Goal: Task Accomplishment & Management: Complete application form

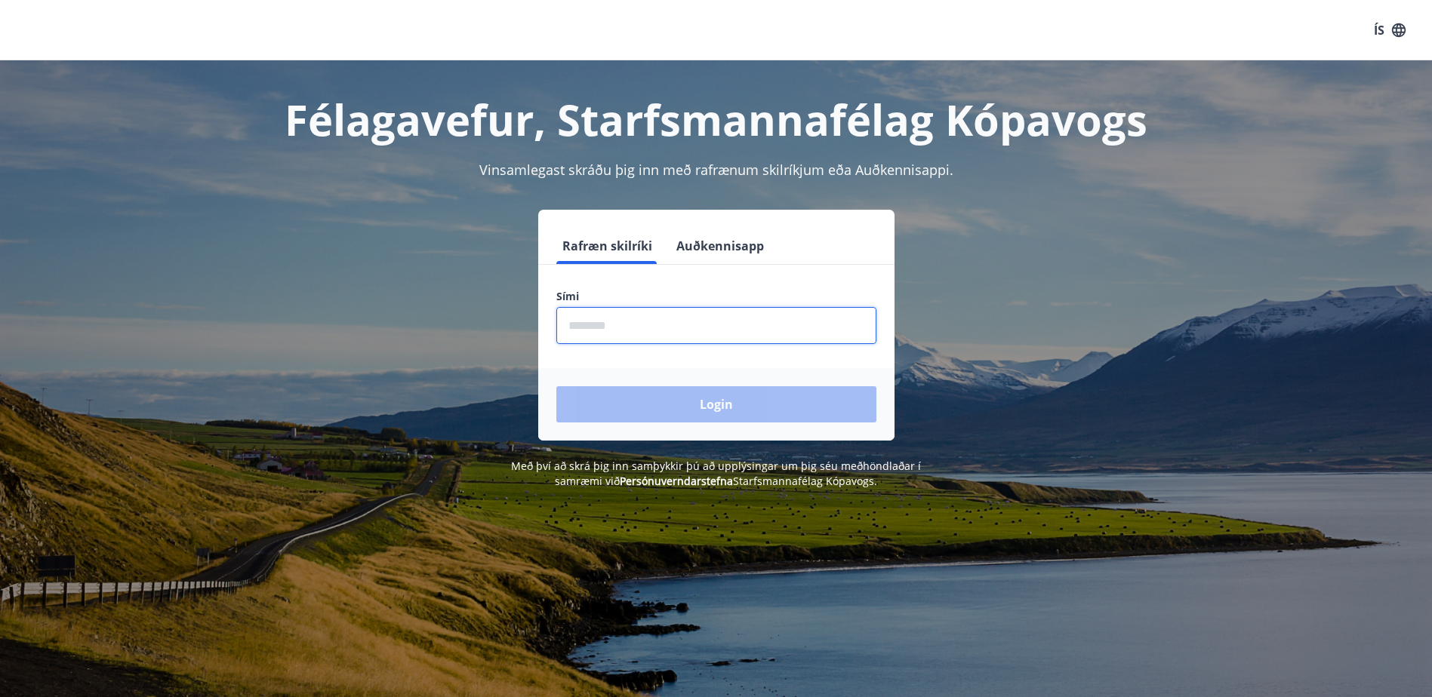
click at [655, 333] on input "phone" at bounding box center [716, 325] width 320 height 37
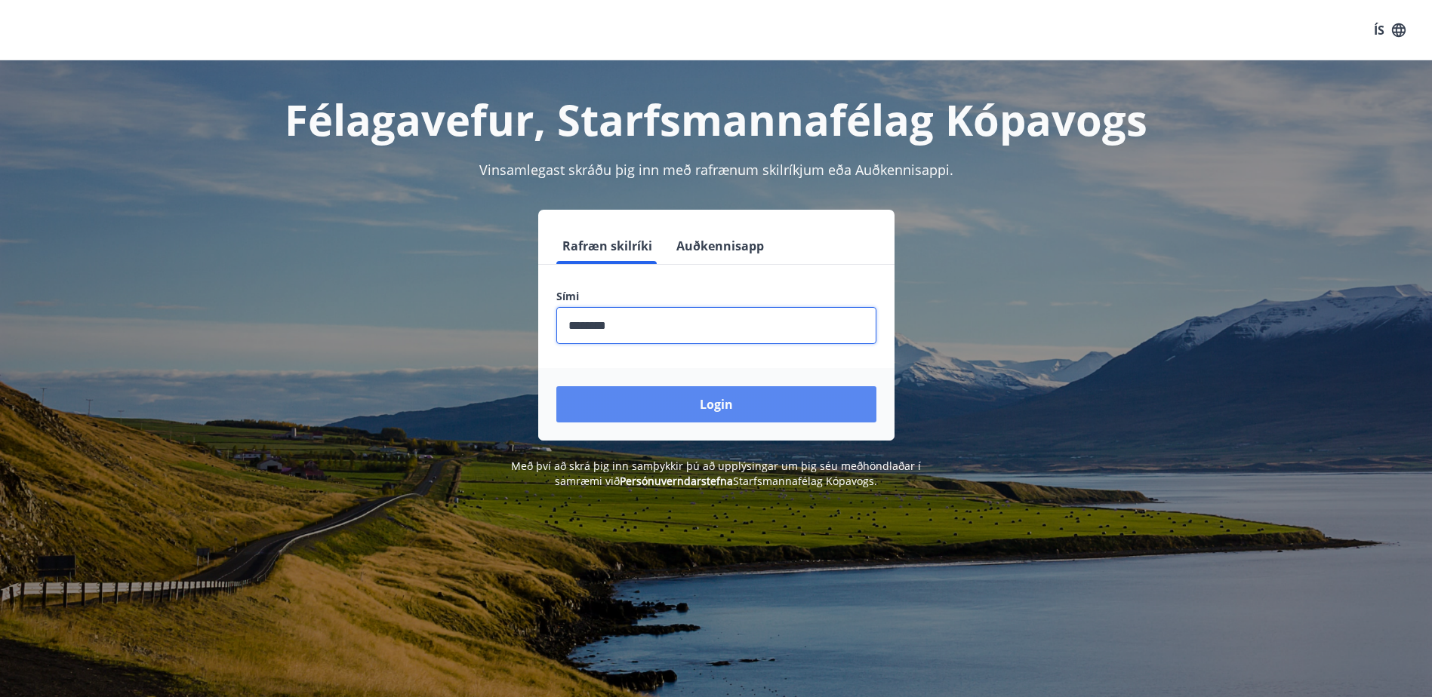
type input "********"
click at [732, 405] on button "Login" at bounding box center [716, 404] width 320 height 36
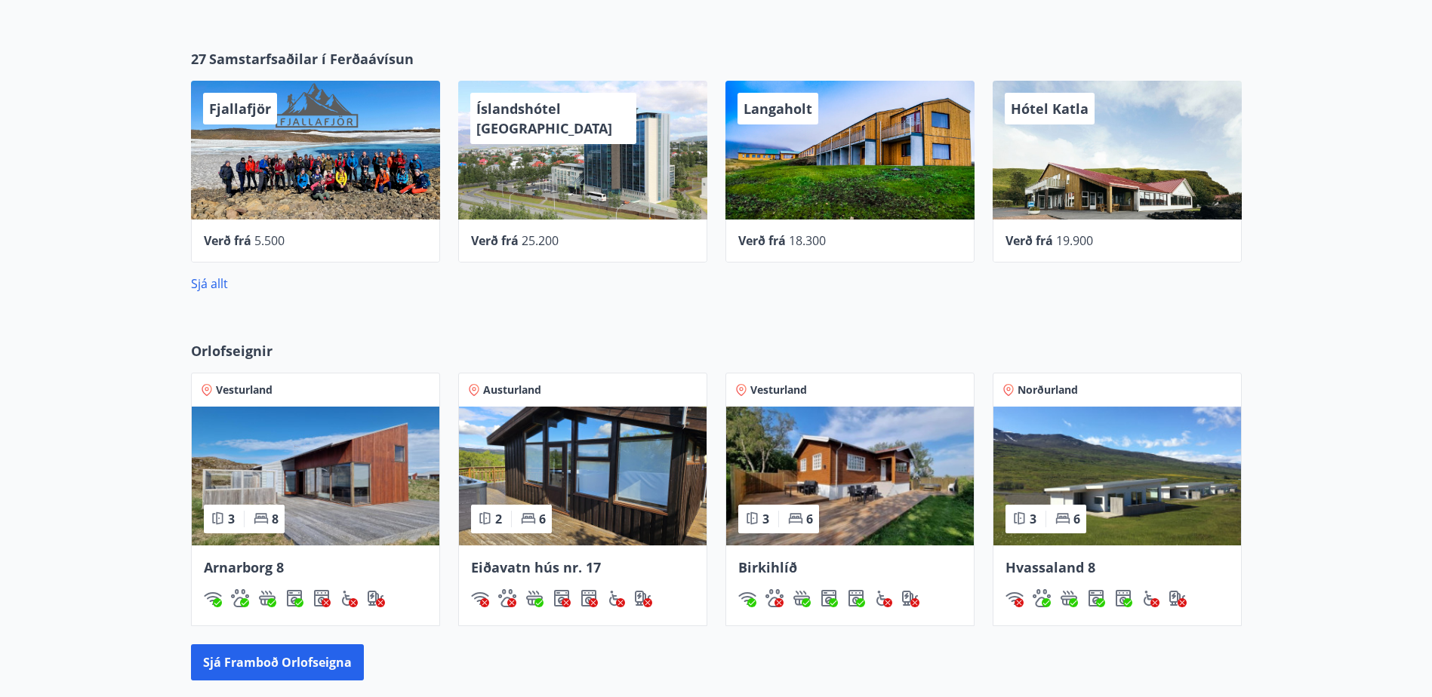
scroll to position [1205, 0]
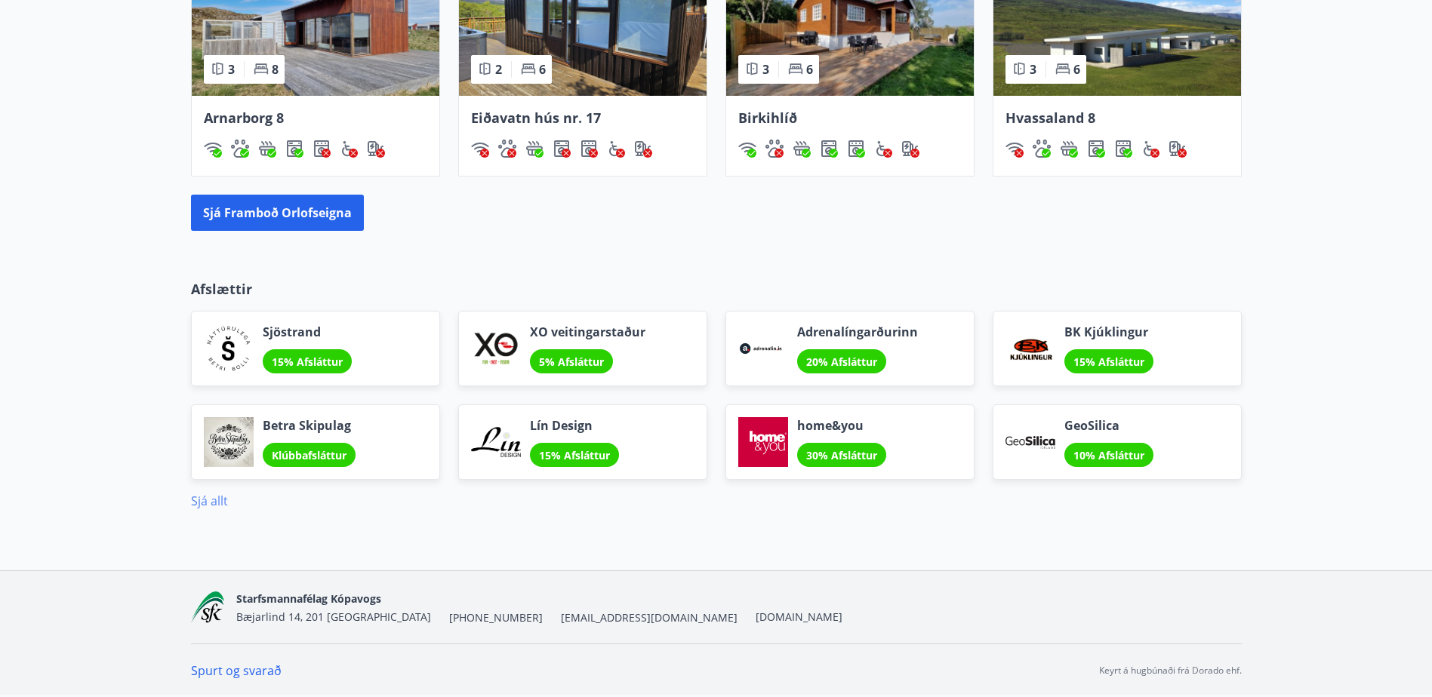
click at [196, 503] on link "Sjá allt" at bounding box center [209, 501] width 37 height 17
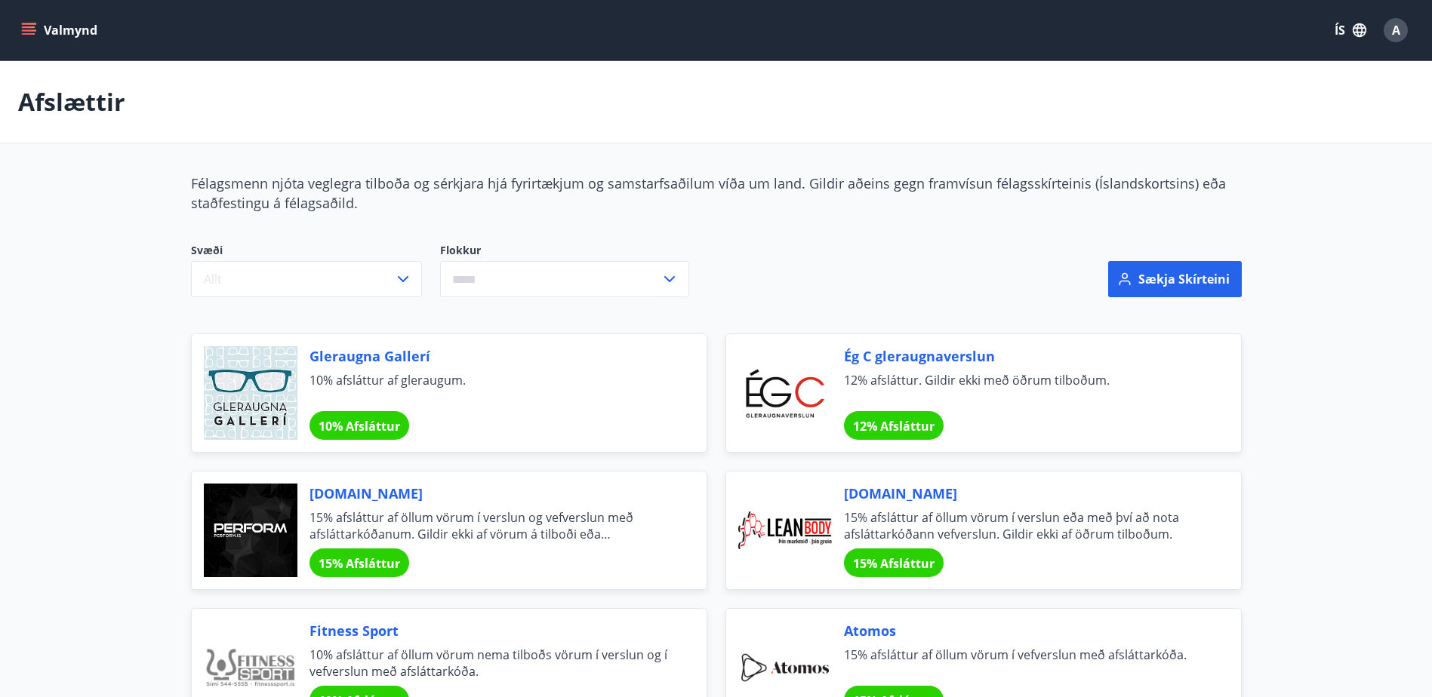
click at [74, 26] on button "Valmynd" at bounding box center [60, 30] width 85 height 27
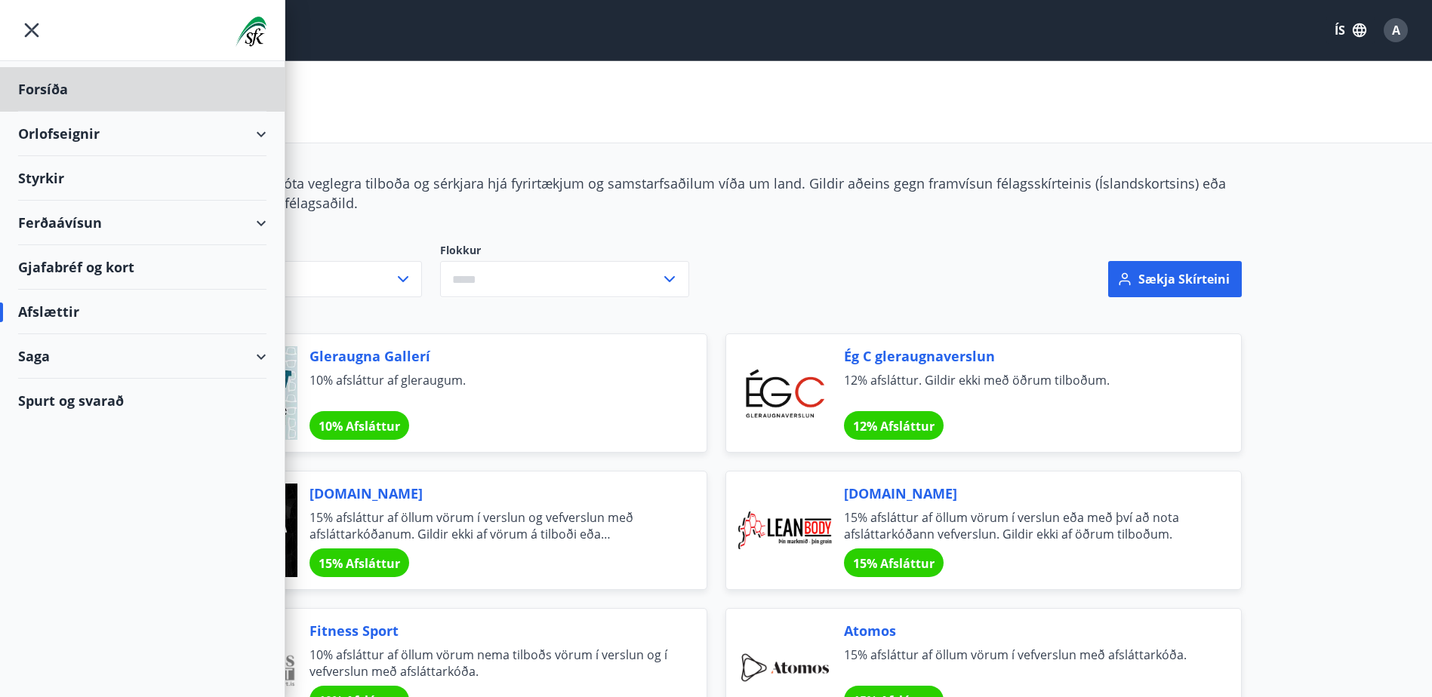
click at [43, 179] on div "Styrkir" at bounding box center [142, 178] width 248 height 45
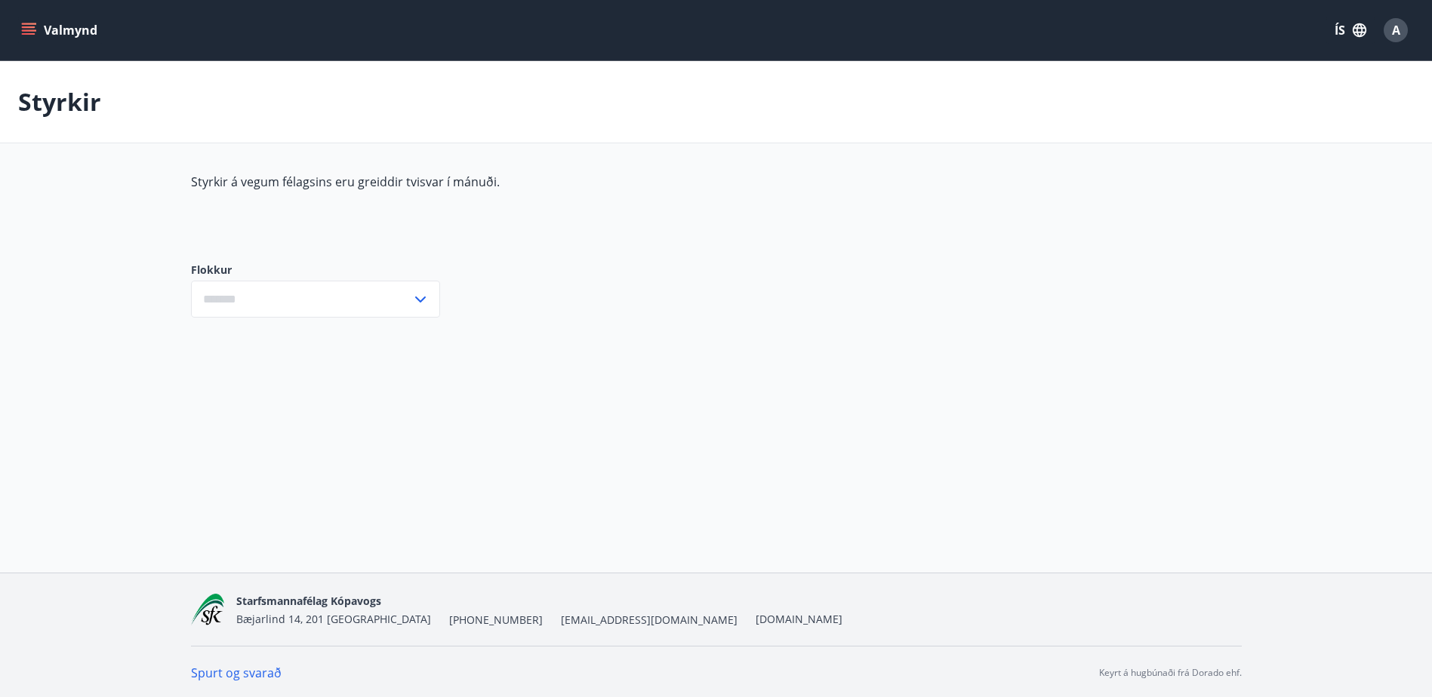
type input "***"
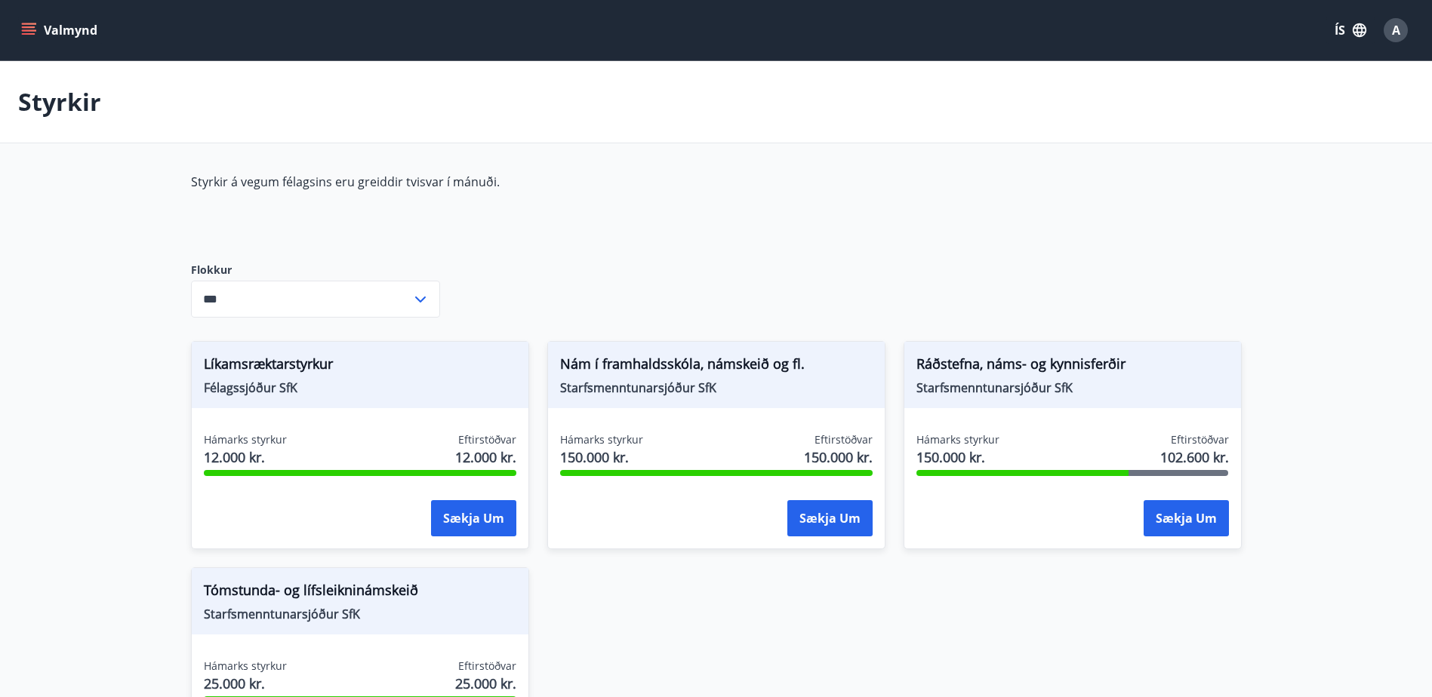
click at [63, 21] on button "Valmynd" at bounding box center [60, 30] width 85 height 27
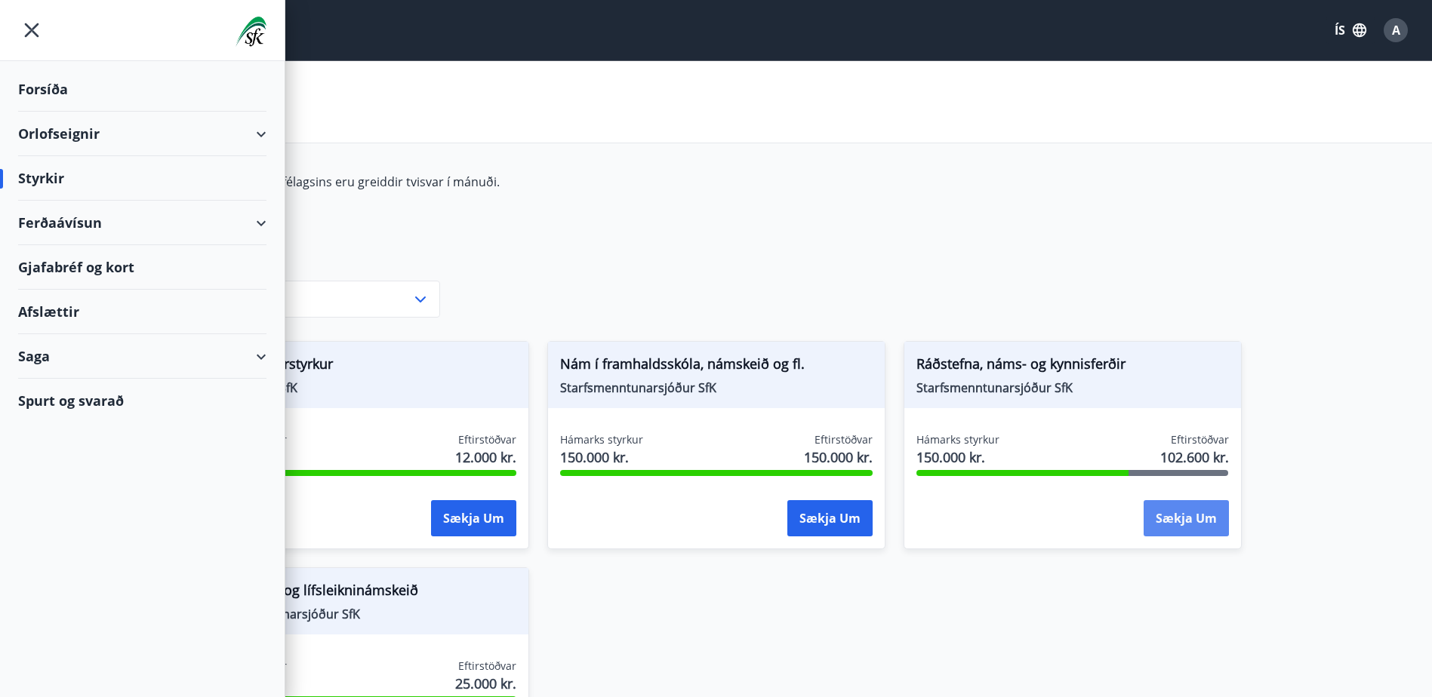
click at [1199, 522] on button "Sækja um" at bounding box center [1186, 518] width 85 height 36
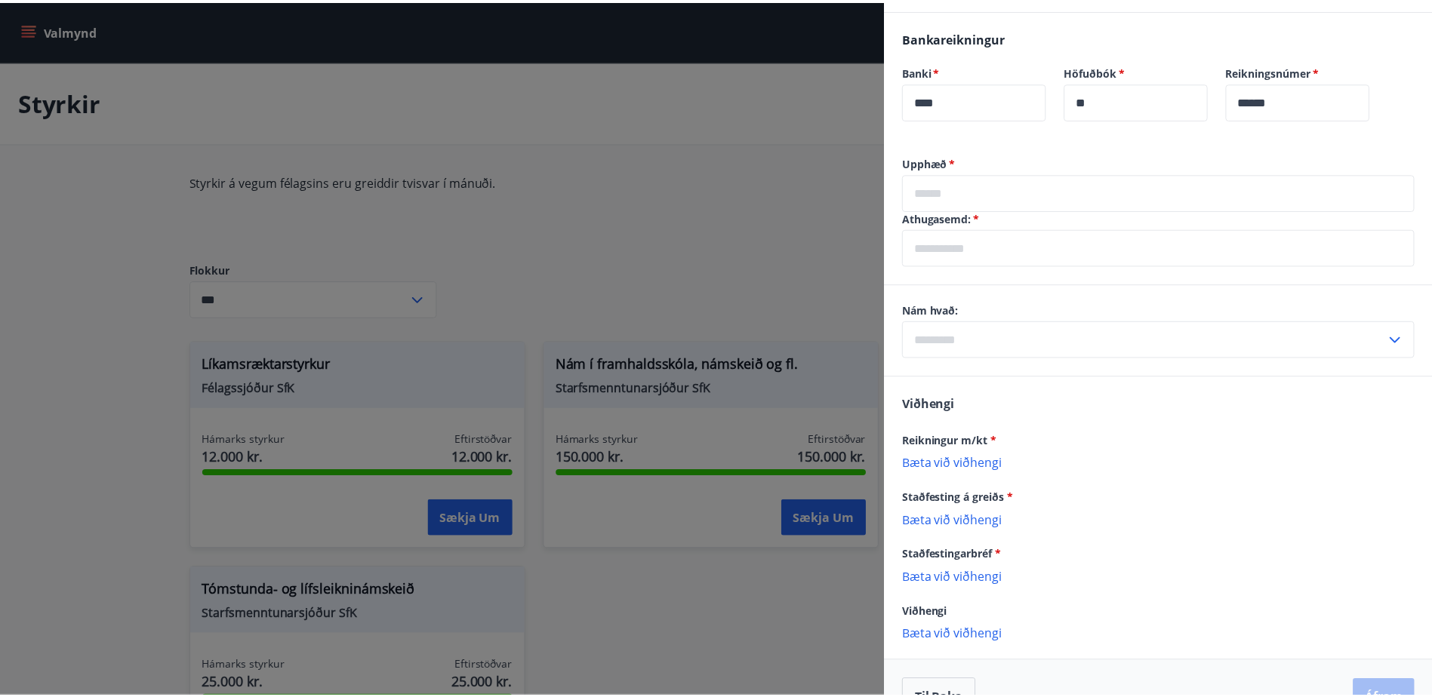
scroll to position [951, 0]
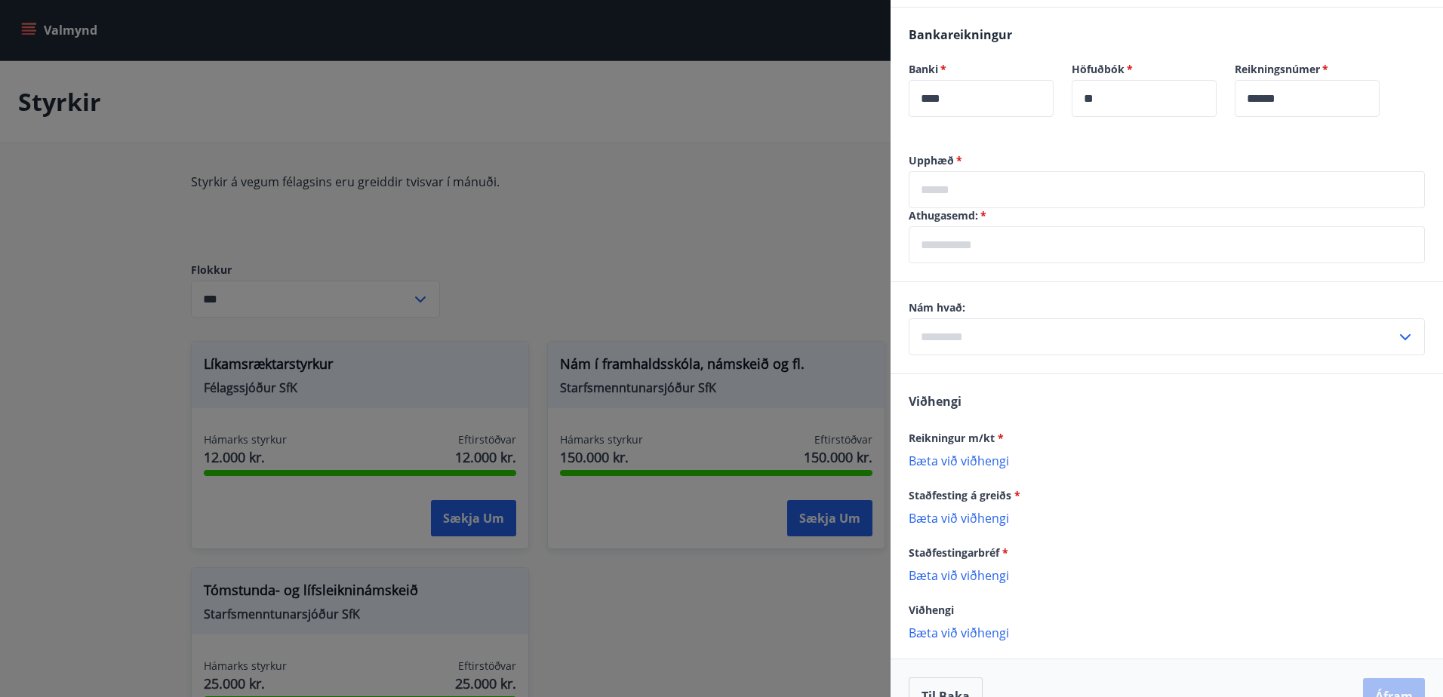
click at [756, 277] on div at bounding box center [721, 348] width 1443 height 697
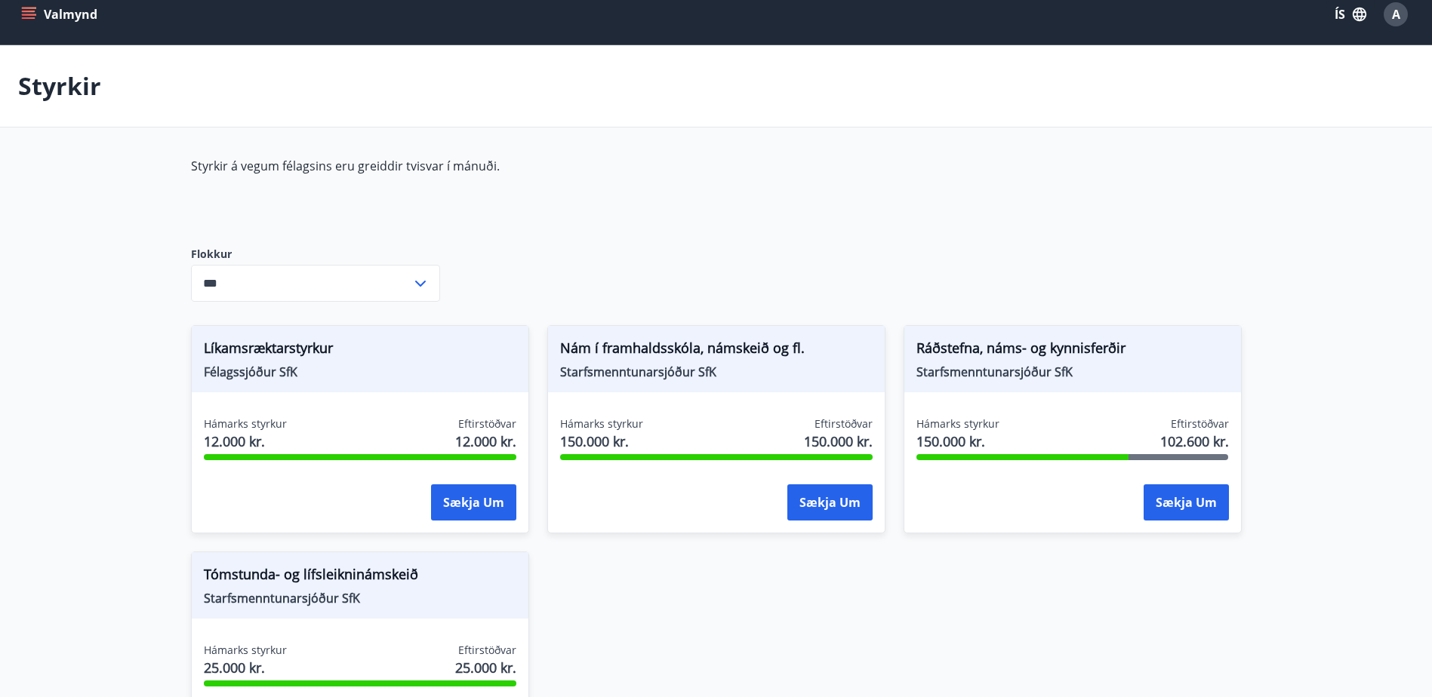
scroll to position [0, 0]
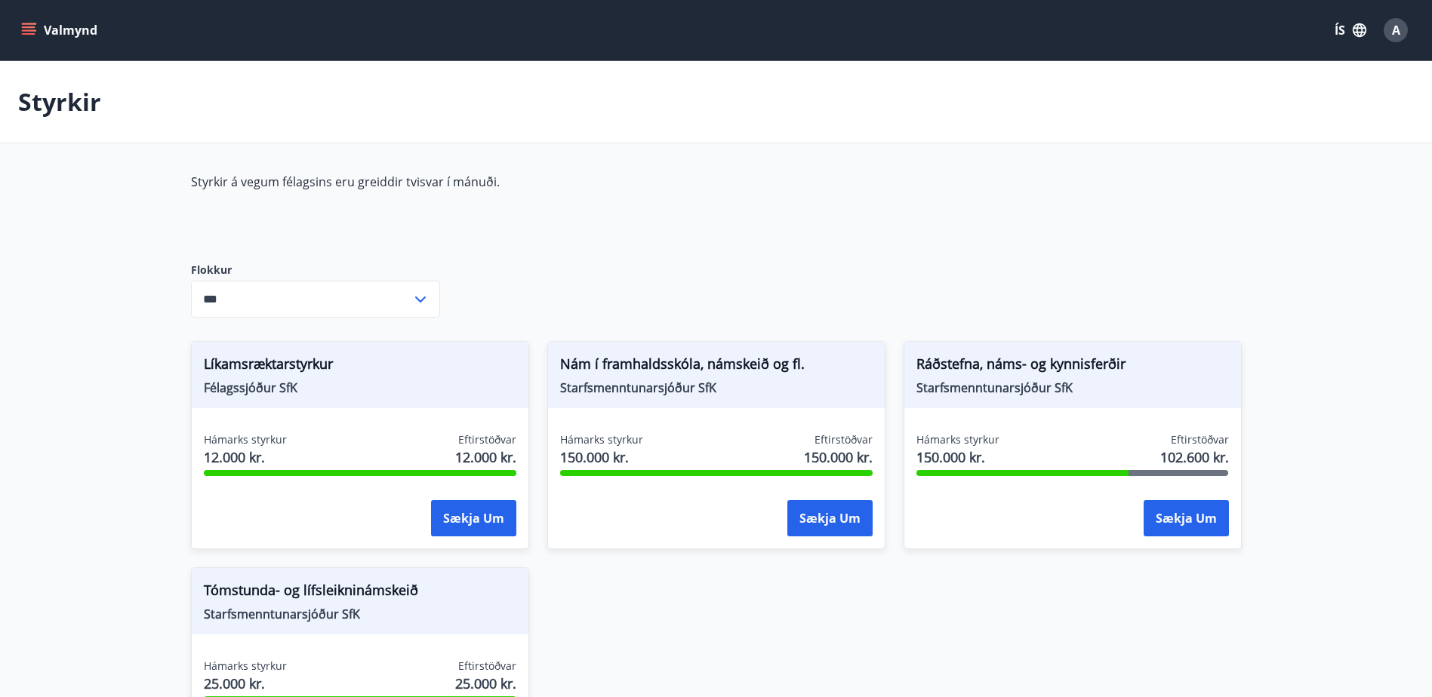
click at [47, 25] on button "Valmynd" at bounding box center [60, 30] width 85 height 27
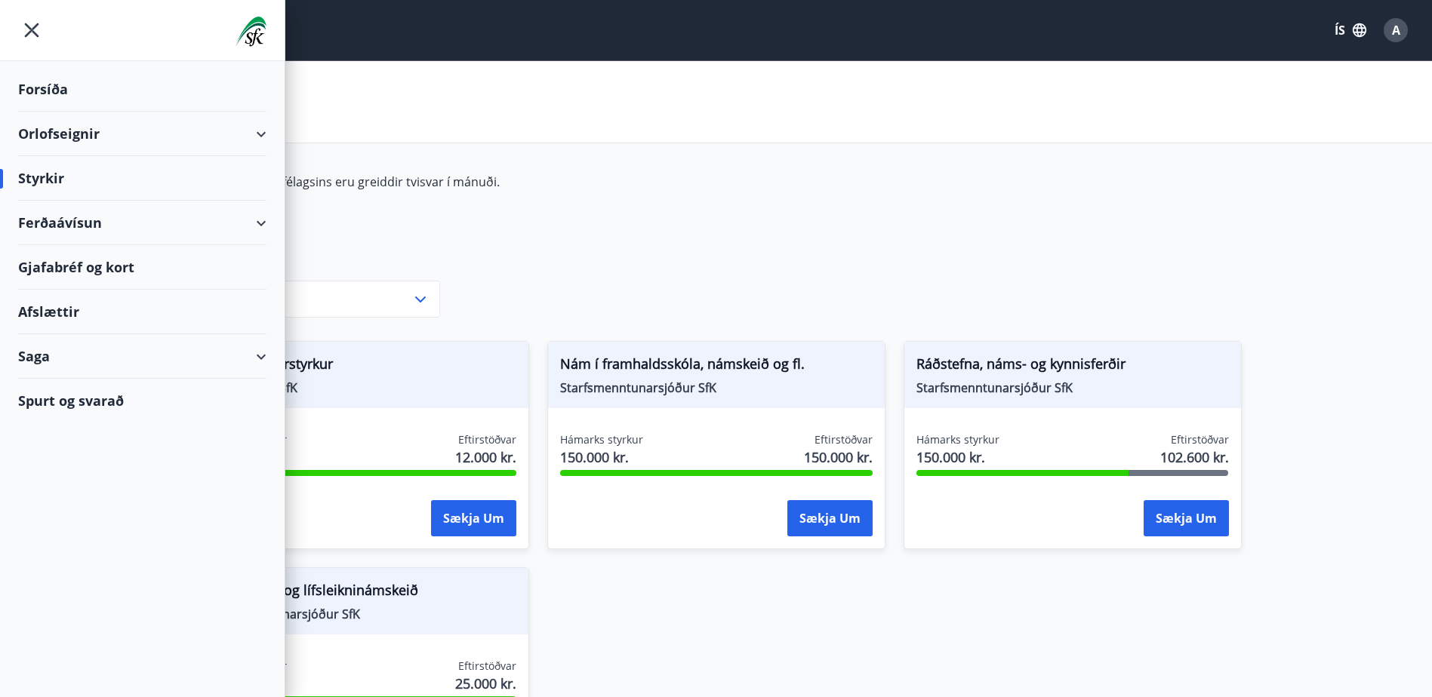
click at [86, 135] on div "Orlofseignir" at bounding box center [142, 134] width 248 height 45
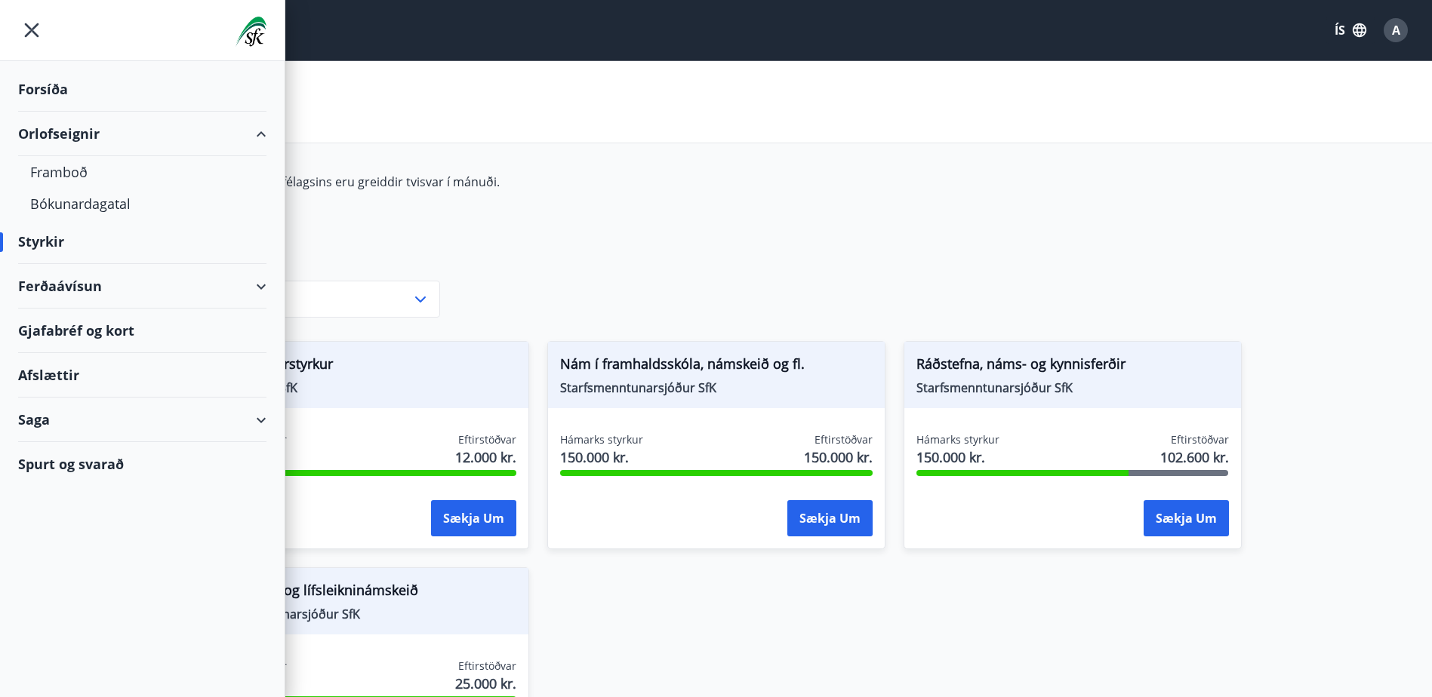
click at [86, 135] on div "Orlofseignir" at bounding box center [142, 134] width 248 height 45
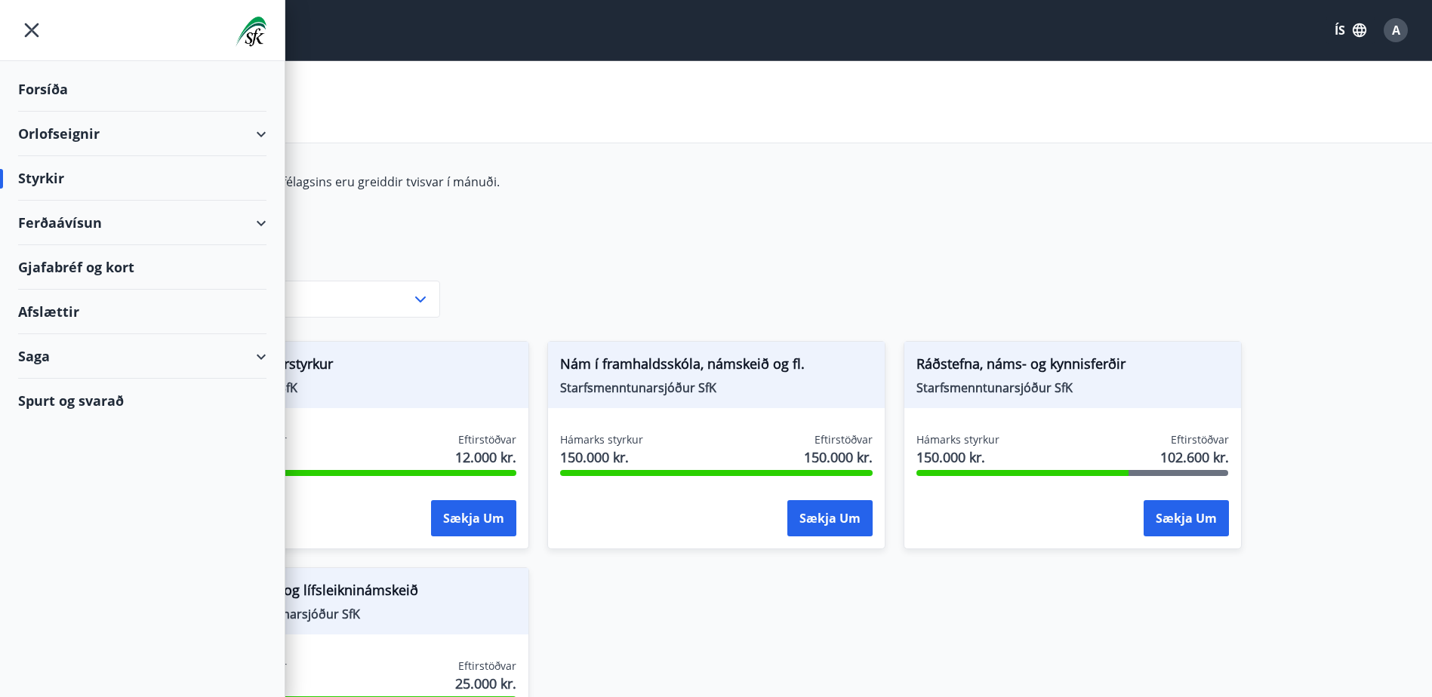
click at [68, 400] on div "Spurt og svarað" at bounding box center [142, 401] width 248 height 44
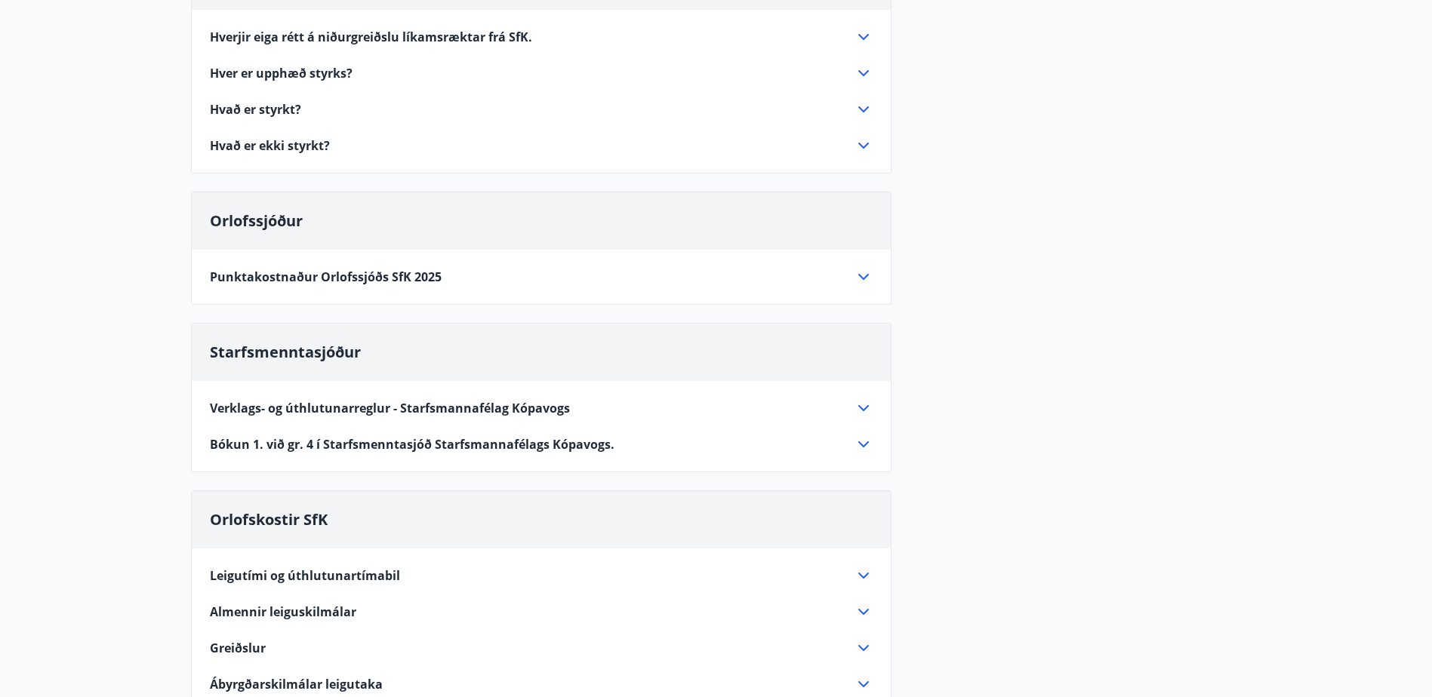
scroll to position [421, 0]
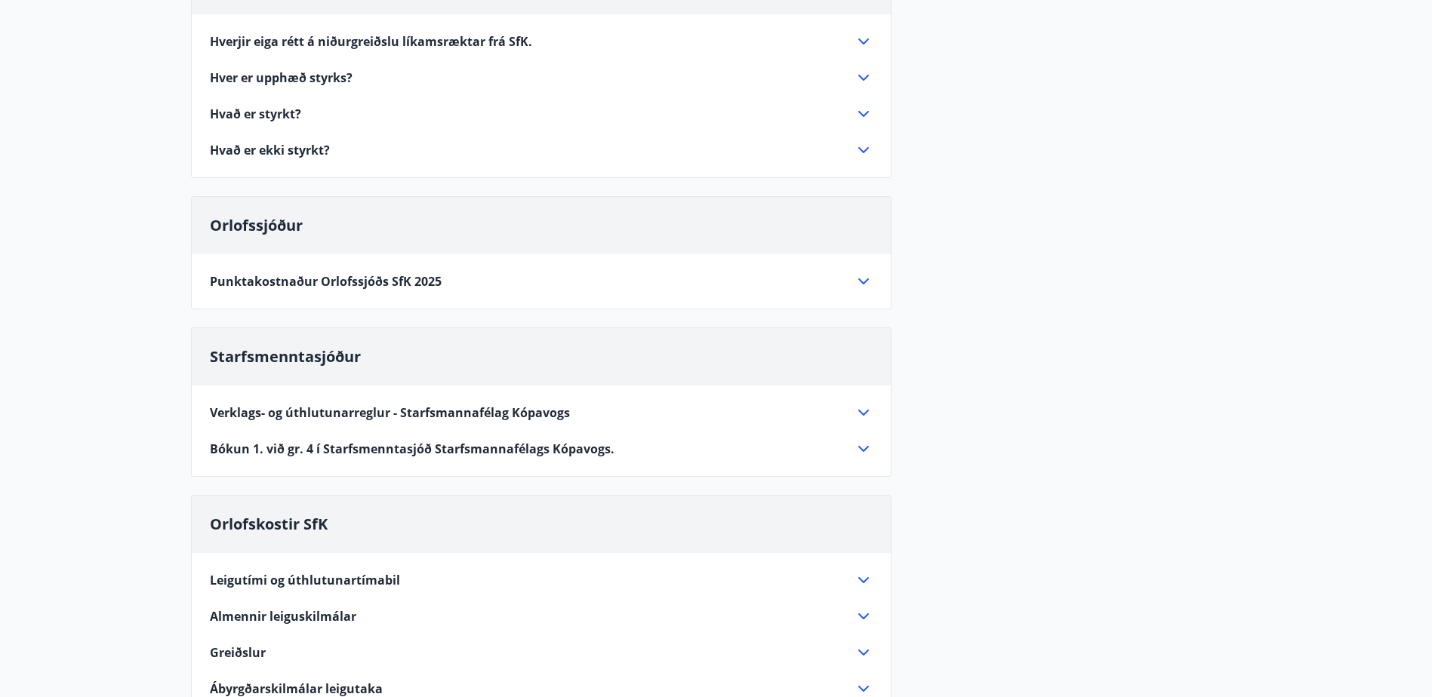
click at [859, 449] on icon at bounding box center [863, 449] width 18 height 18
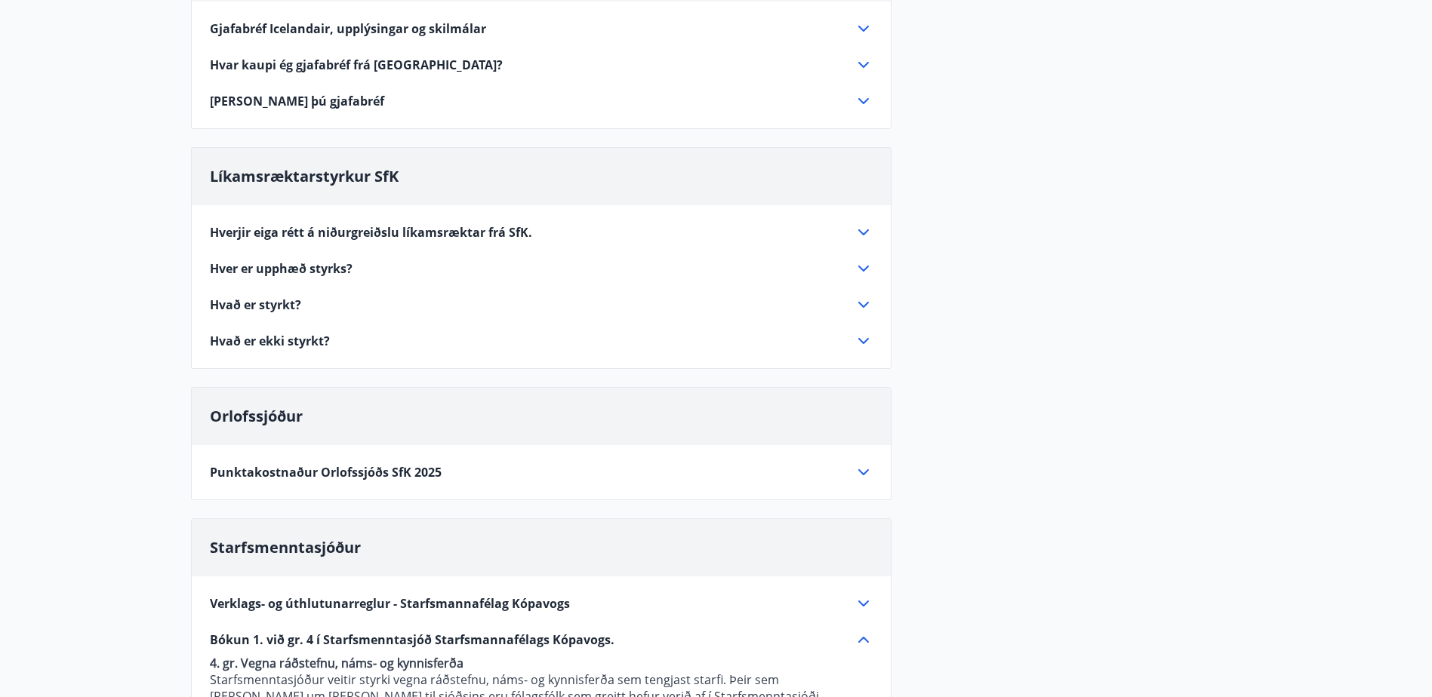
scroll to position [0, 0]
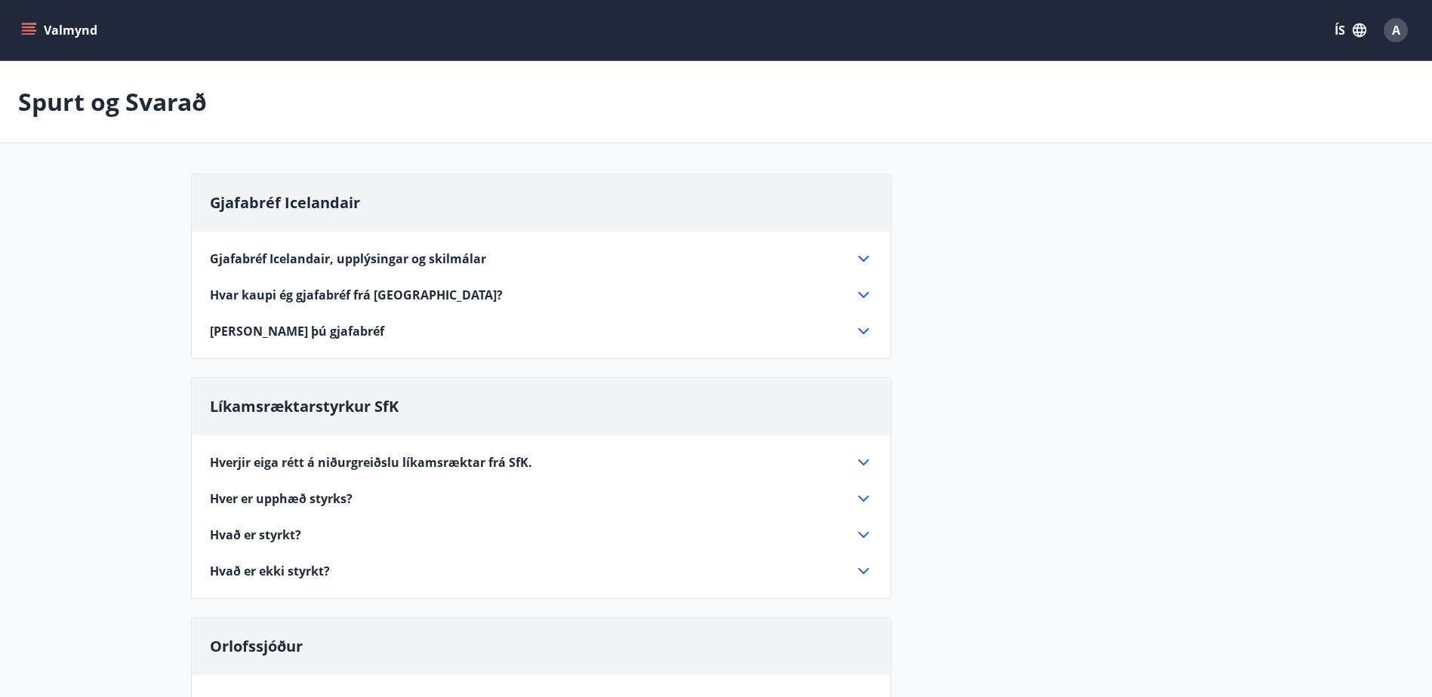
click at [1400, 31] on div "A" at bounding box center [1396, 30] width 24 height 24
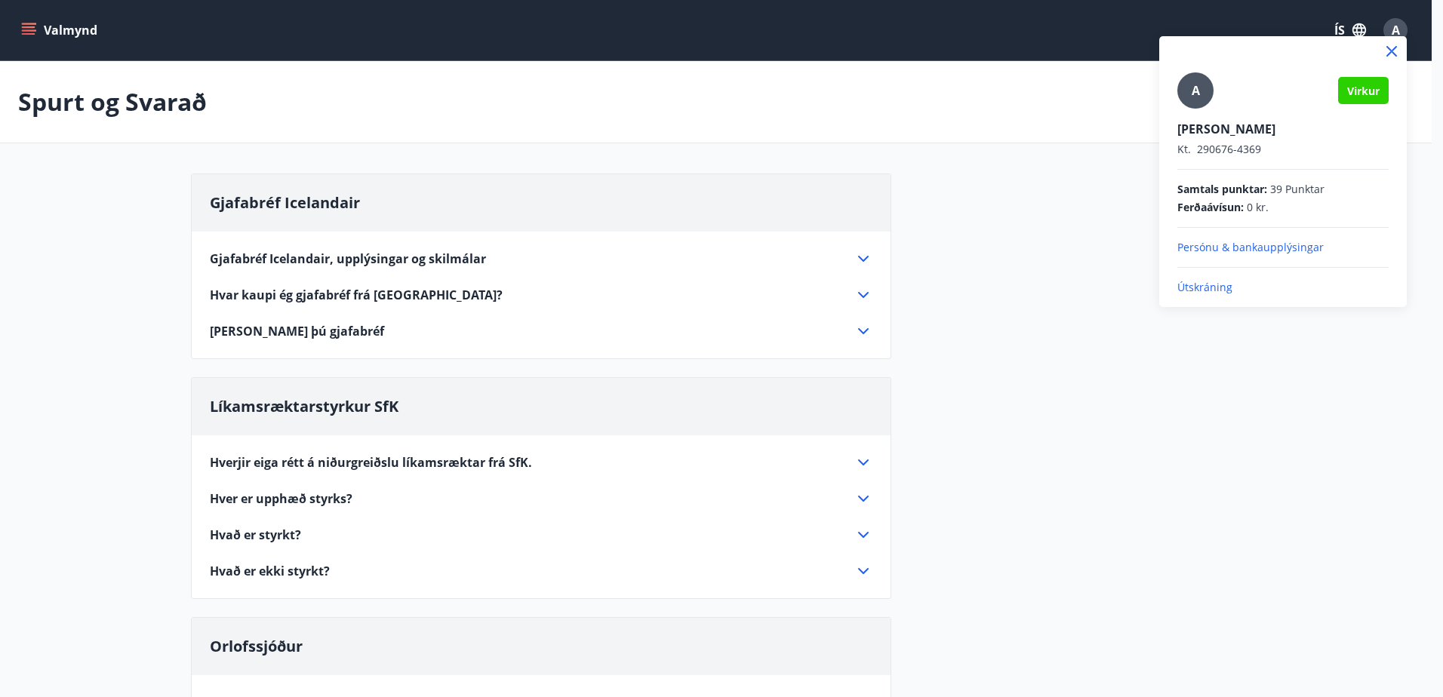
click at [60, 29] on div at bounding box center [721, 348] width 1443 height 697
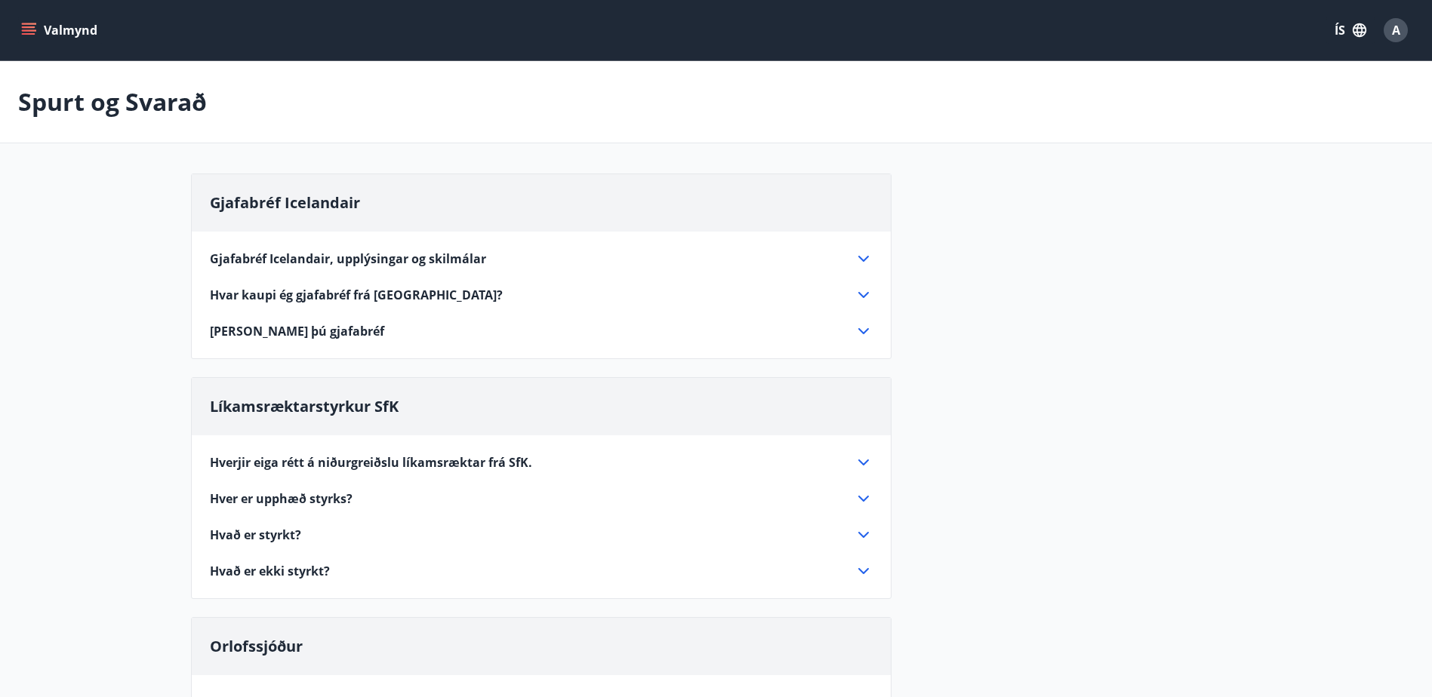
click at [60, 29] on button "Valmynd" at bounding box center [60, 30] width 85 height 27
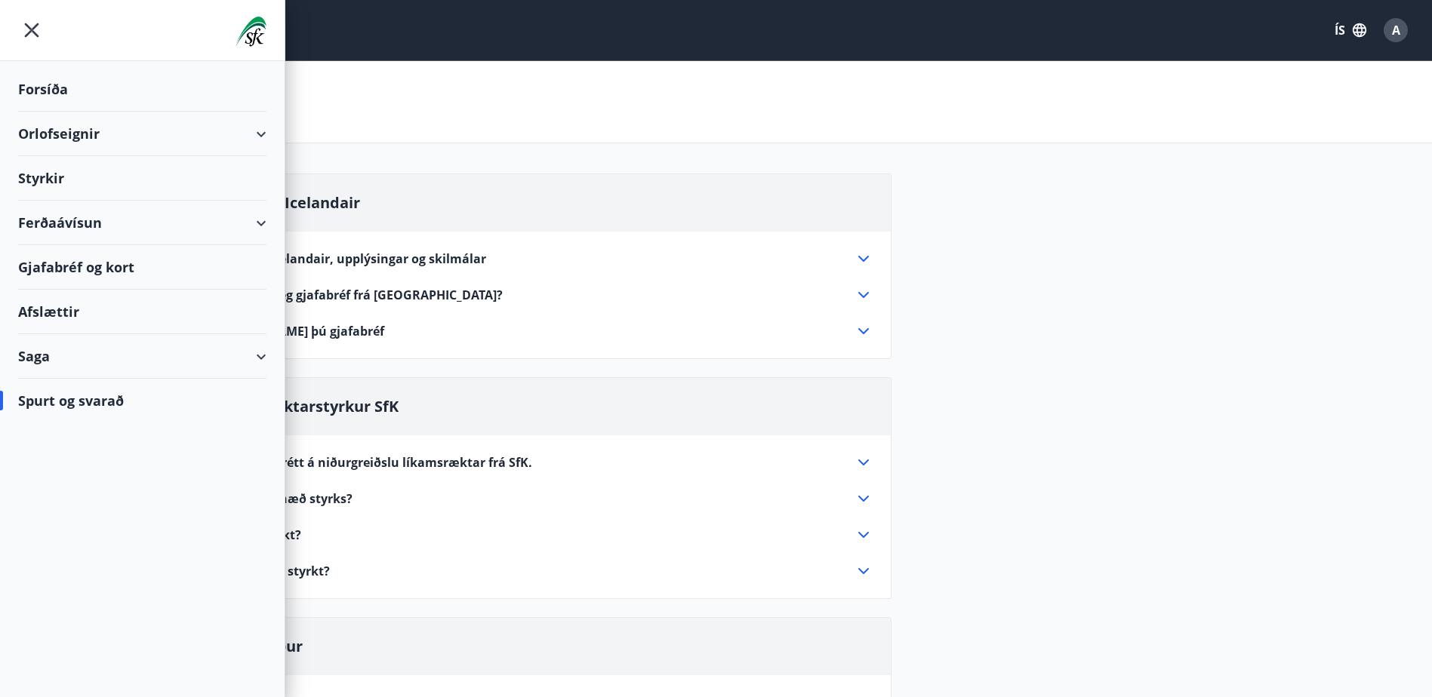
click at [36, 176] on div "Styrkir" at bounding box center [142, 178] width 248 height 45
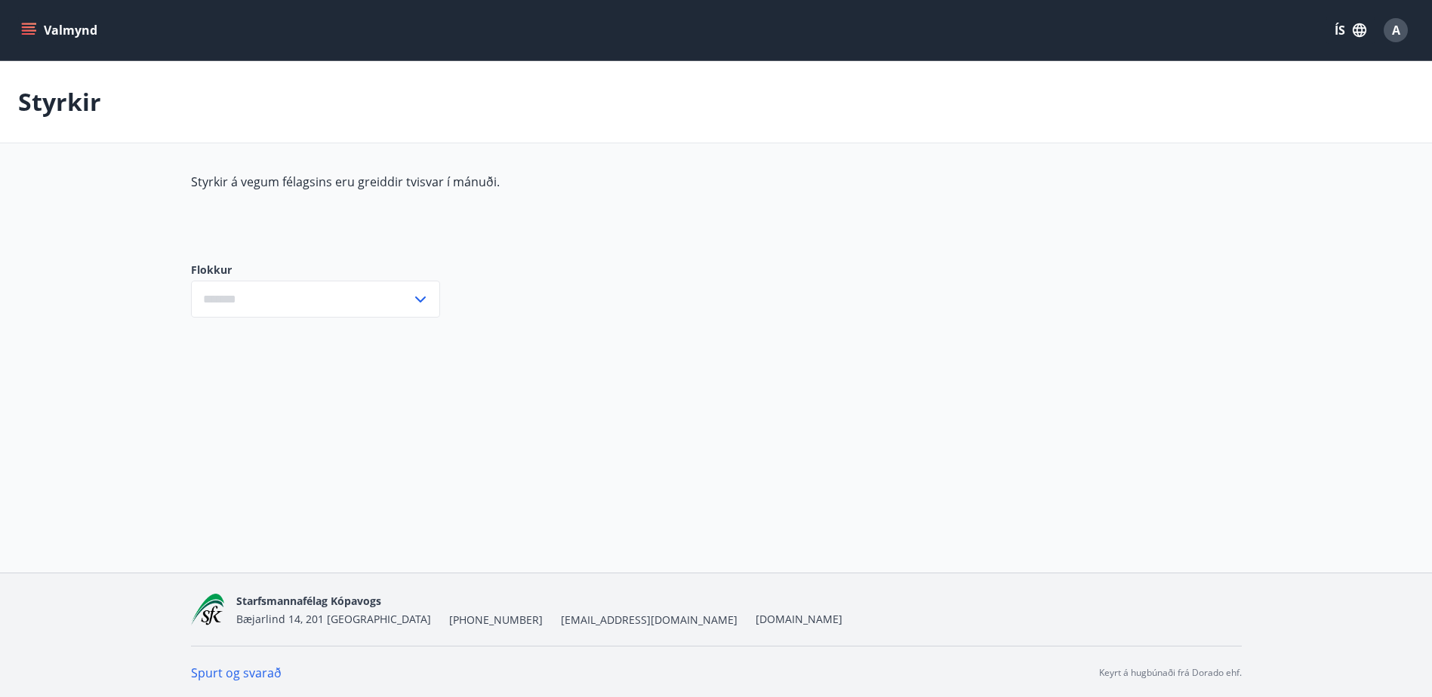
type input "***"
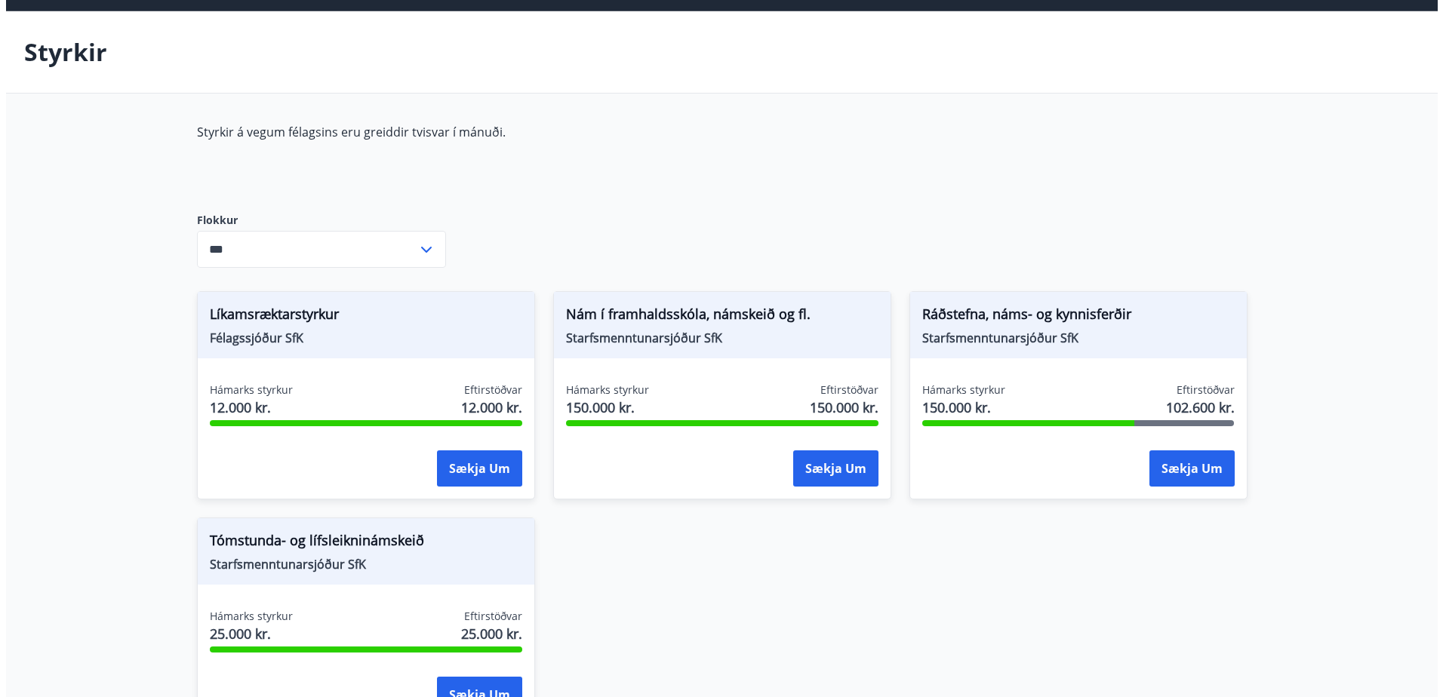
scroll to position [75, 0]
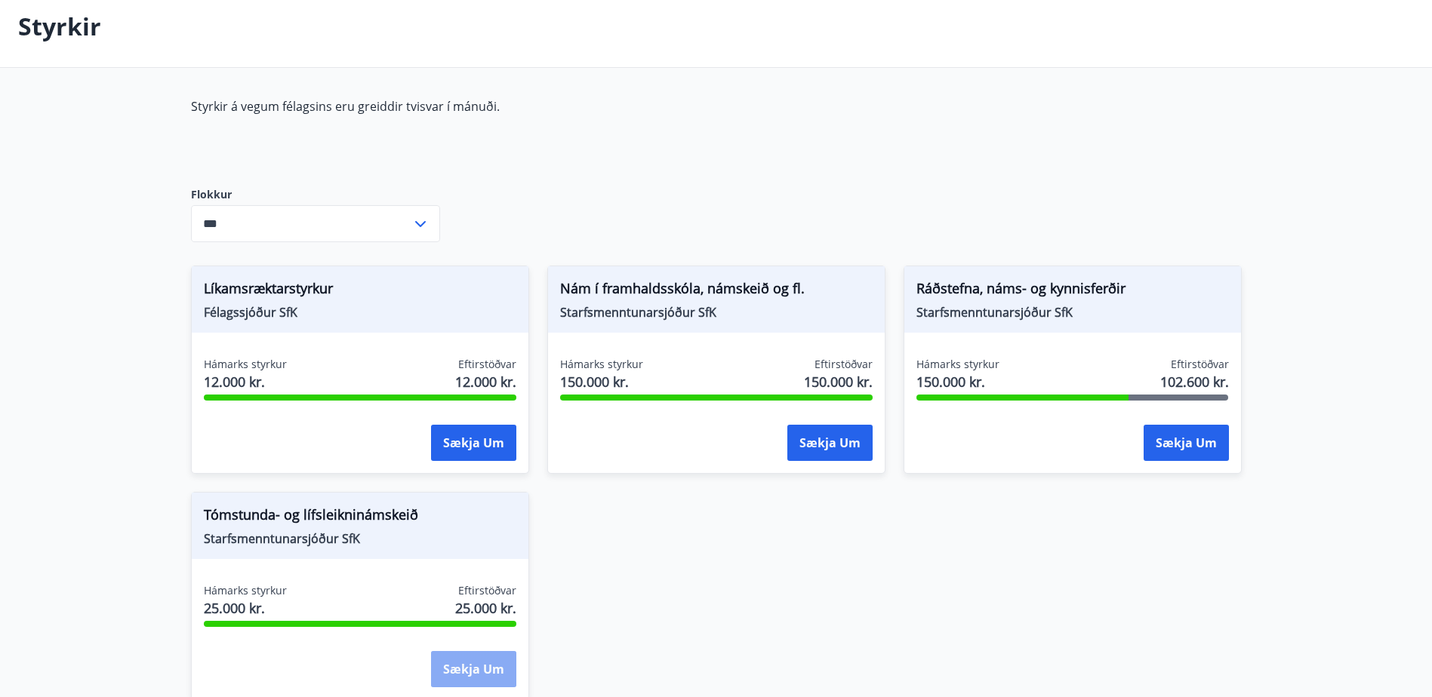
click at [484, 665] on button "Sækja um" at bounding box center [473, 669] width 85 height 36
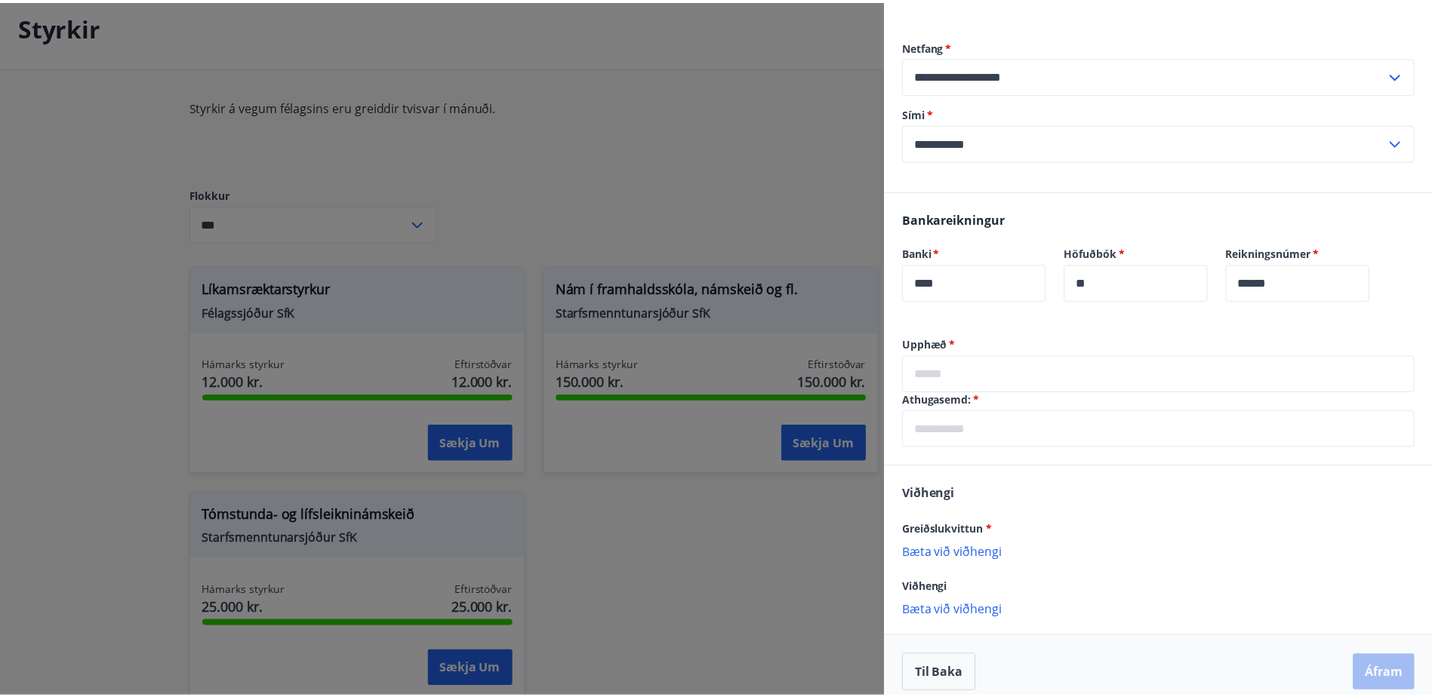
scroll to position [491, 0]
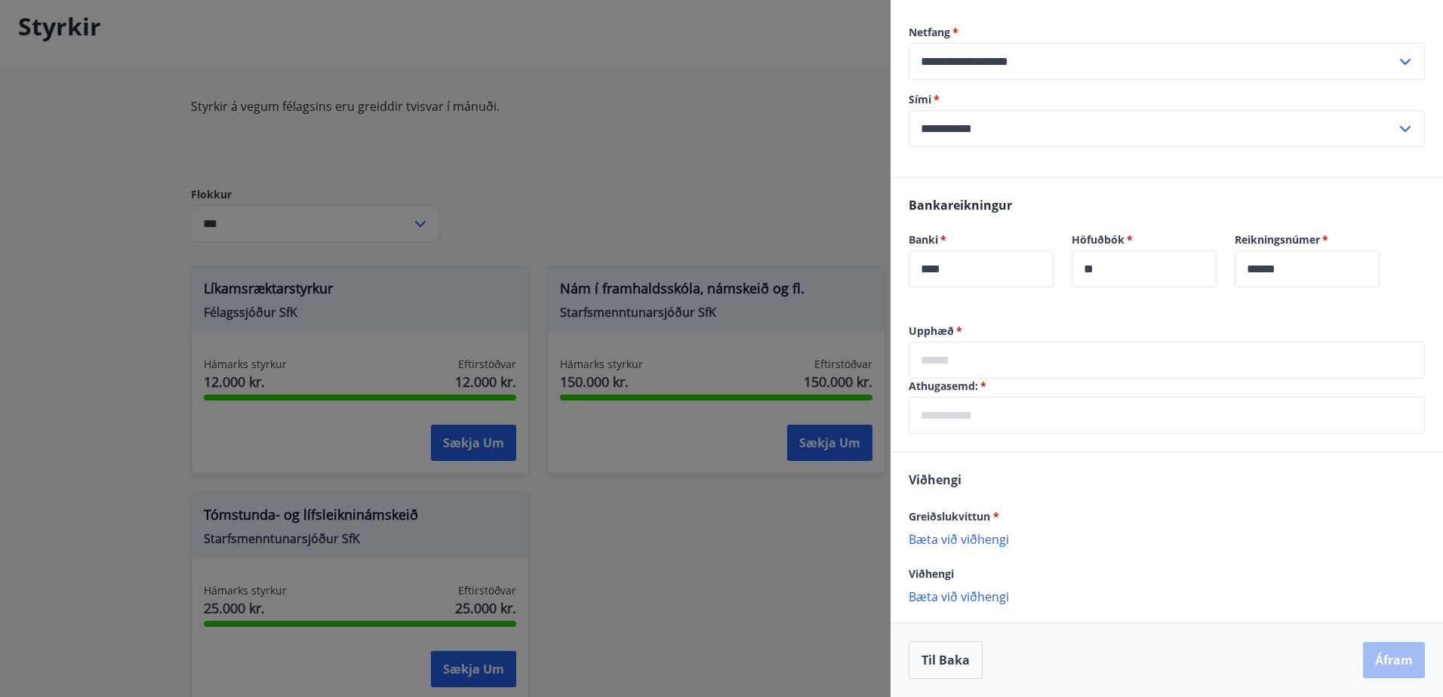
click at [760, 577] on div at bounding box center [721, 348] width 1443 height 697
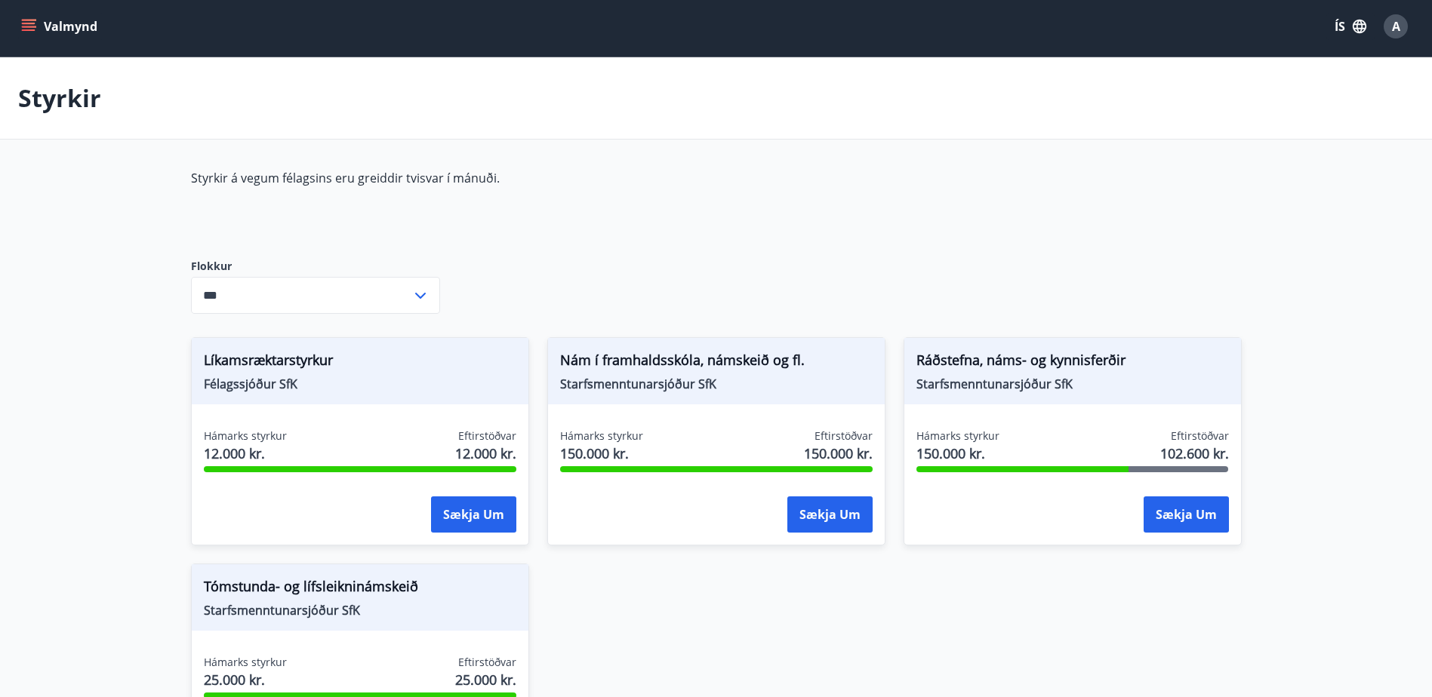
scroll to position [0, 0]
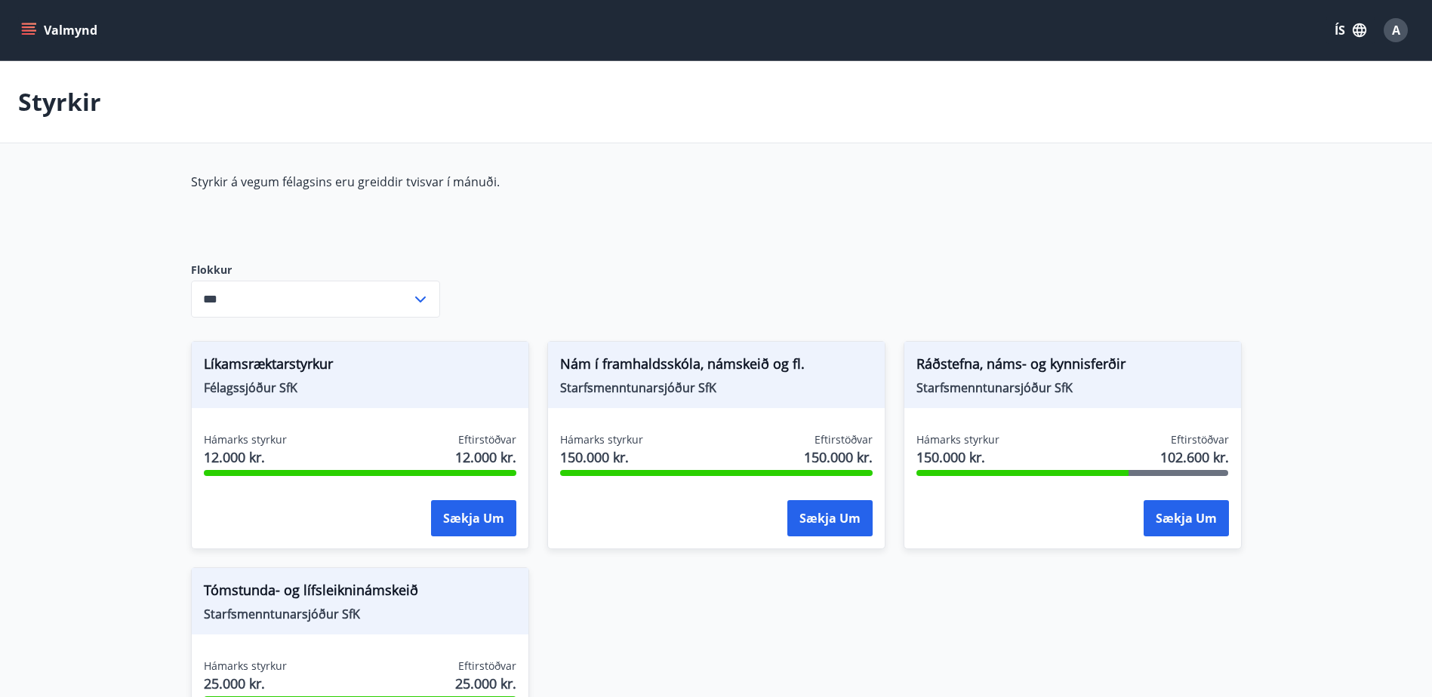
click at [1321, 99] on div "Styrkir" at bounding box center [716, 102] width 1432 height 82
click at [66, 26] on button "Valmynd" at bounding box center [60, 30] width 85 height 27
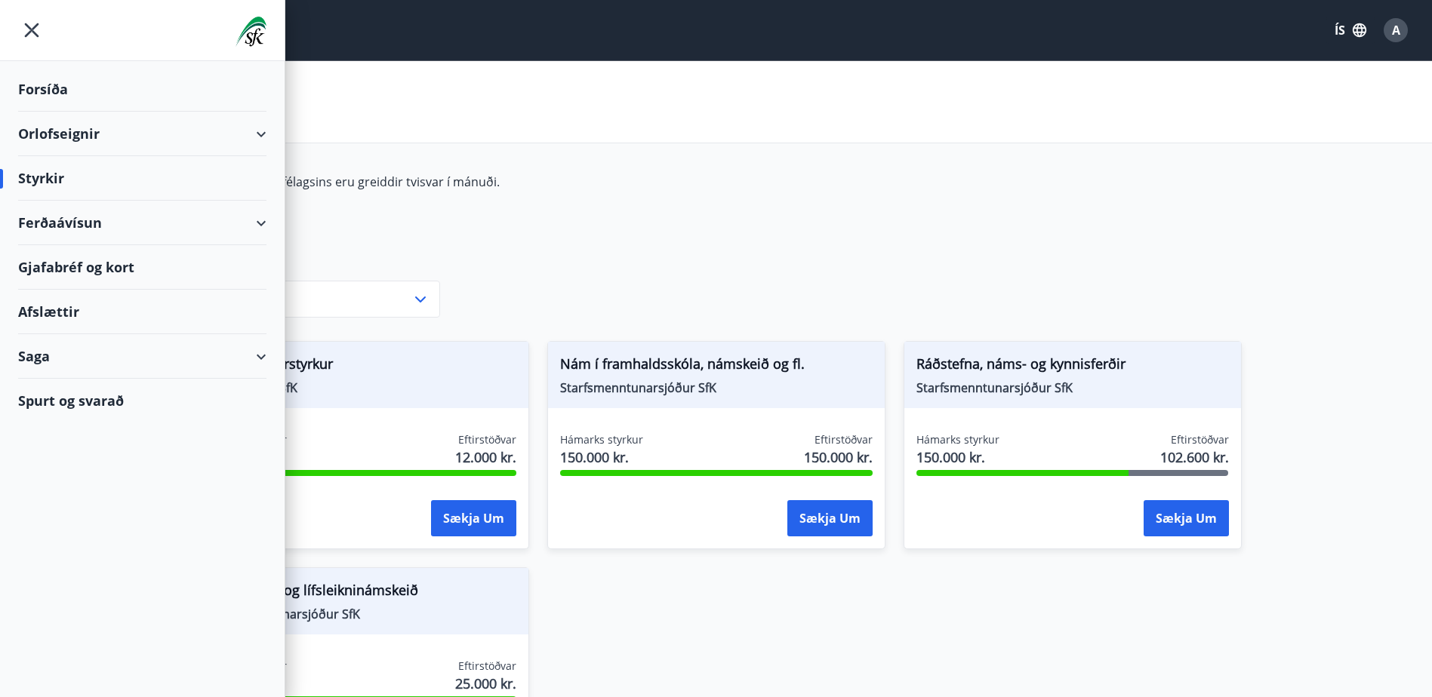
click at [43, 87] on div "Forsíða" at bounding box center [142, 89] width 248 height 45
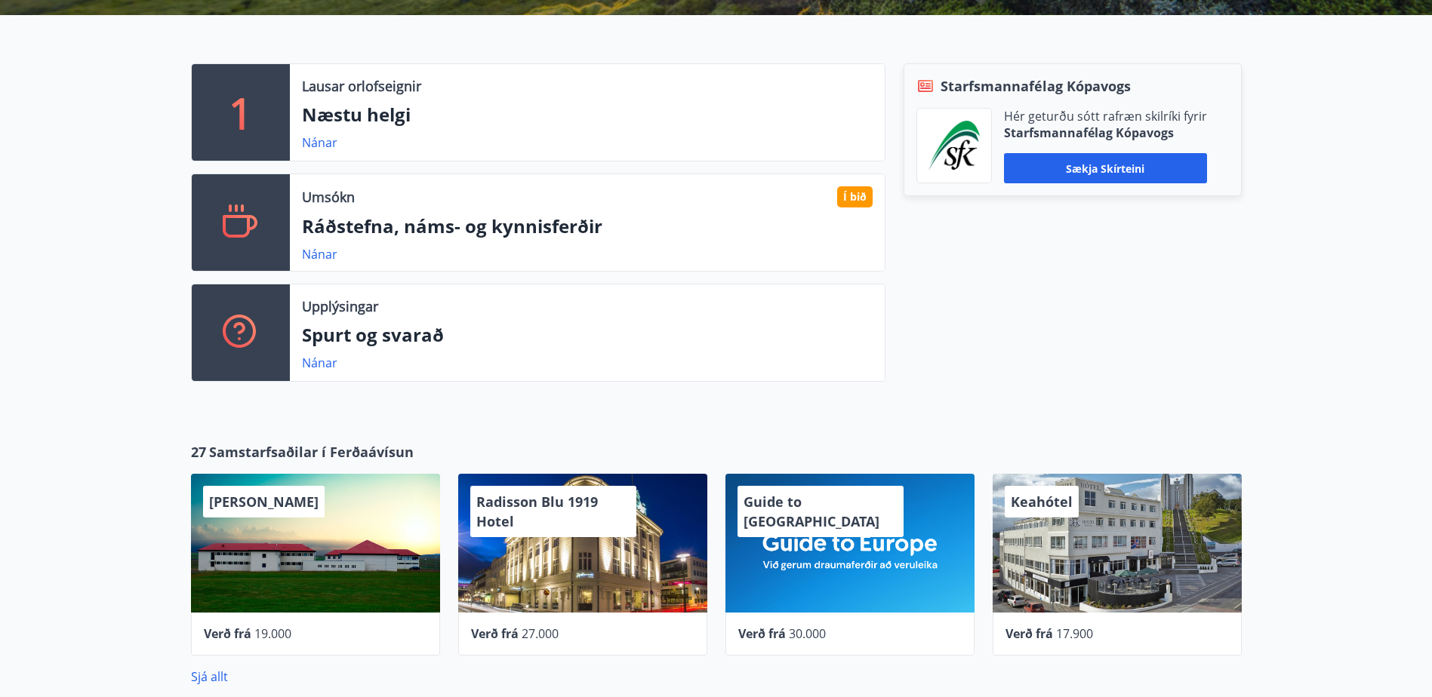
scroll to position [302, 0]
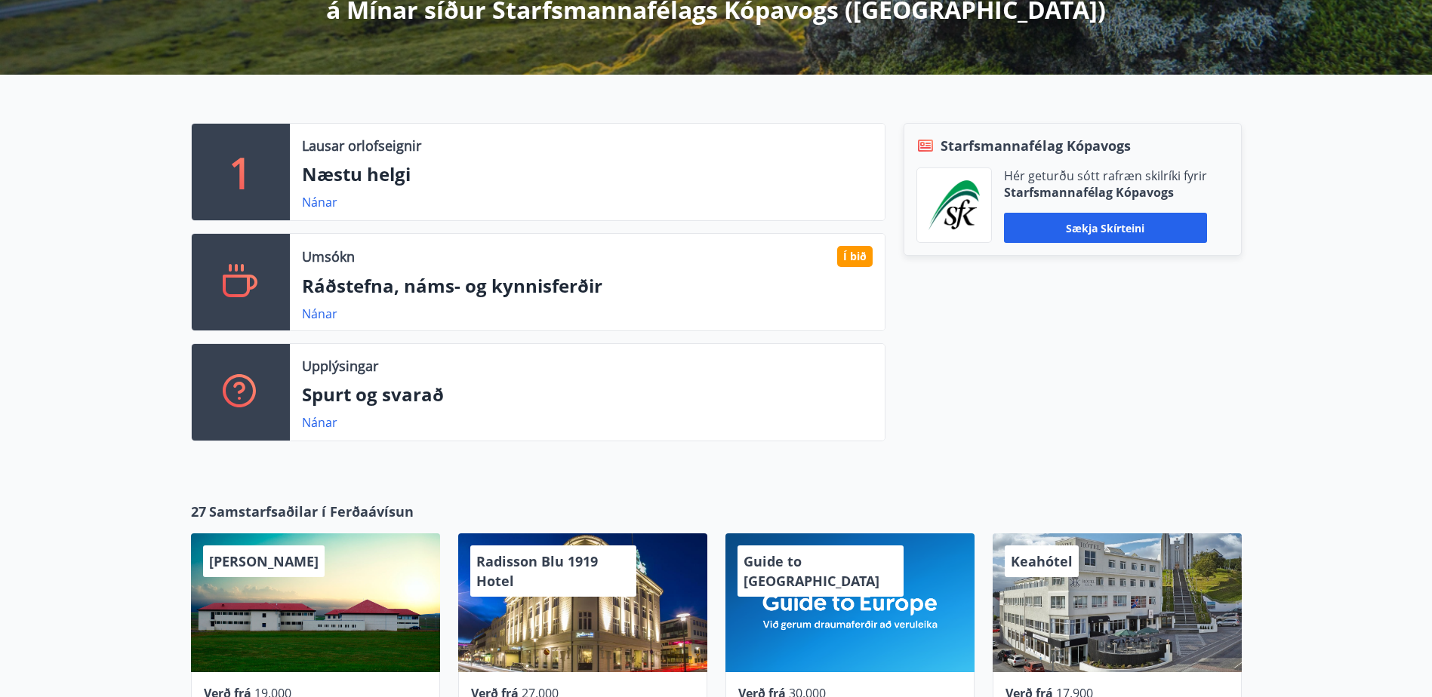
click at [477, 291] on p "Ráðstefna, náms- og kynnisferðir" at bounding box center [587, 286] width 571 height 26
click at [780, 287] on p "Ráðstefna, náms- og kynnisferðir" at bounding box center [587, 286] width 571 height 26
click at [322, 312] on link "Nánar" at bounding box center [319, 314] width 35 height 17
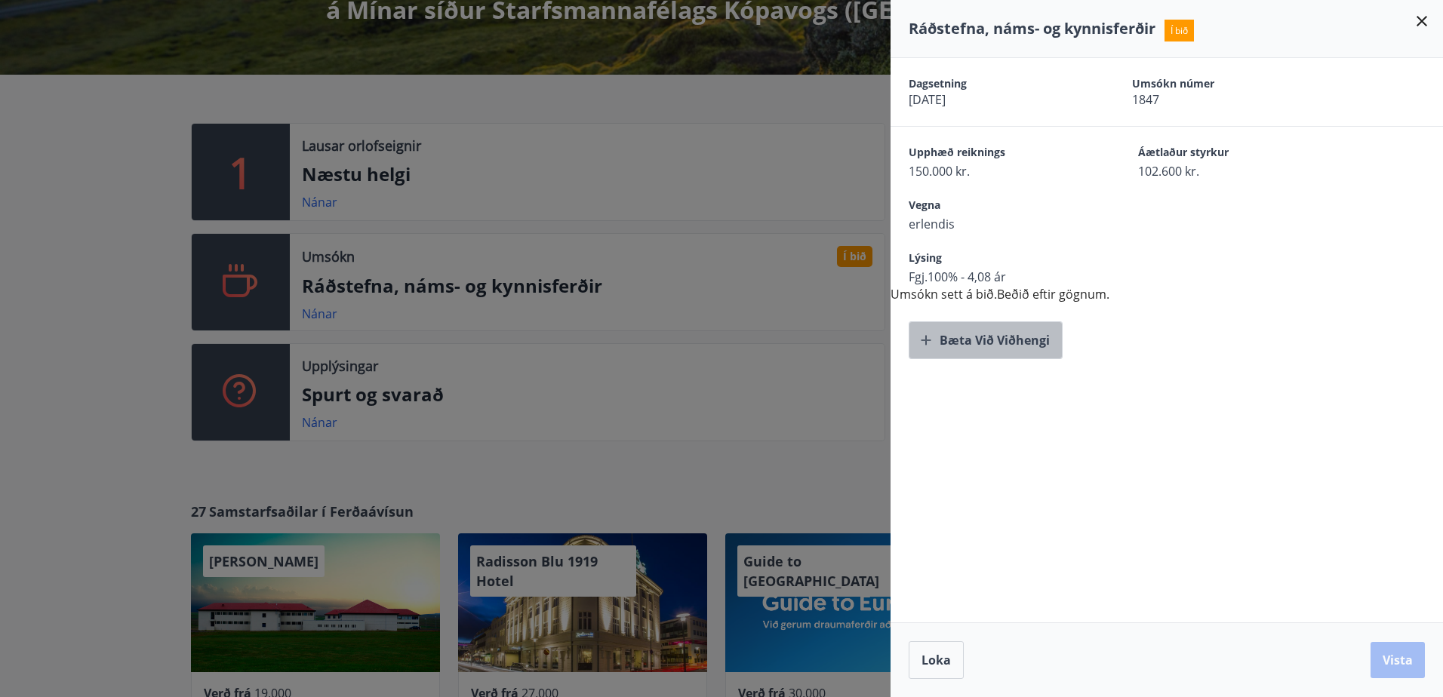
click at [1018, 332] on button "Bæta við viðhengi" at bounding box center [986, 341] width 154 height 38
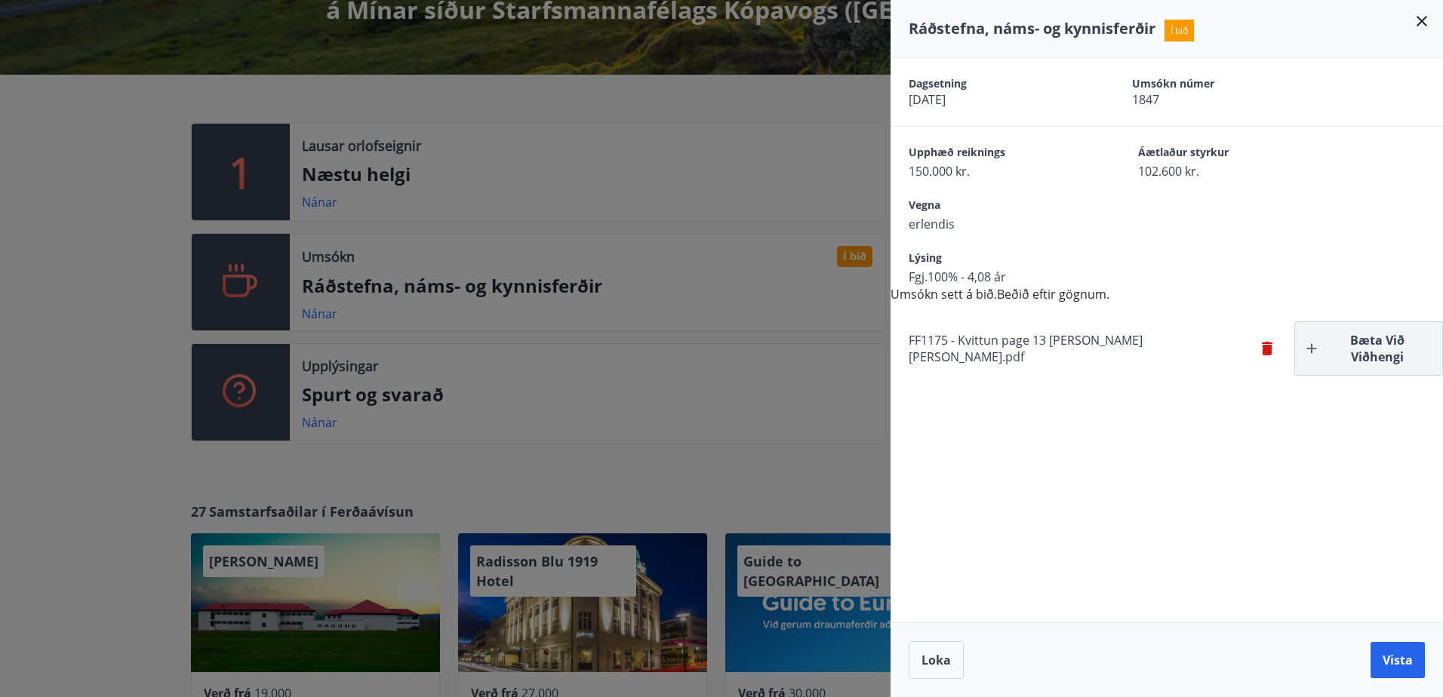
click at [1295, 342] on button "Bæta við viðhengi" at bounding box center [1369, 349] width 149 height 54
click at [1286, 342] on icon "button" at bounding box center [1293, 340] width 15 height 15
click at [1099, 429] on div "Dagsetning [DATE] Umsókn númer 1847 Upphæð reiknings 150.000 kr. Áætlaður styrk…" at bounding box center [1167, 340] width 553 height 565
click at [1295, 337] on button "Bæta við viðhengi" at bounding box center [1369, 349] width 149 height 54
click at [1400, 657] on button "Vista" at bounding box center [1398, 660] width 54 height 36
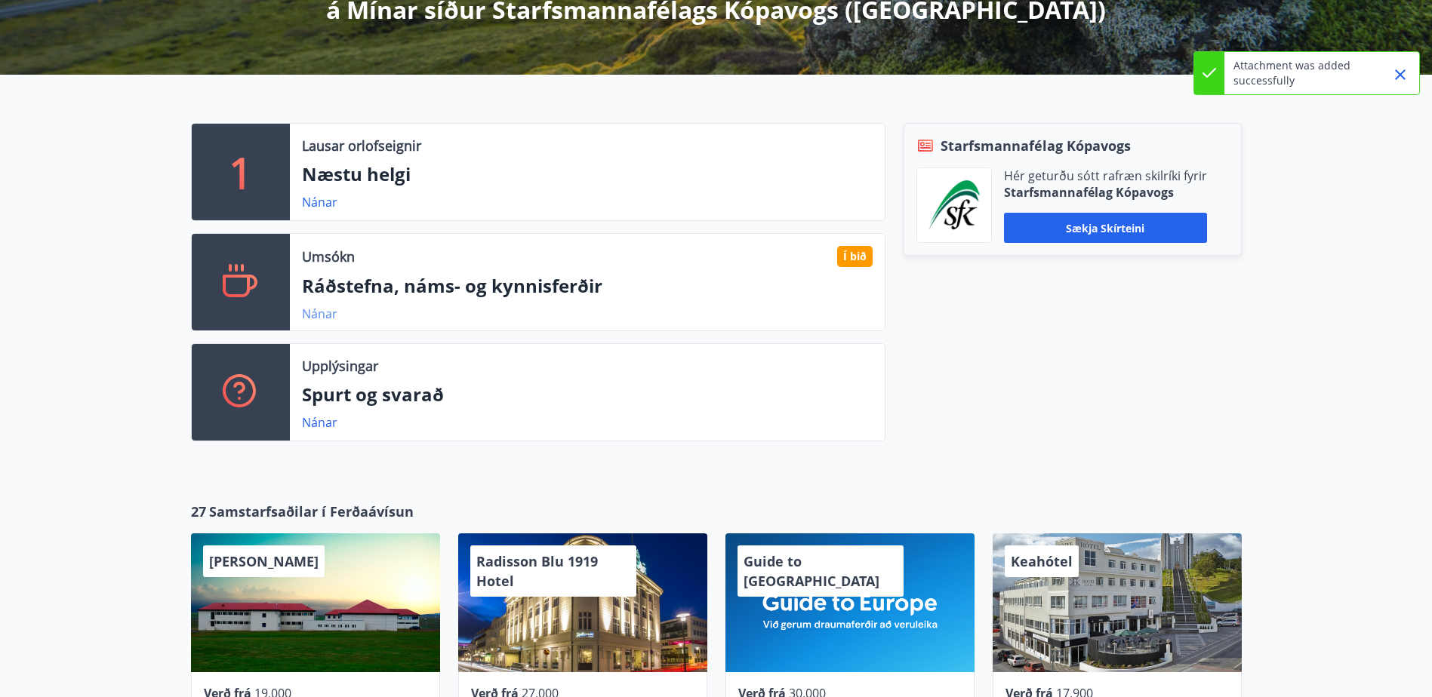
click at [311, 314] on link "Nánar" at bounding box center [319, 314] width 35 height 17
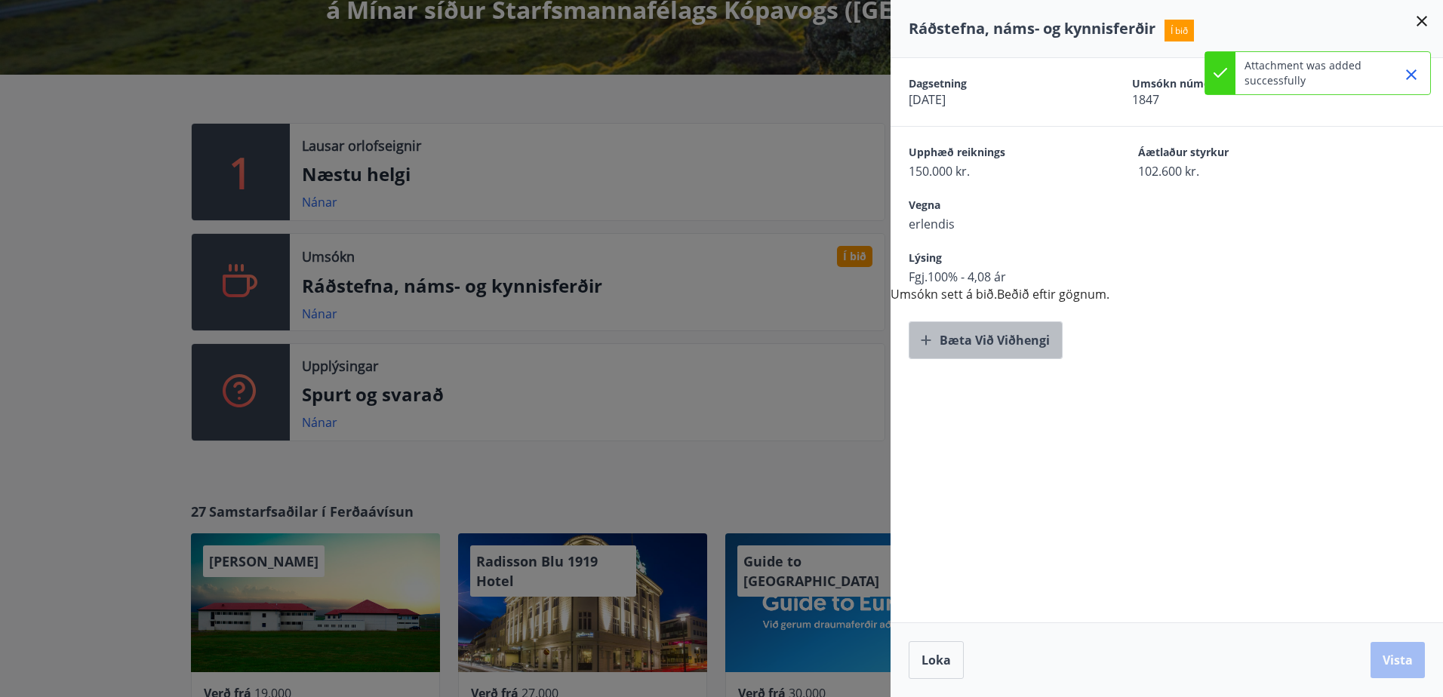
click at [972, 337] on button "Bæta við viðhengi" at bounding box center [986, 341] width 154 height 38
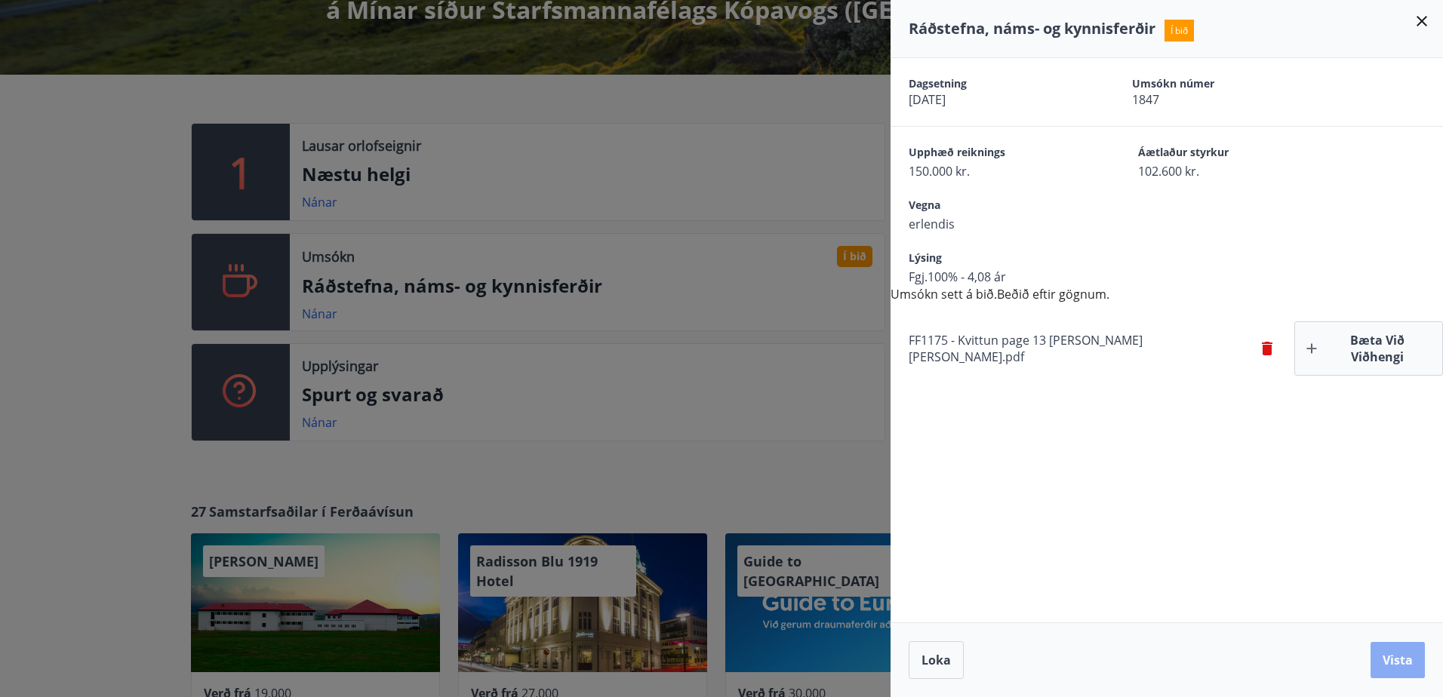
click at [1392, 654] on button "Vista" at bounding box center [1398, 660] width 54 height 36
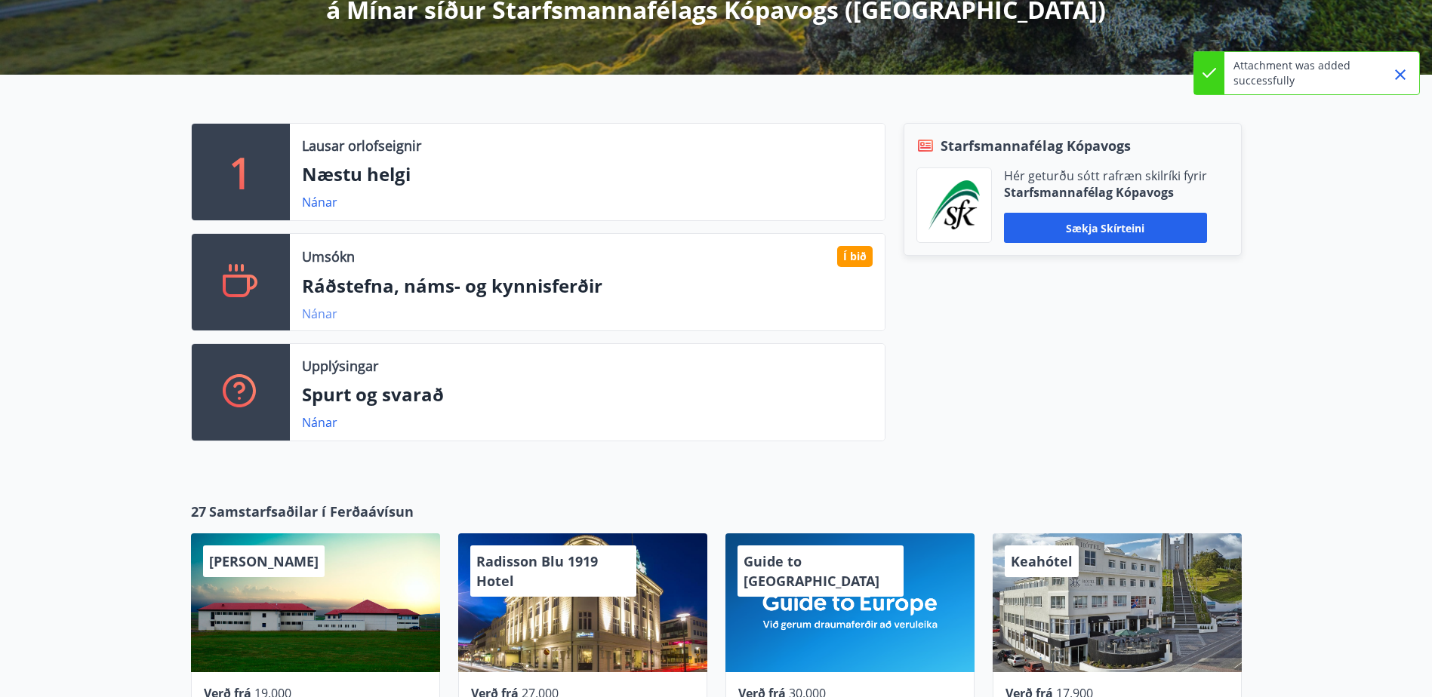
click at [328, 311] on link "Nánar" at bounding box center [319, 314] width 35 height 17
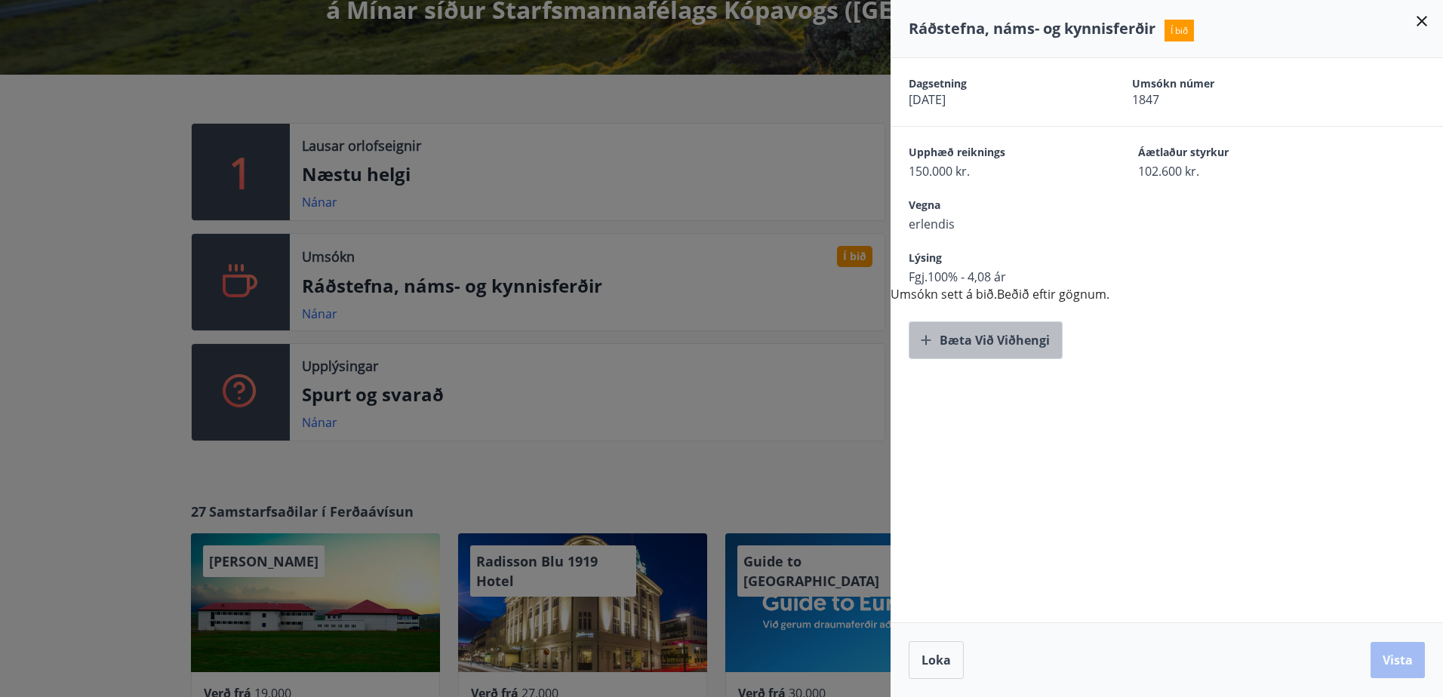
click at [972, 344] on button "Bæta við viðhengi" at bounding box center [986, 341] width 154 height 38
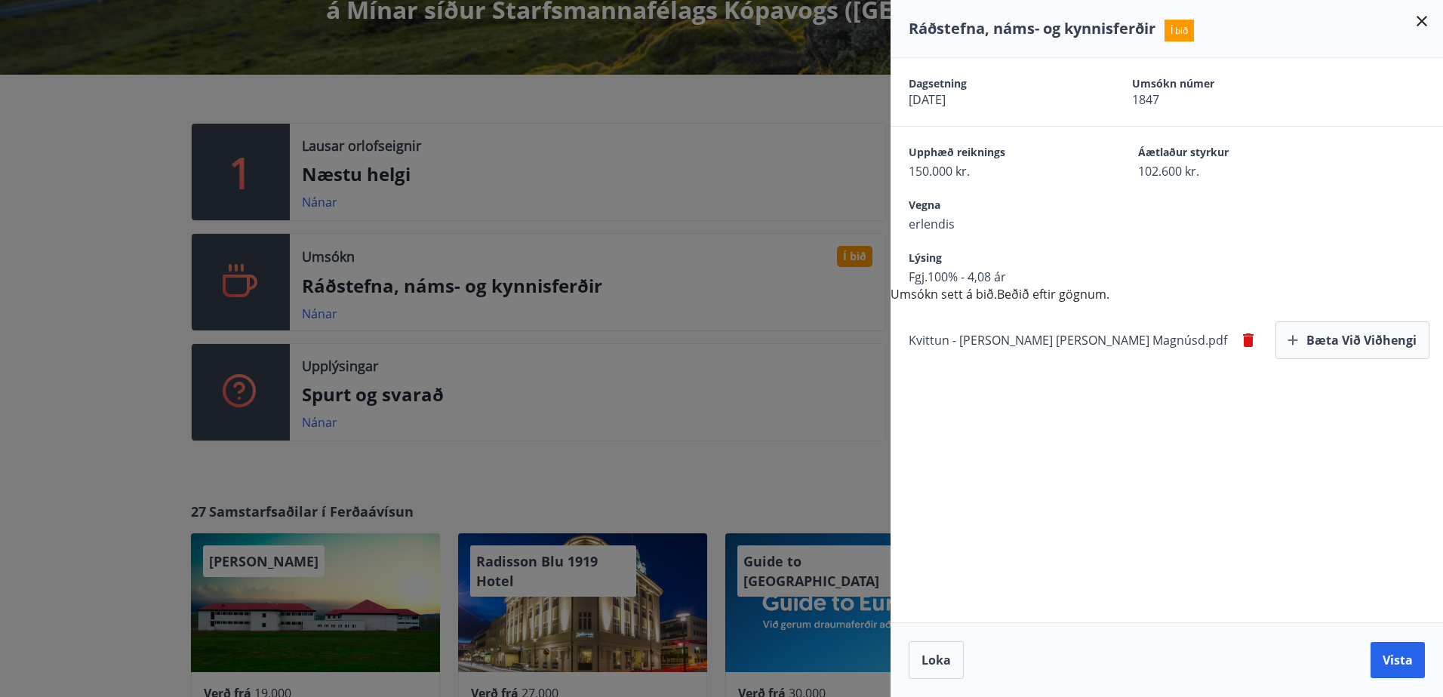
click at [1406, 650] on button "Vista" at bounding box center [1398, 660] width 54 height 36
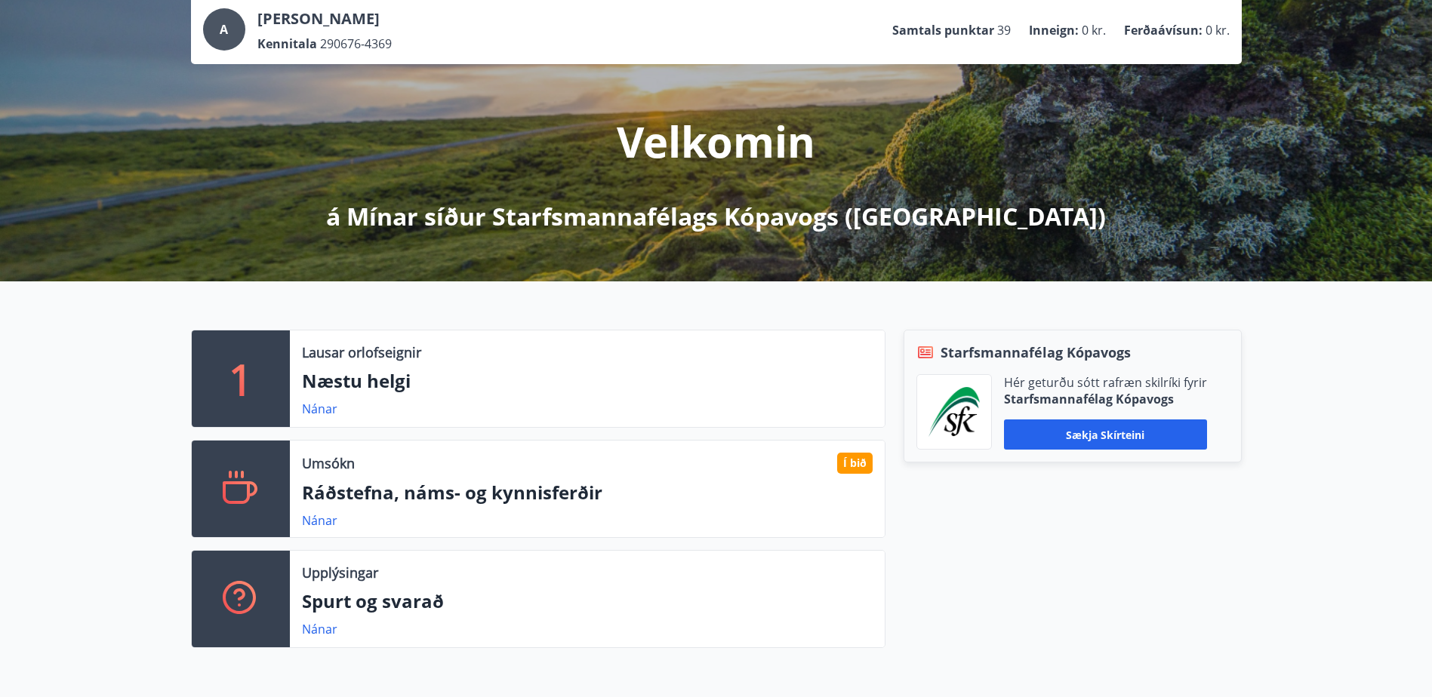
scroll to position [0, 0]
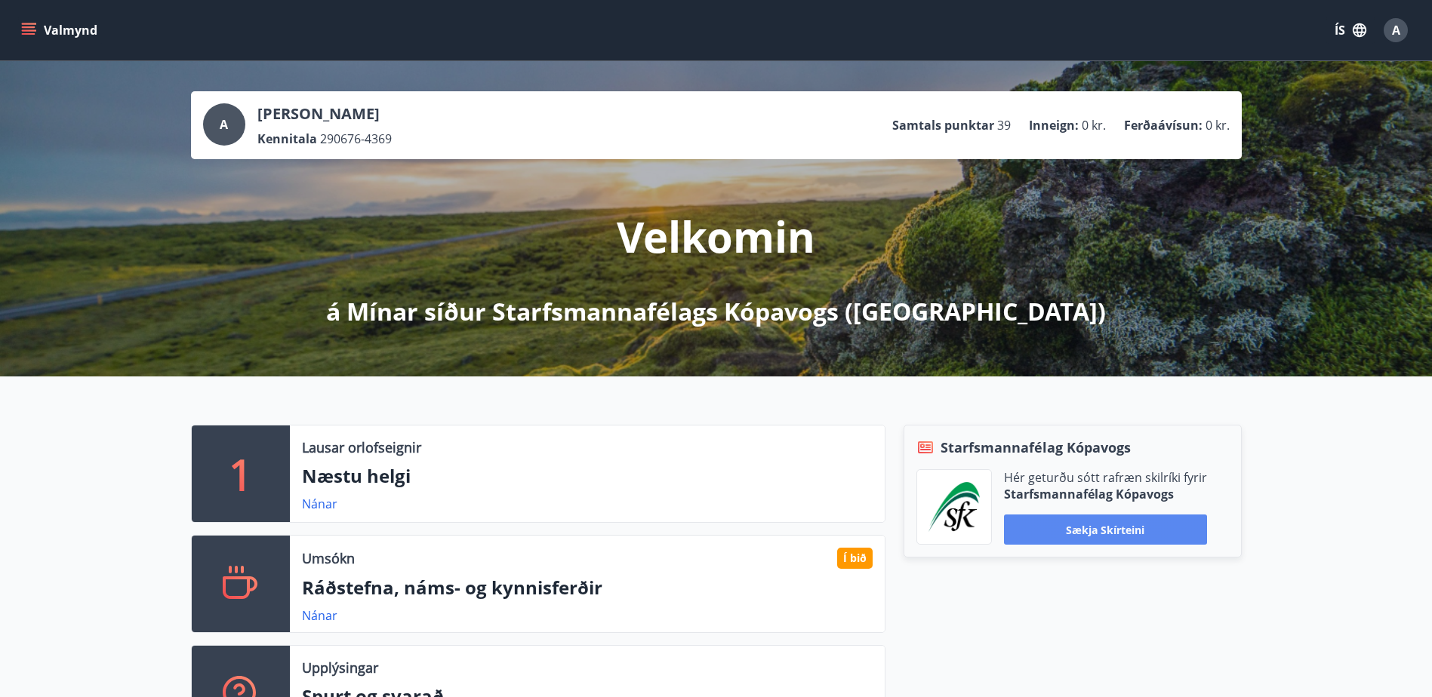
click at [1115, 534] on button "Sækja skírteini" at bounding box center [1105, 530] width 203 height 30
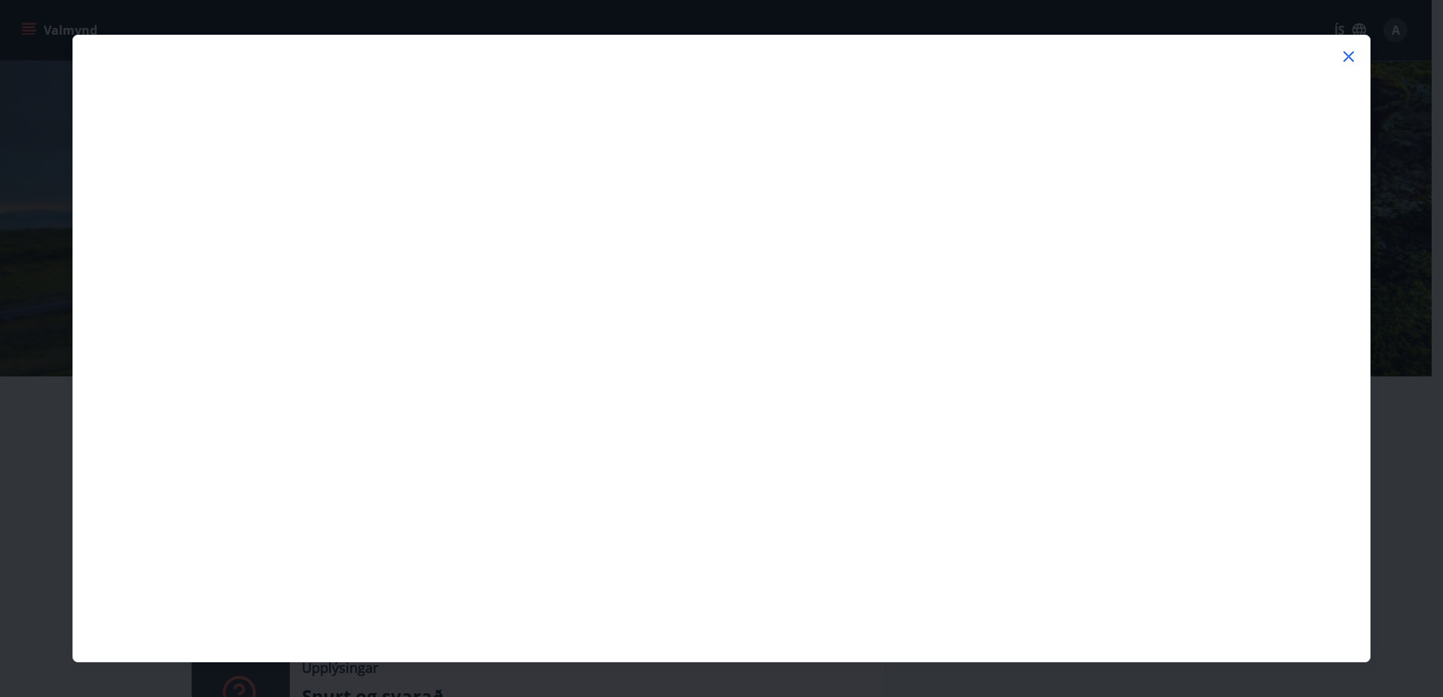
click at [1346, 56] on icon at bounding box center [1349, 57] width 18 height 18
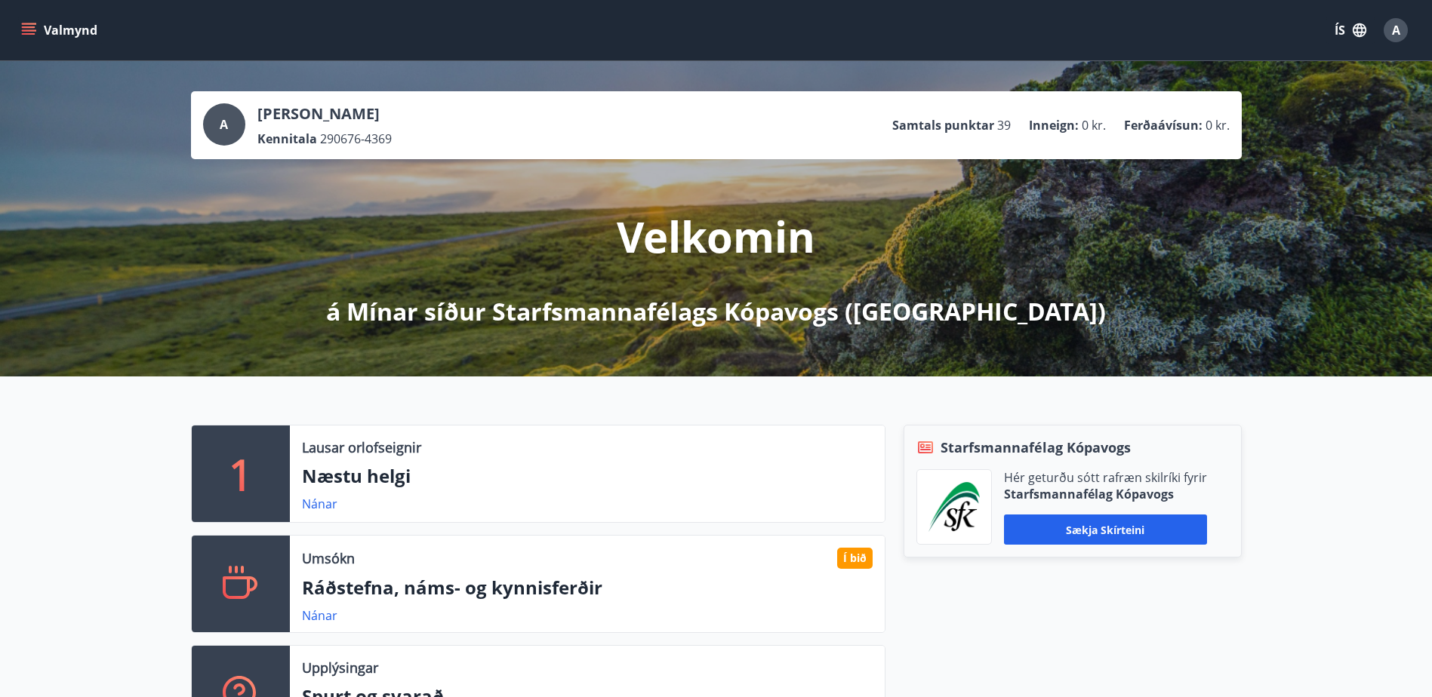
click at [65, 29] on button "Valmynd" at bounding box center [60, 30] width 85 height 27
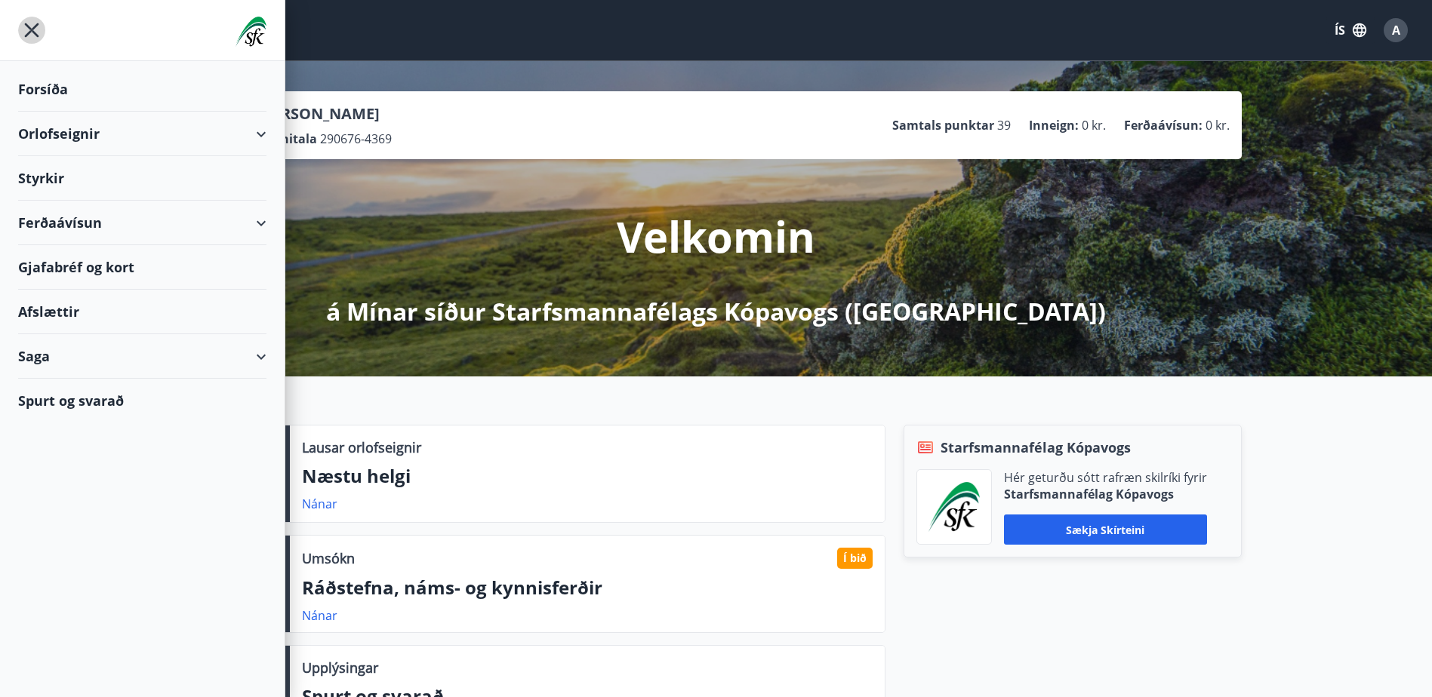
click at [30, 32] on icon "menu" at bounding box center [32, 30] width 14 height 14
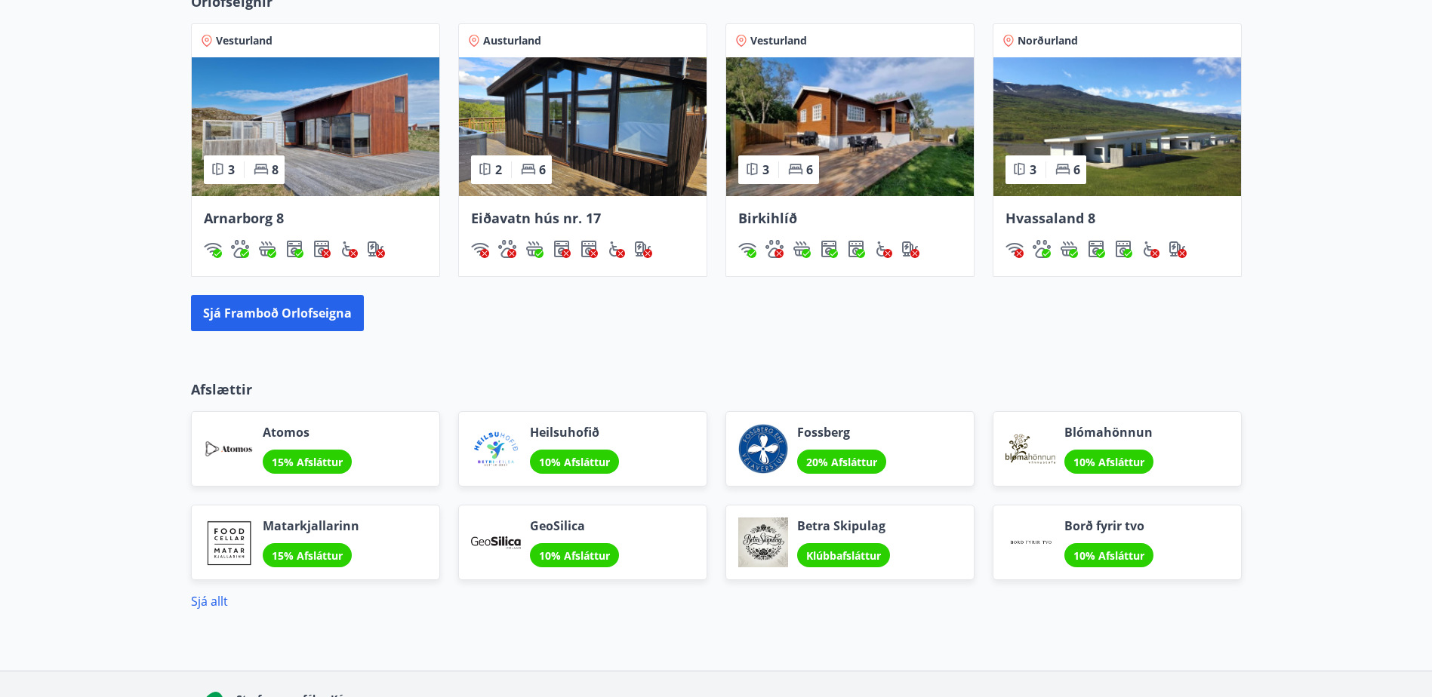
scroll to position [1205, 0]
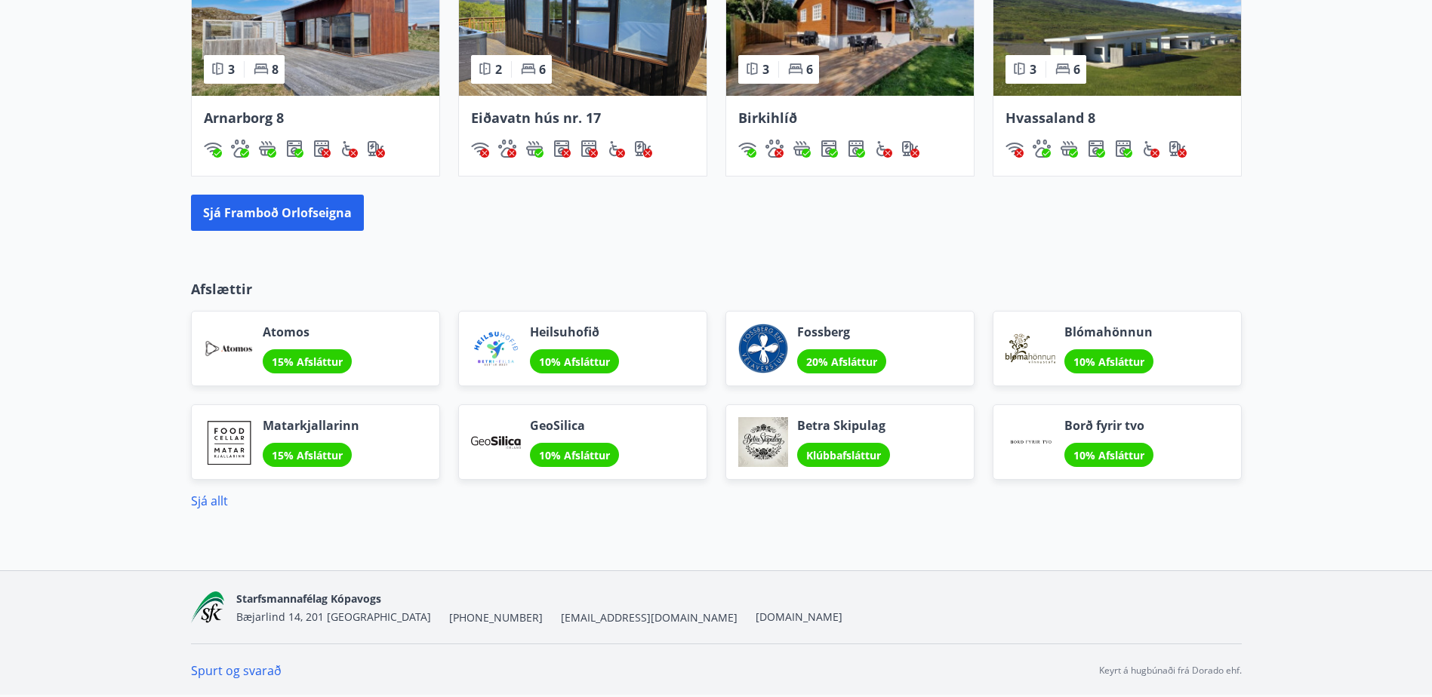
click at [248, 669] on link "Spurt og svarað" at bounding box center [236, 671] width 91 height 17
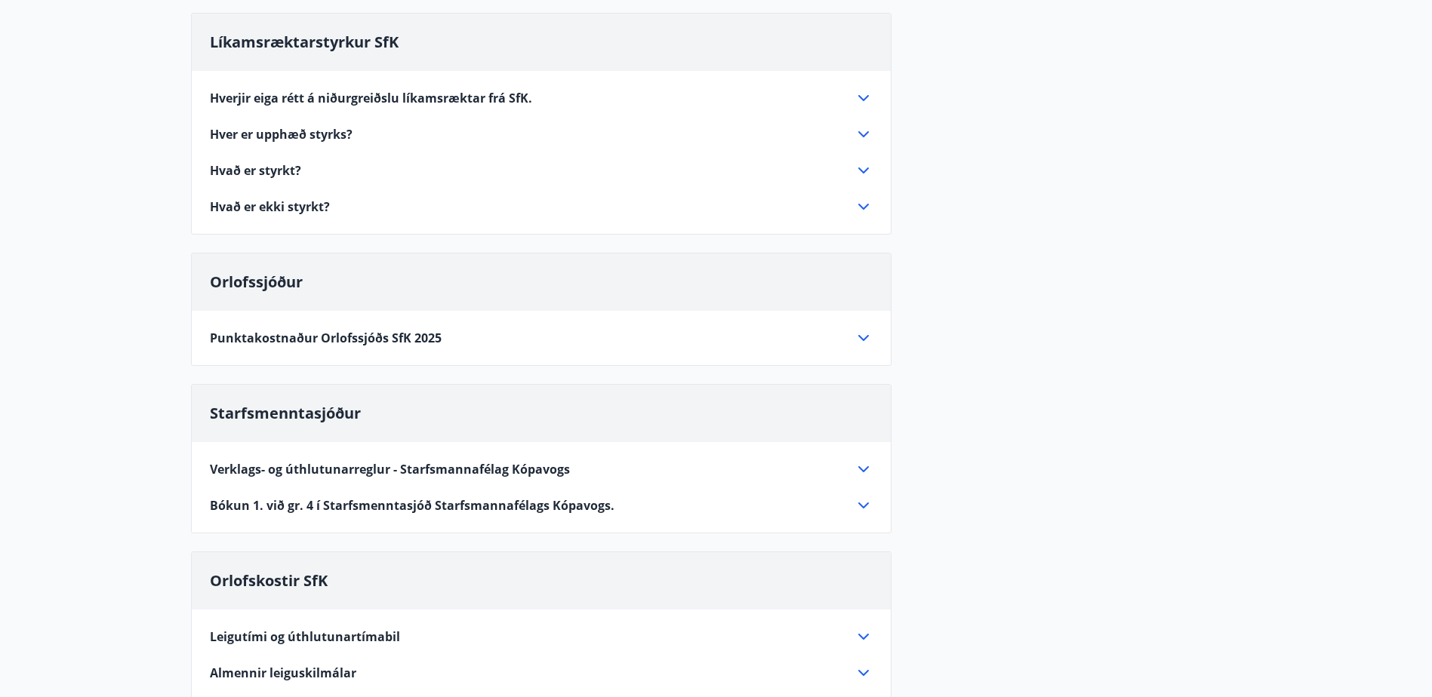
scroll to position [346, 0]
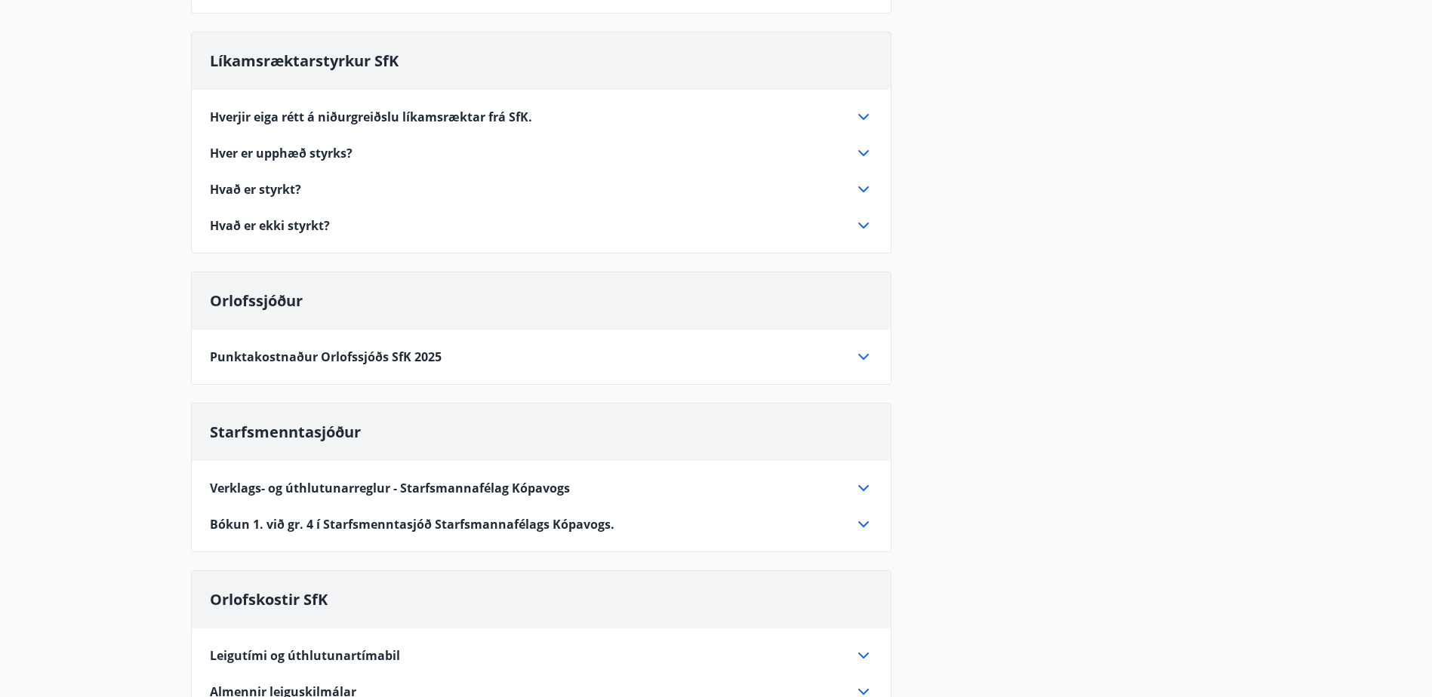
click at [302, 485] on span "Verklags- og úthlutunarreglur - Starfsmannafélag Kópavogs" at bounding box center [390, 488] width 360 height 17
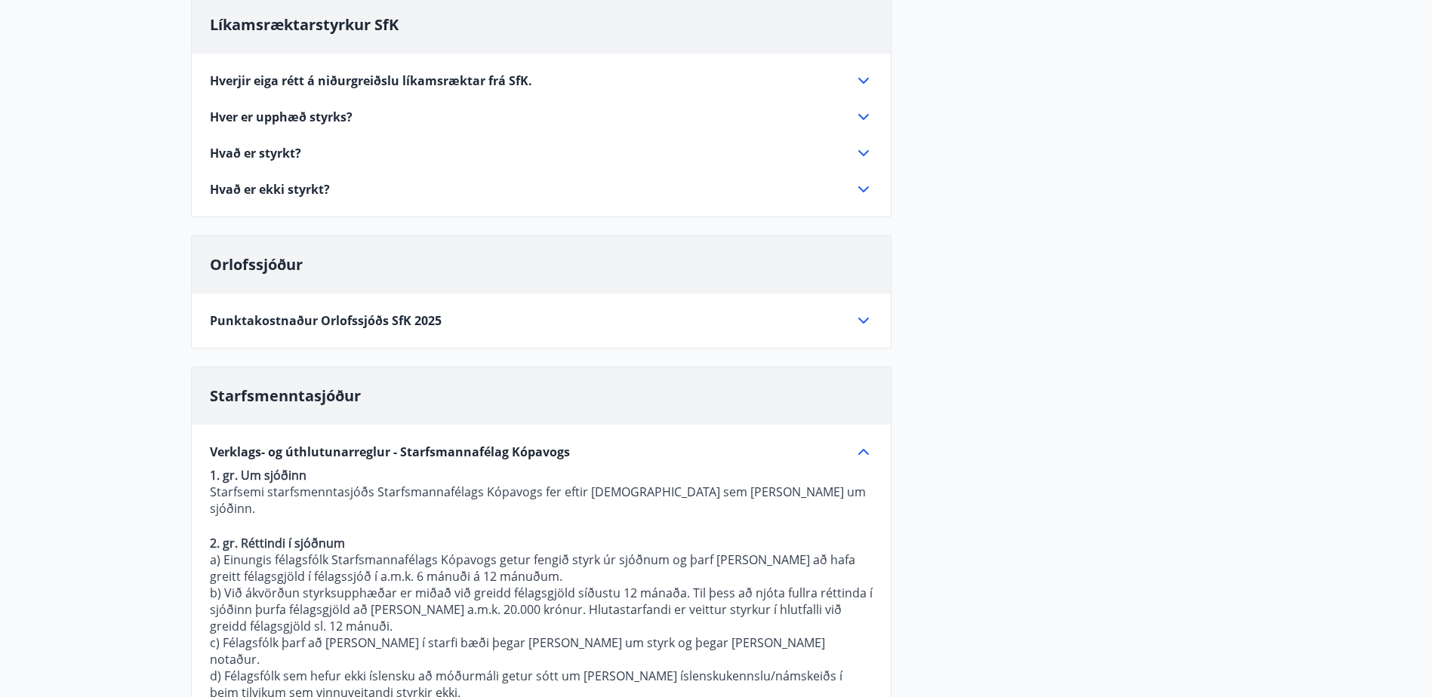
scroll to position [497, 0]
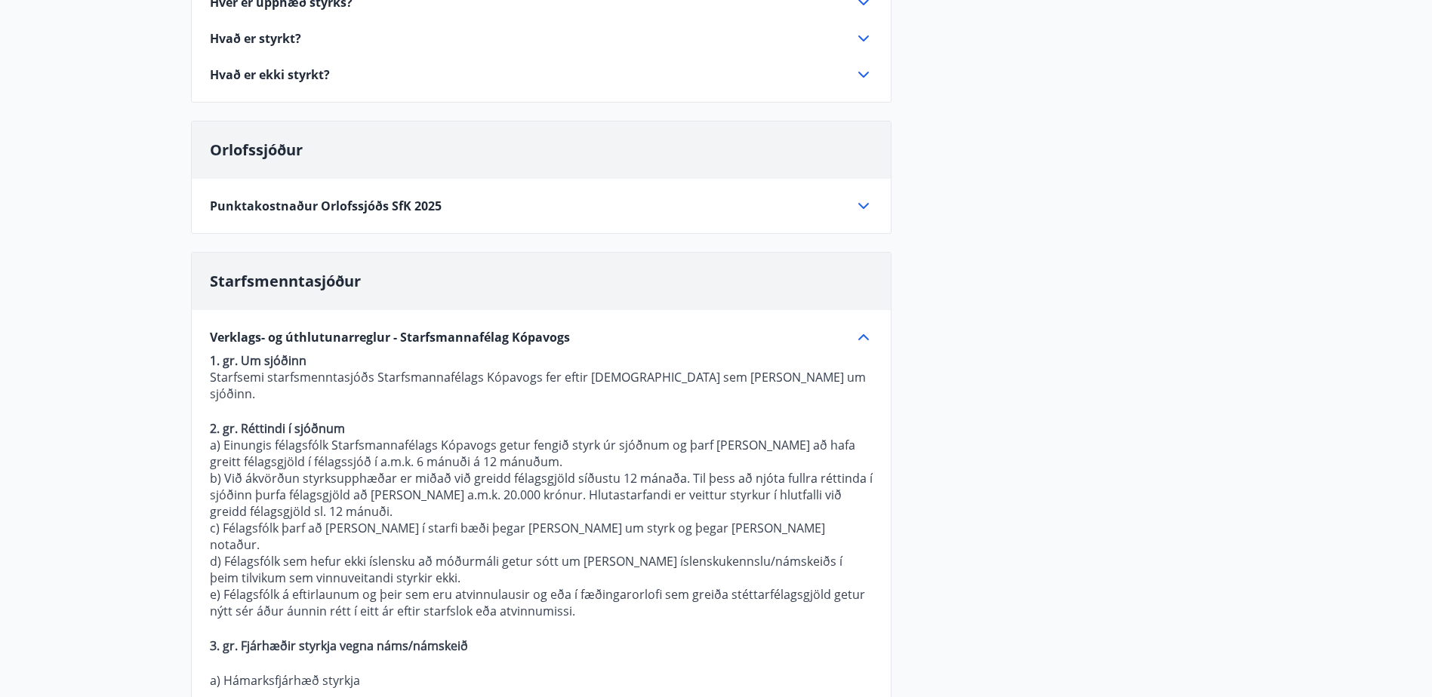
click at [860, 339] on icon at bounding box center [863, 337] width 11 height 6
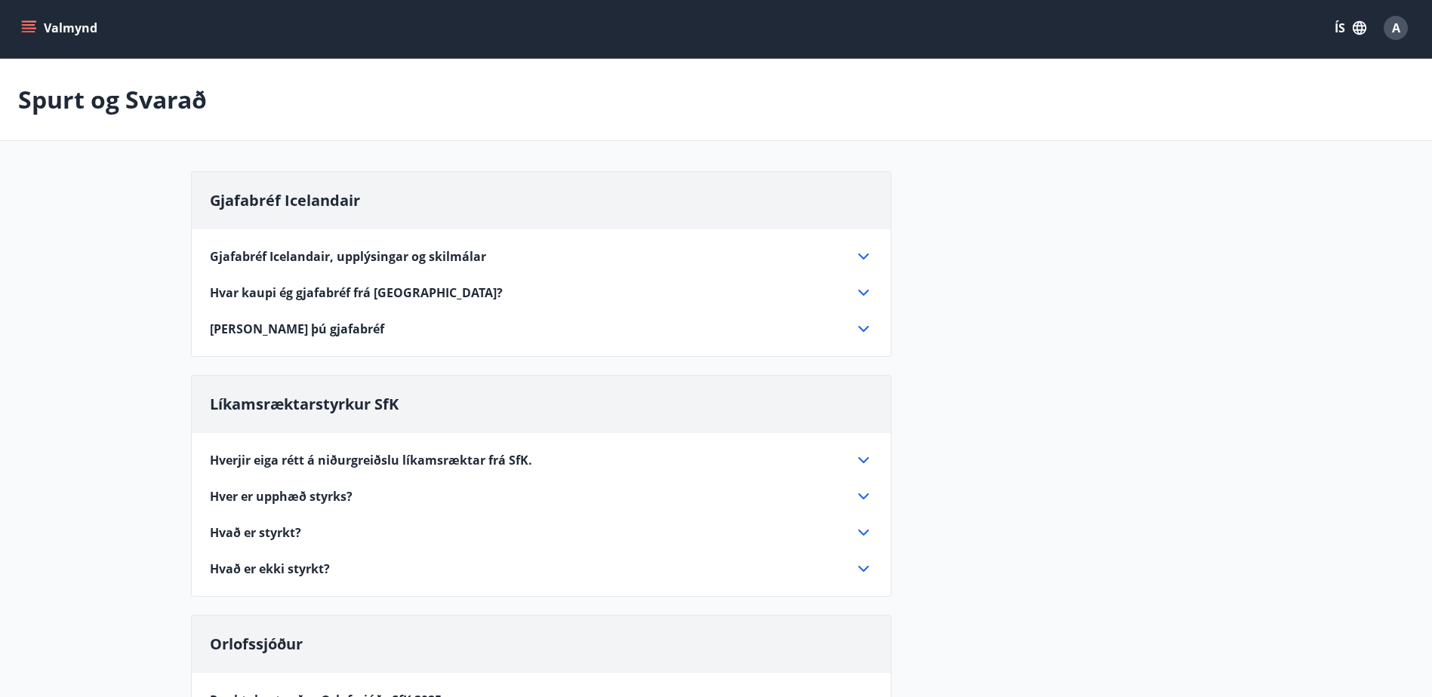
scroll to position [0, 0]
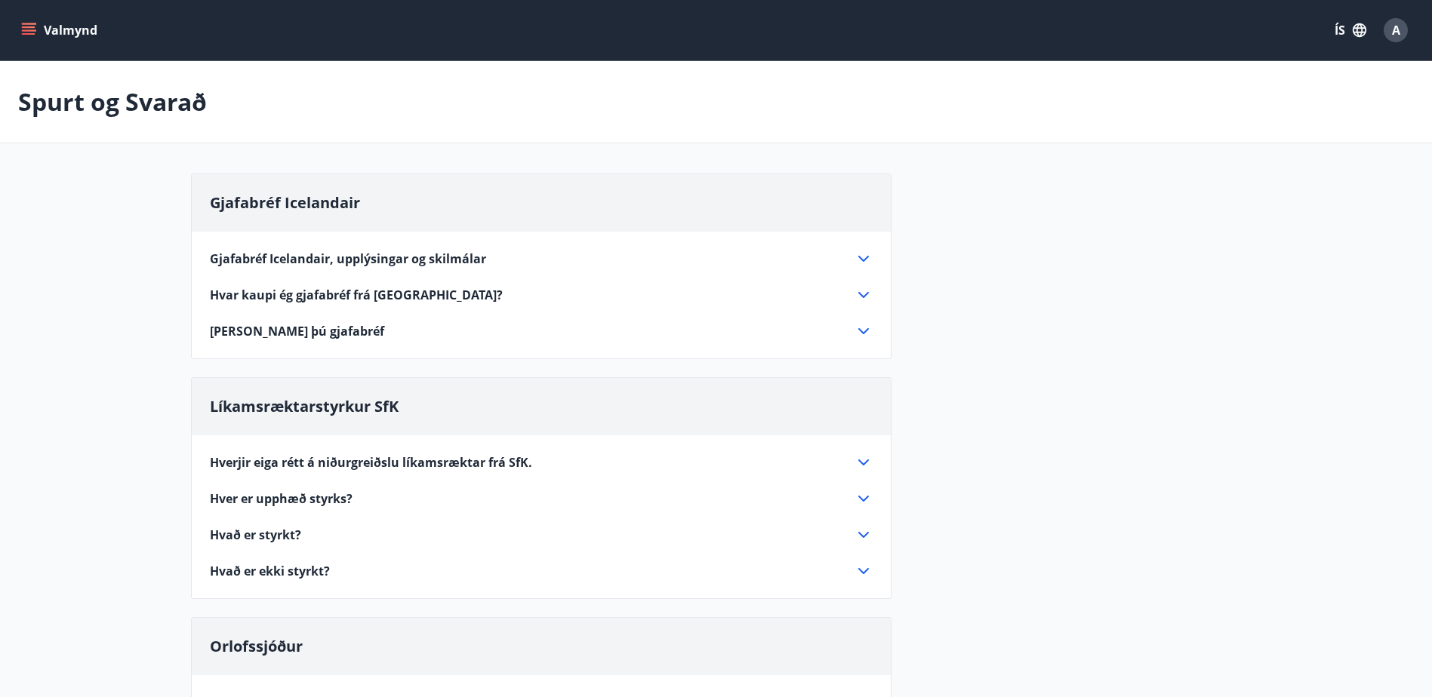
click at [71, 29] on button "Valmynd" at bounding box center [60, 30] width 85 height 27
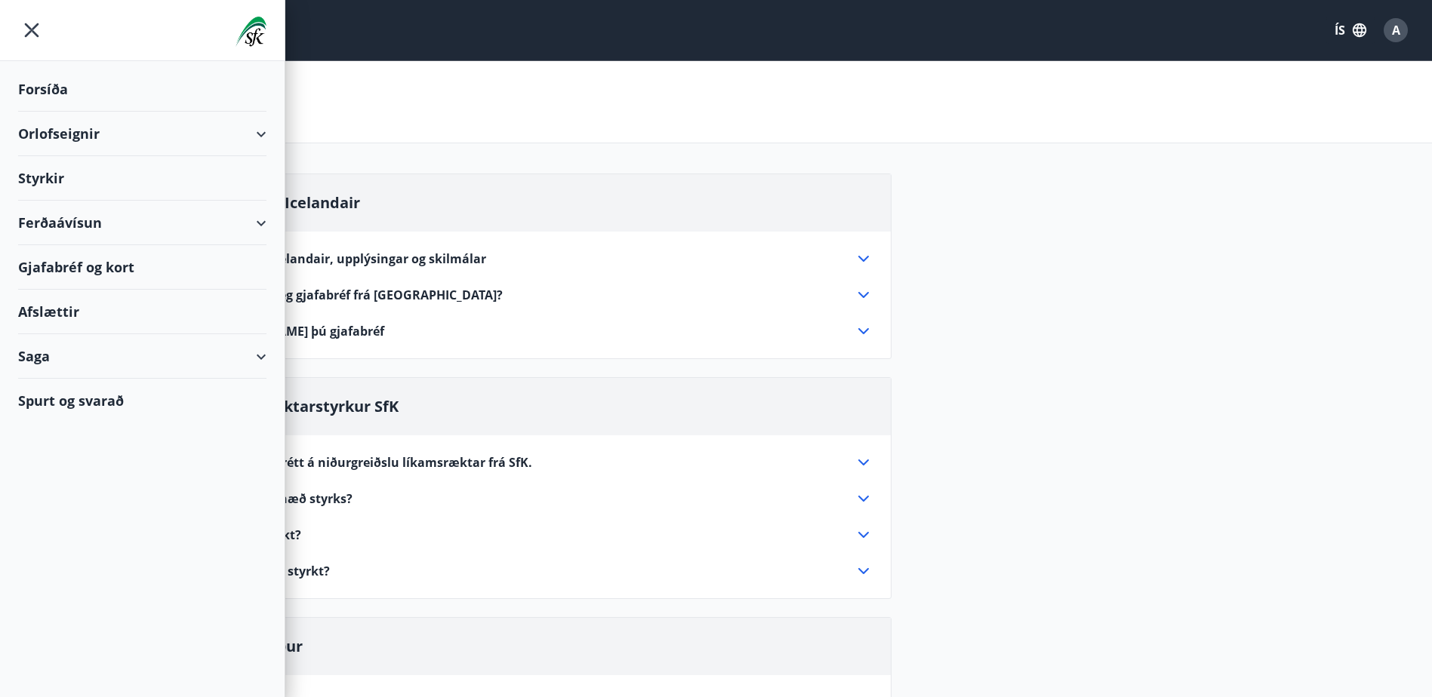
click at [42, 179] on div "Styrkir" at bounding box center [142, 178] width 248 height 45
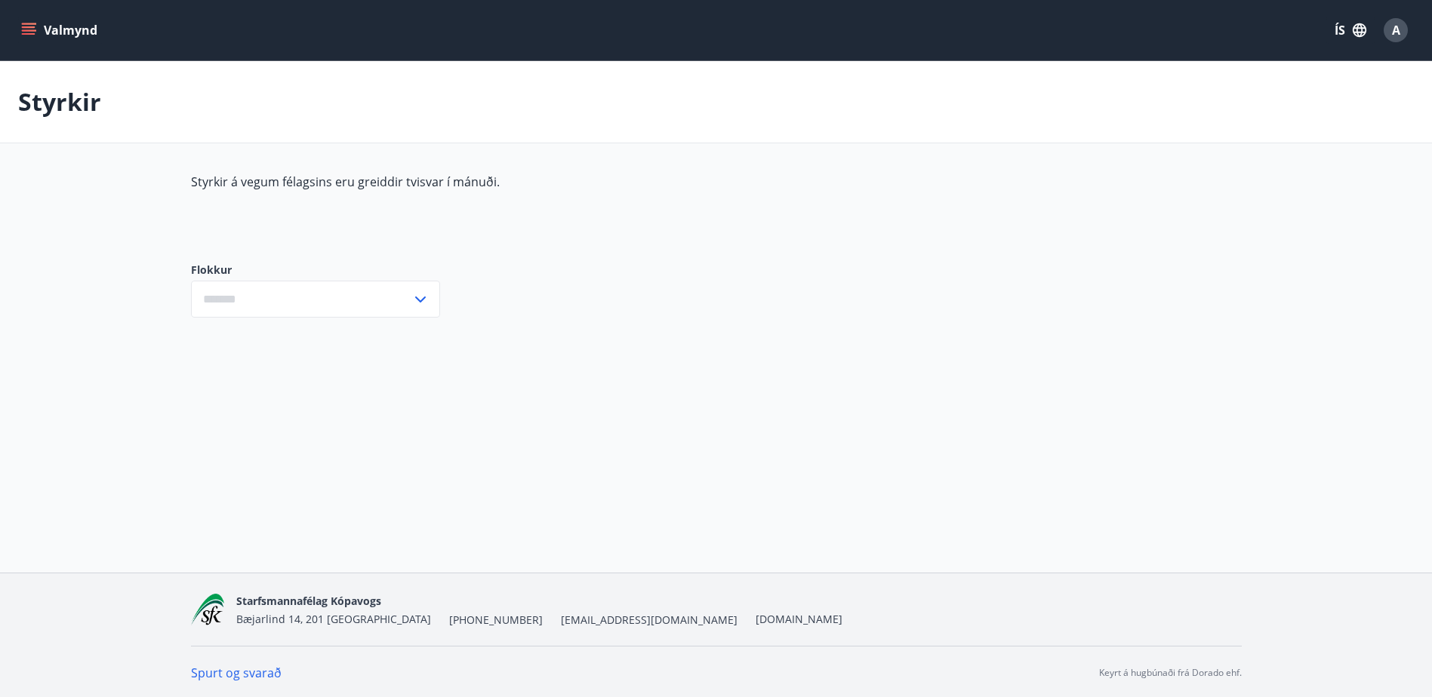
type input "***"
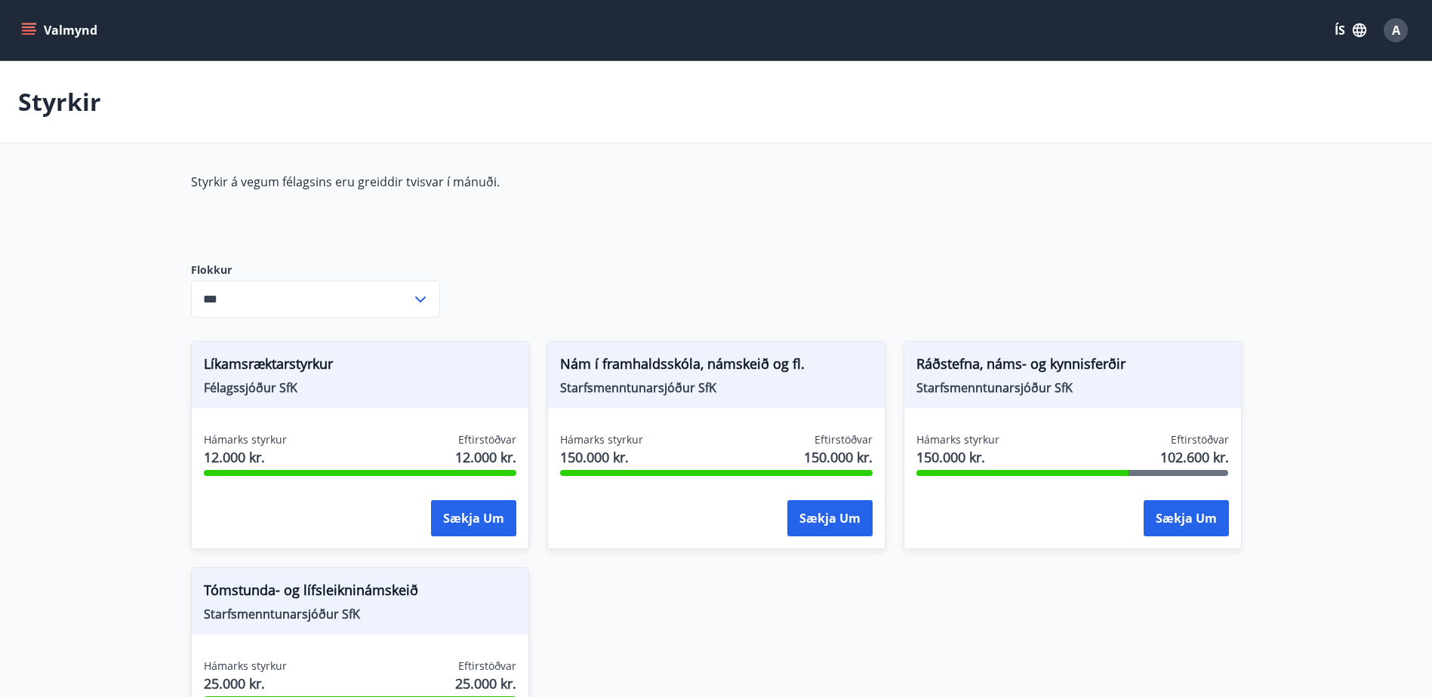
click at [49, 27] on button "Valmynd" at bounding box center [60, 30] width 85 height 27
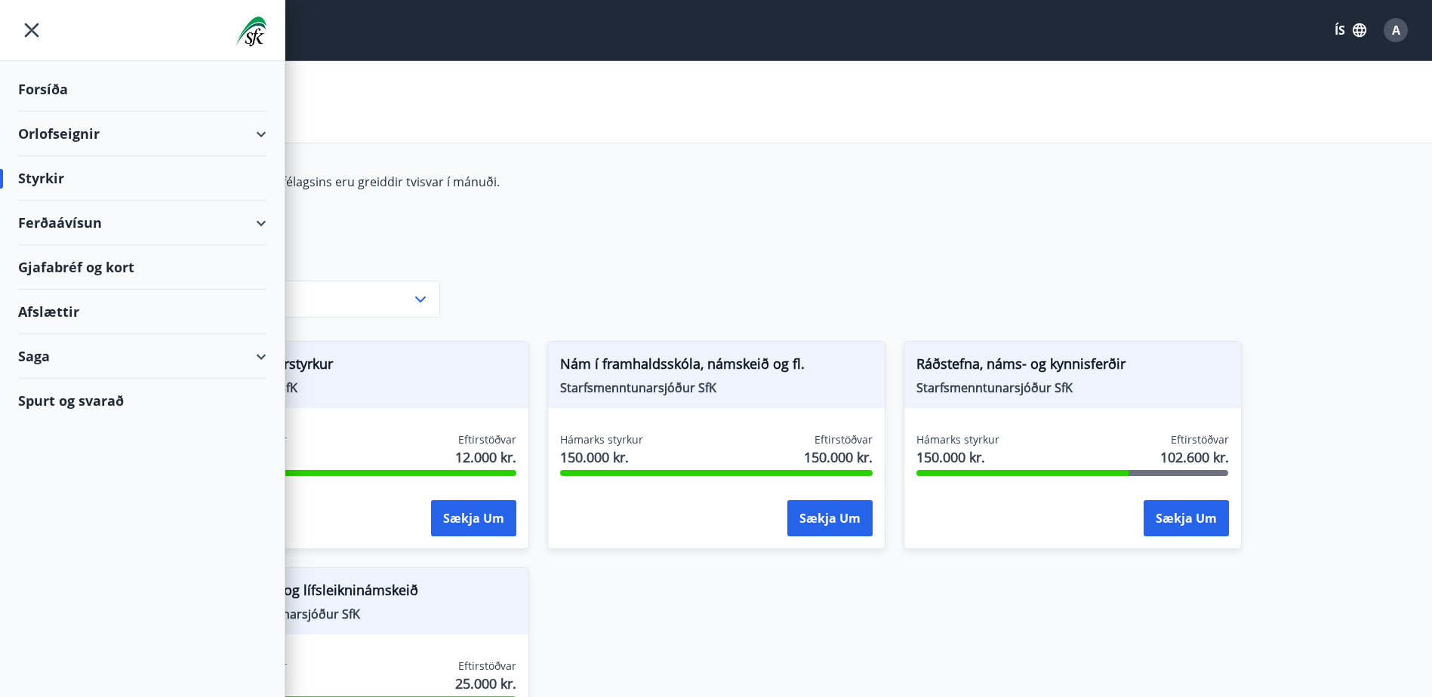
click at [50, 403] on div "Spurt og svarað" at bounding box center [142, 401] width 248 height 44
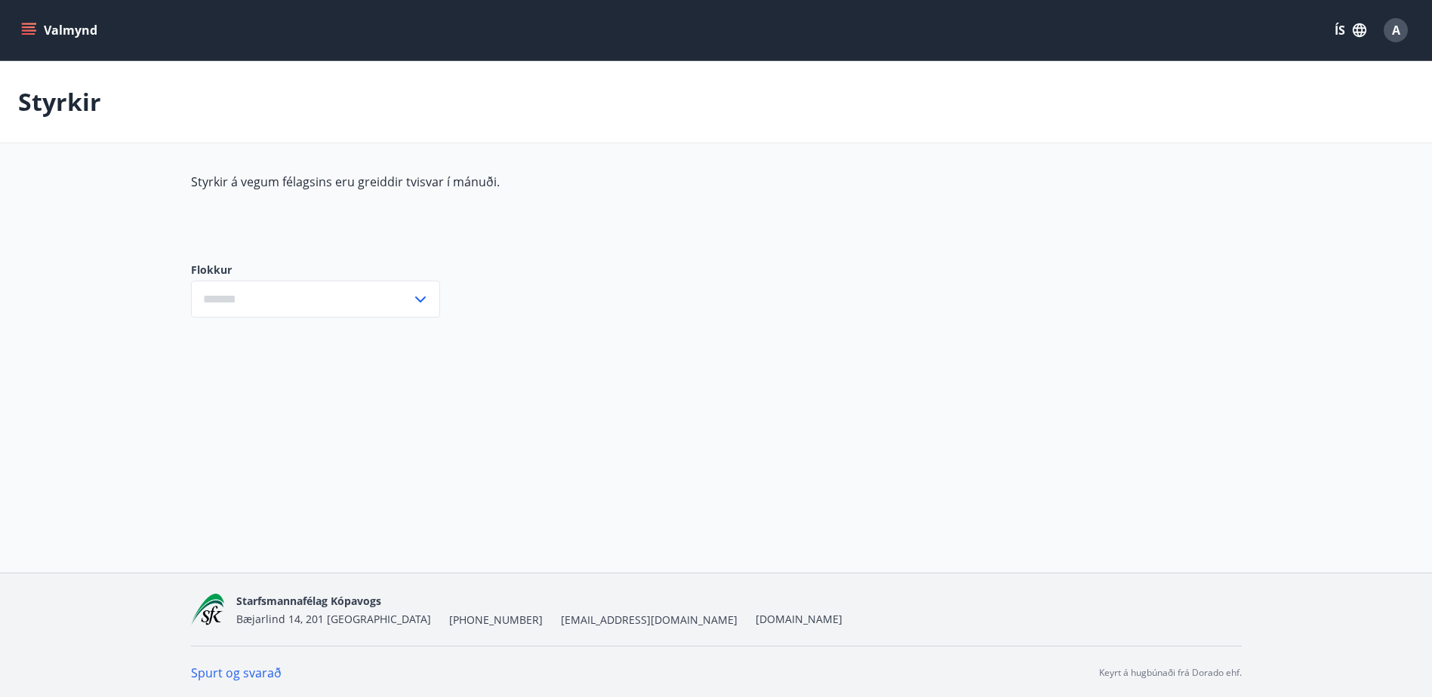
type input "***"
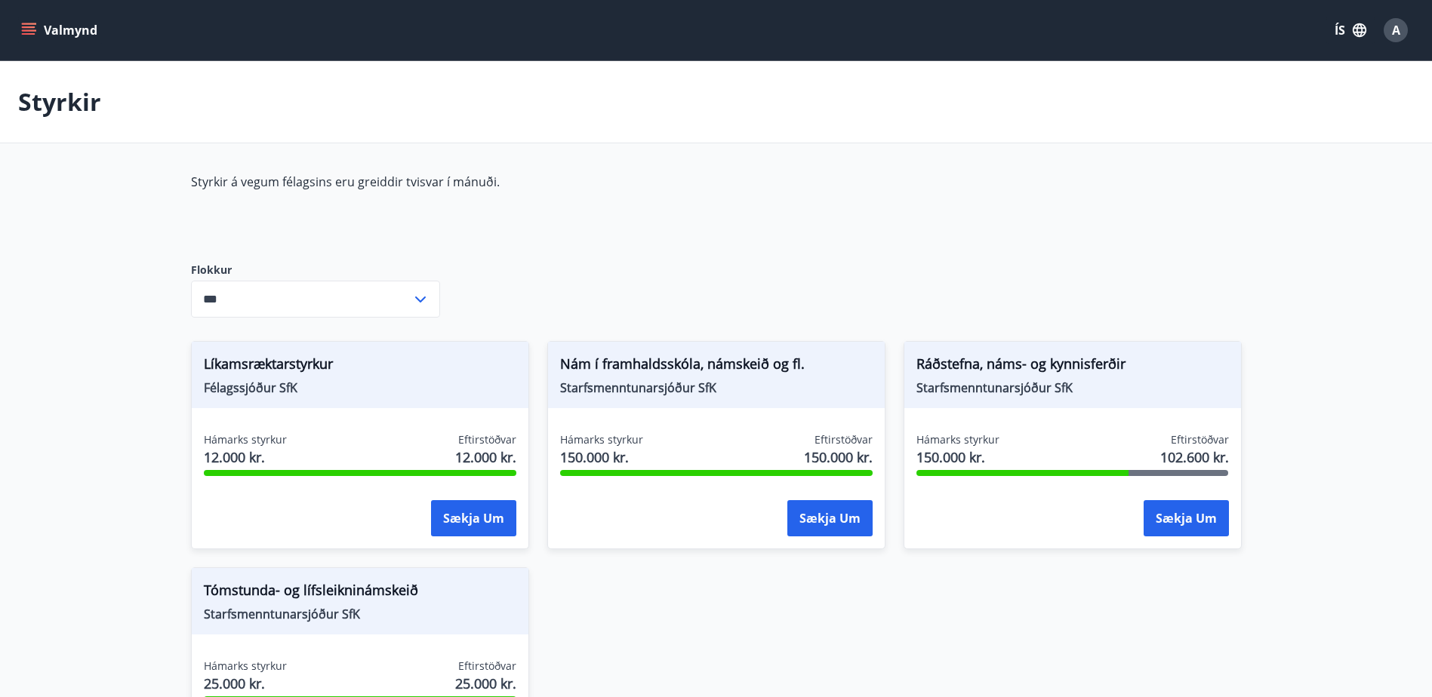
click at [67, 30] on button "Valmynd" at bounding box center [60, 30] width 85 height 27
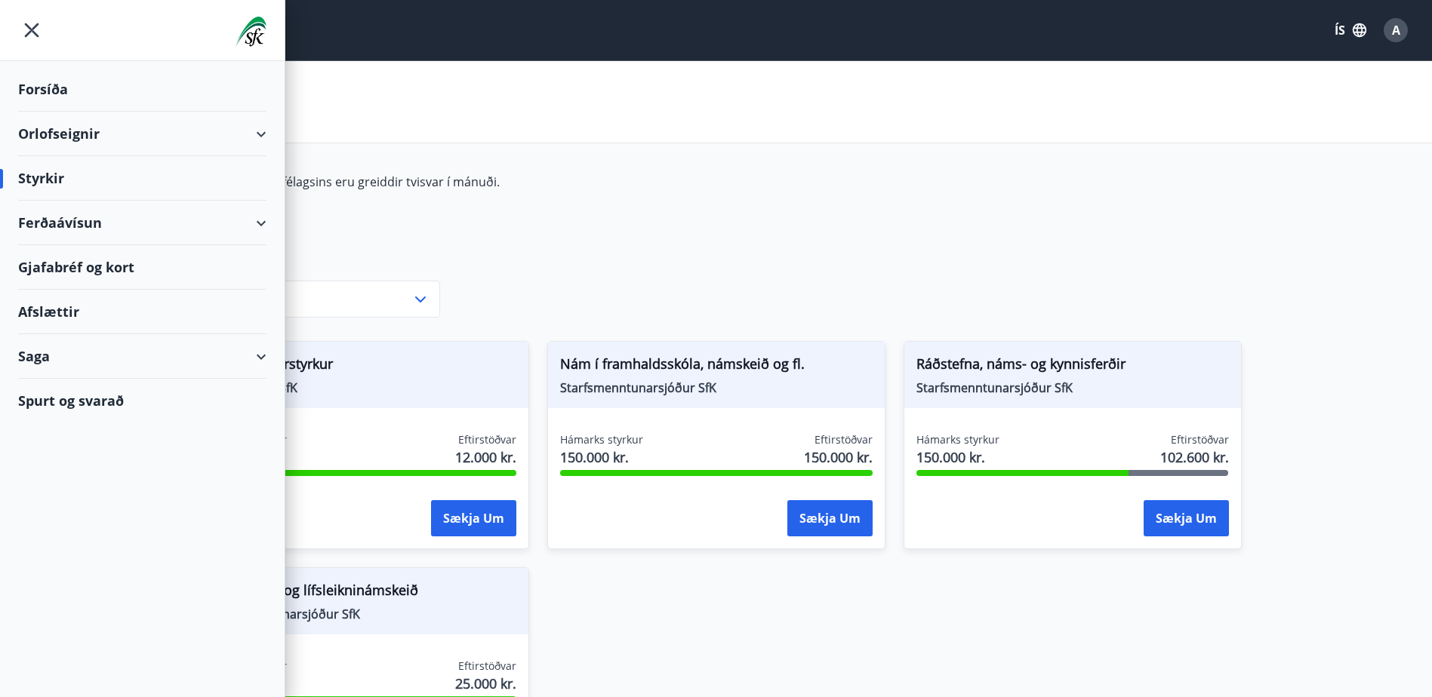
click at [543, 122] on div "Styrkir" at bounding box center [716, 102] width 1432 height 82
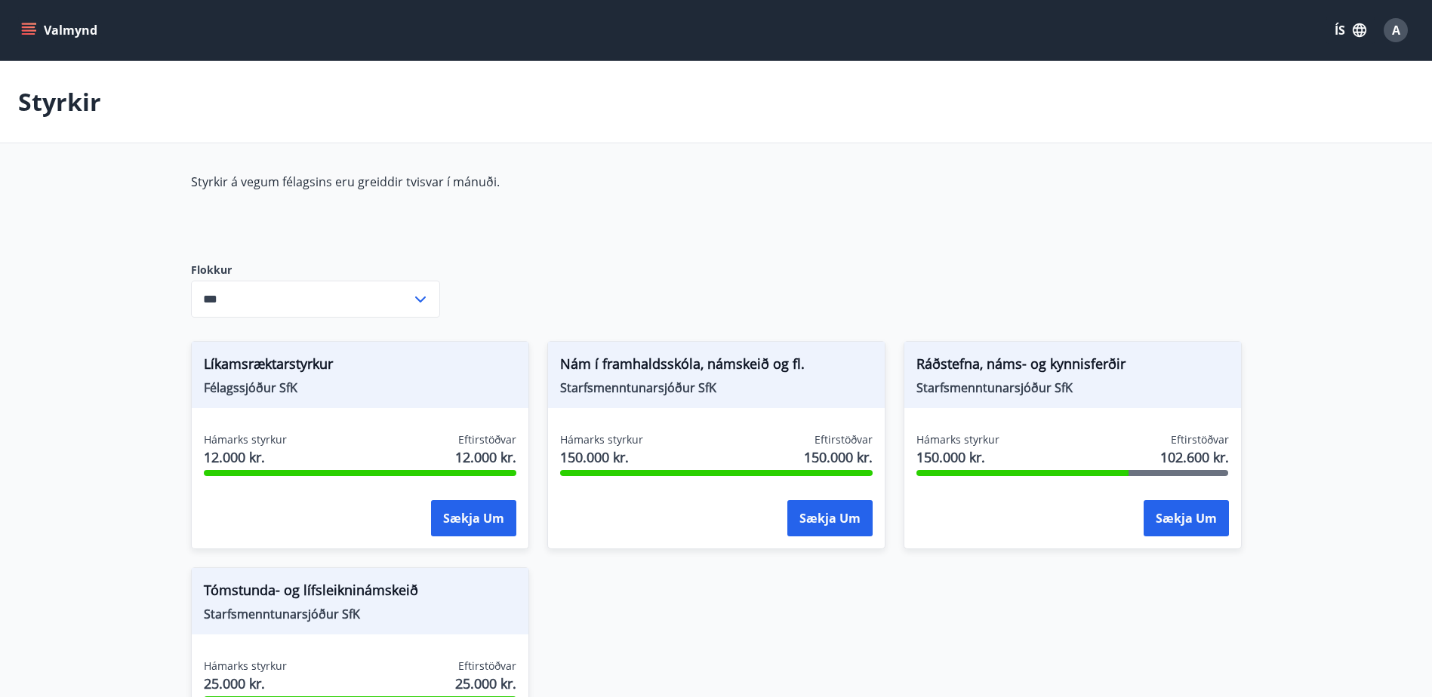
click at [87, 25] on button "Valmynd" at bounding box center [60, 30] width 85 height 27
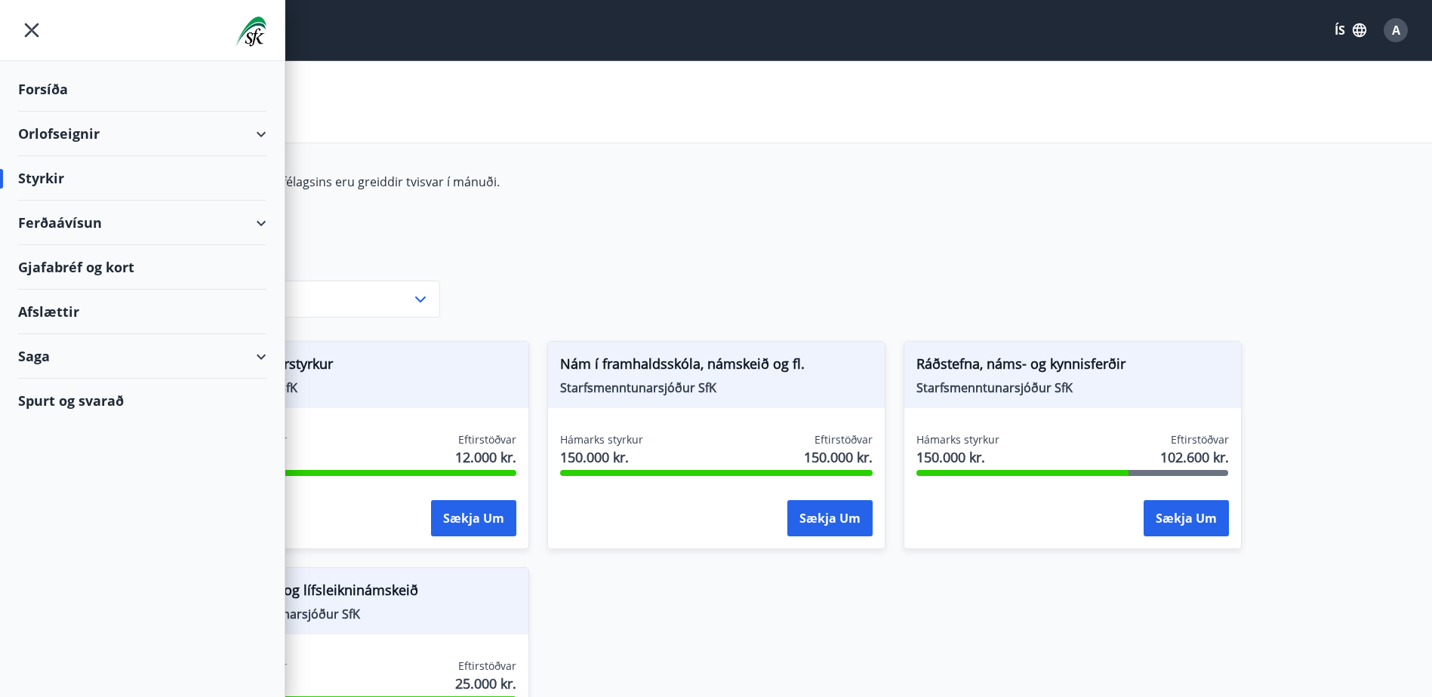
click at [56, 399] on div "Spurt og svarað" at bounding box center [142, 401] width 248 height 44
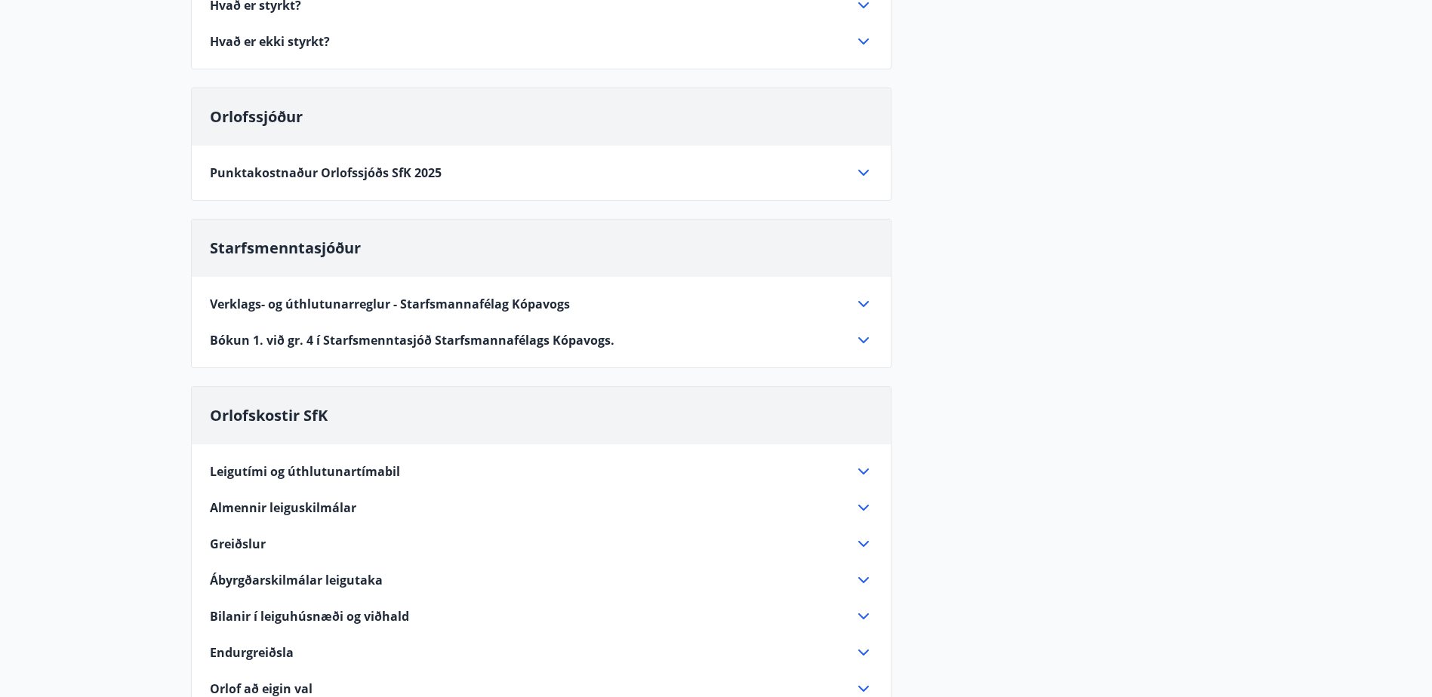
scroll to position [497, 0]
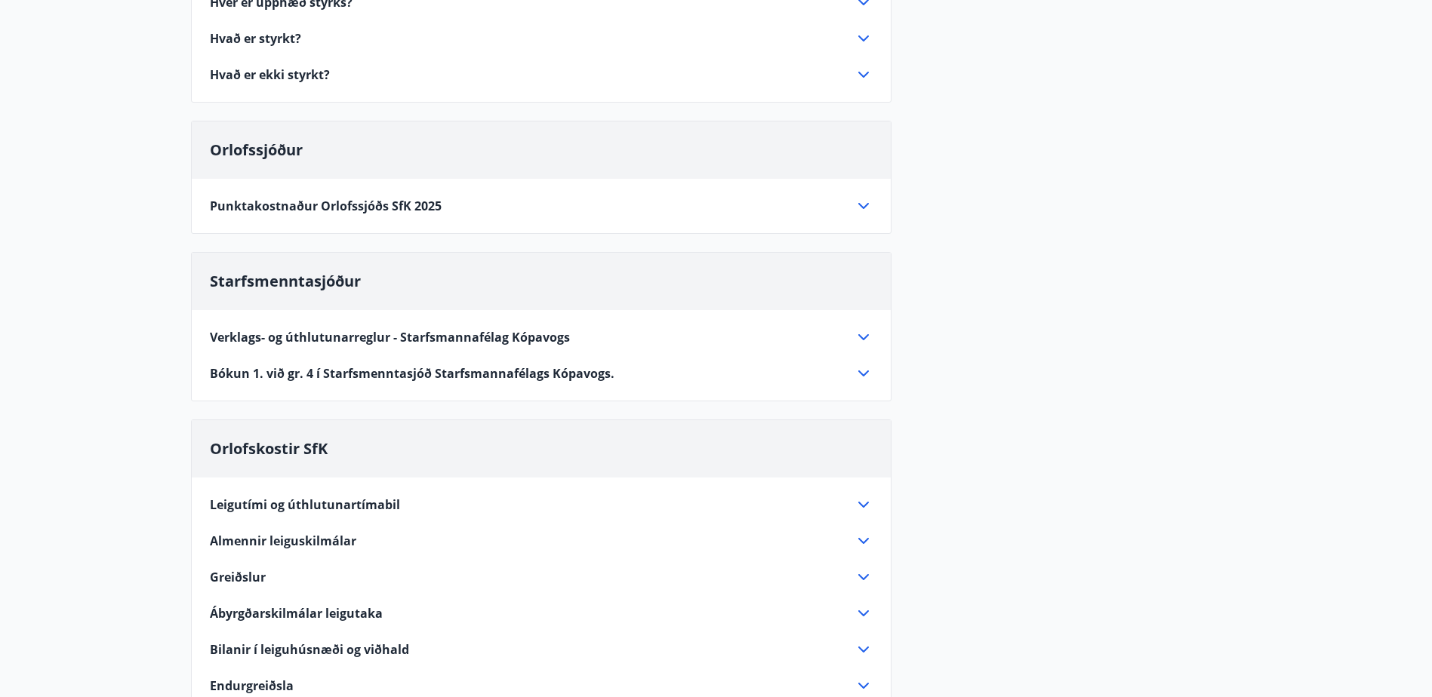
click at [470, 366] on span "Bókun 1. við gr. 4 í Starfsmenntasjóð Starfsmannafélags Kópavogs." at bounding box center [412, 373] width 405 height 17
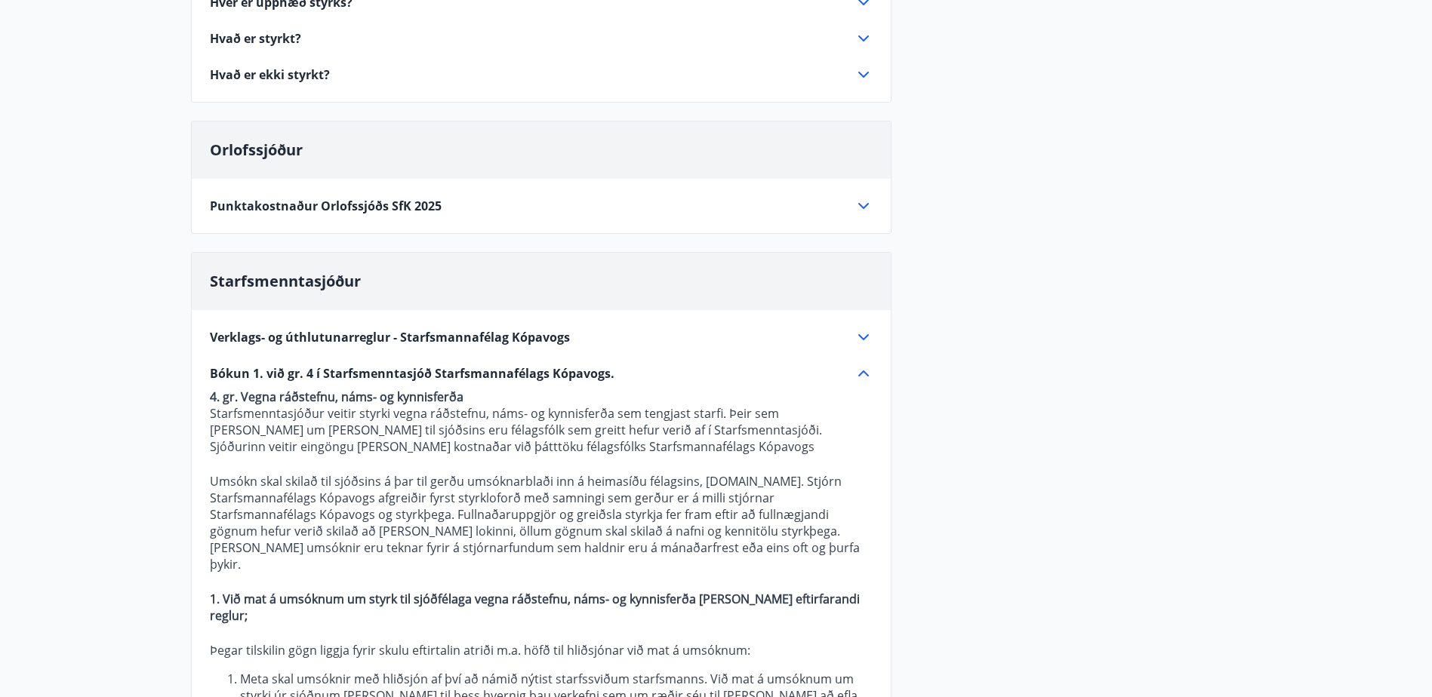
click at [470, 366] on span "Bókun 1. við gr. 4 í Starfsmenntasjóð Starfsmannafélags Kópavogs." at bounding box center [412, 373] width 405 height 17
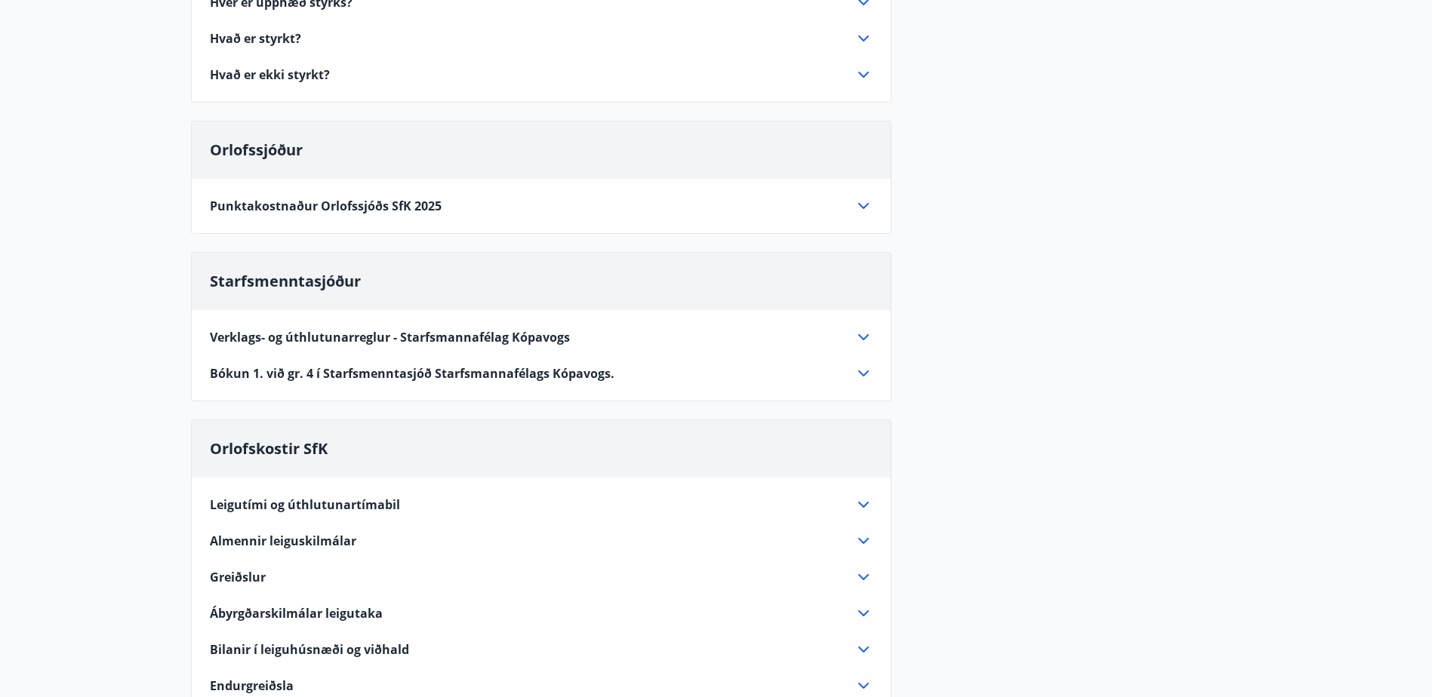
click at [467, 339] on span "Verklags- og úthlutunarreglur - Starfsmannafélag Kópavogs" at bounding box center [390, 337] width 360 height 17
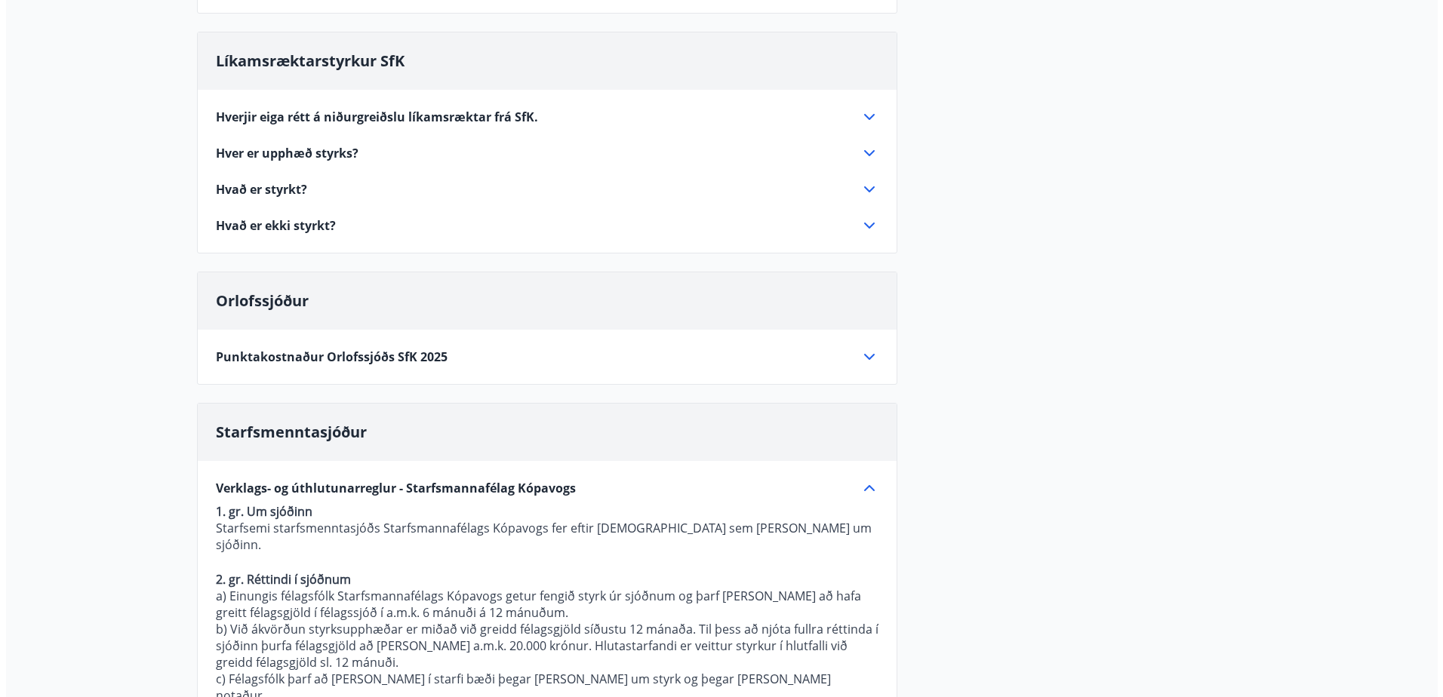
scroll to position [0, 0]
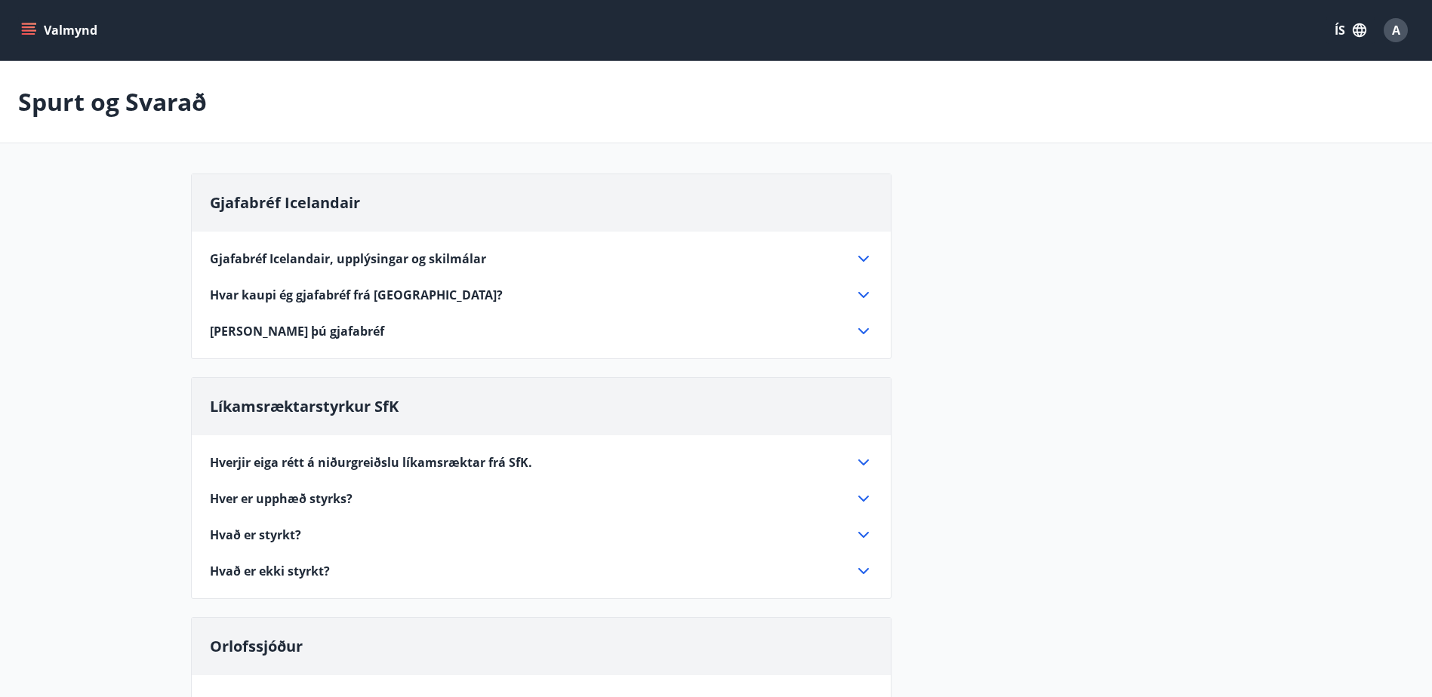
click at [54, 28] on button "Valmynd" at bounding box center [60, 30] width 85 height 27
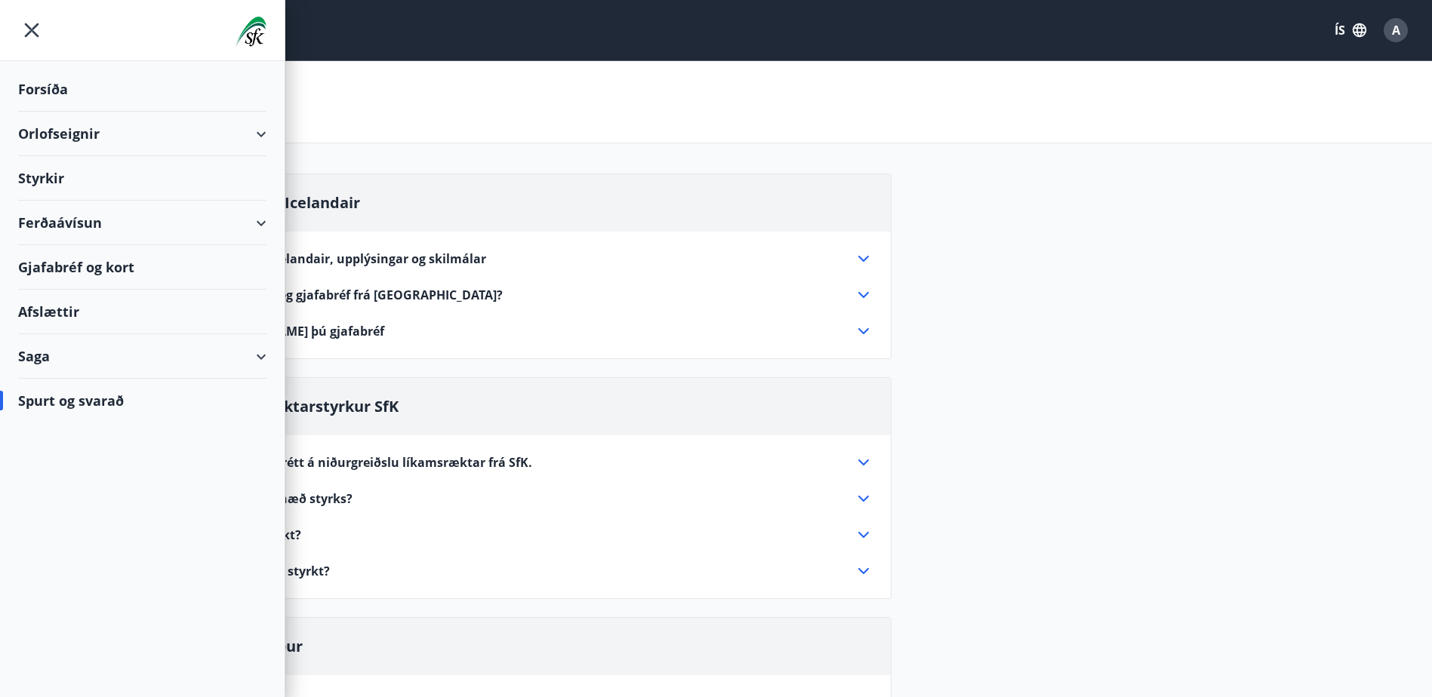
click at [31, 27] on icon "menu" at bounding box center [31, 30] width 27 height 27
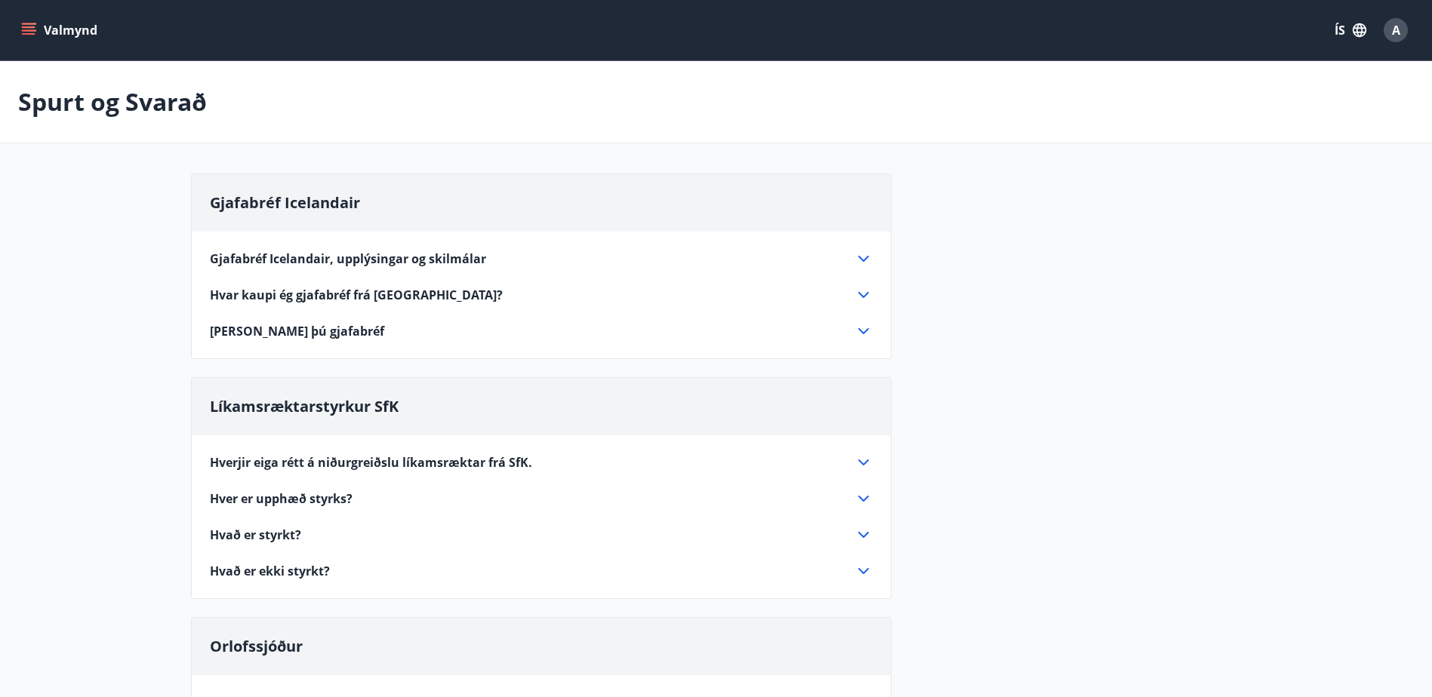
click at [1400, 34] on div "A" at bounding box center [1396, 30] width 24 height 24
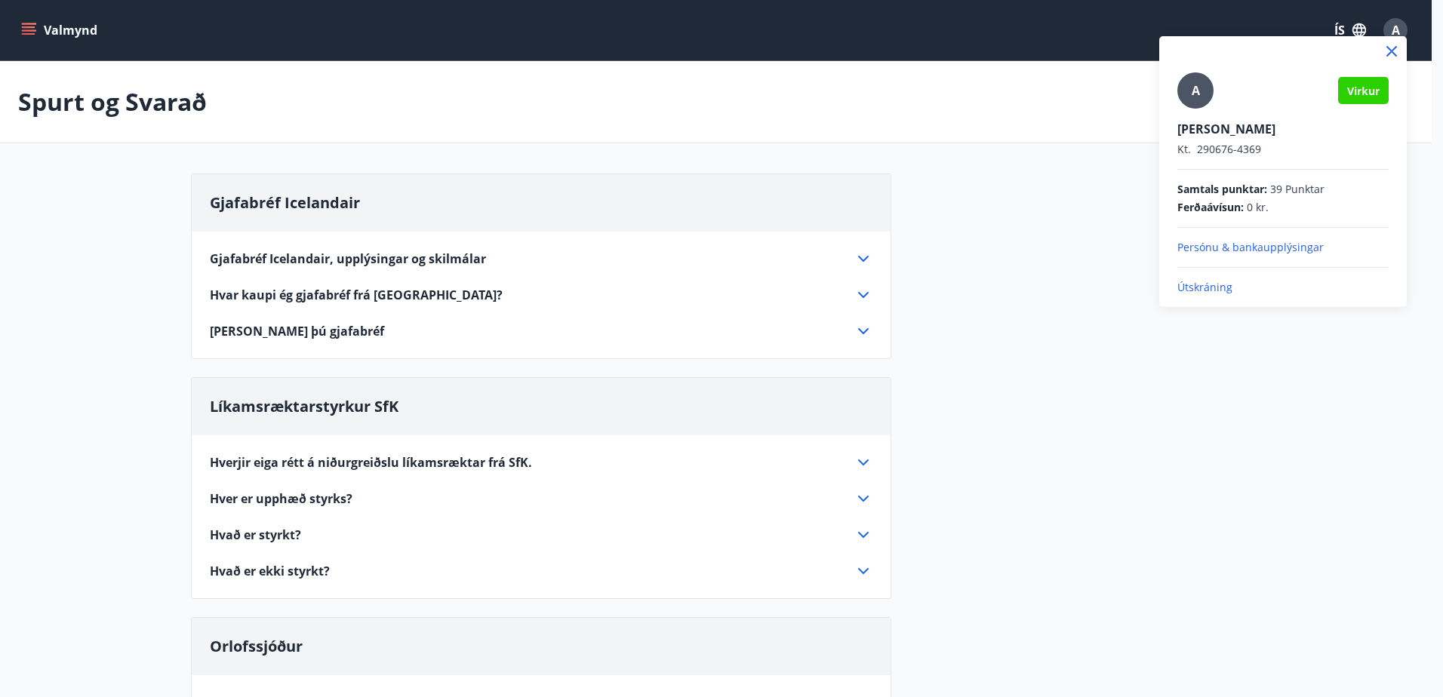
click at [1201, 290] on p "Útskráning" at bounding box center [1283, 287] width 211 height 15
